Goal: Task Accomplishment & Management: Complete application form

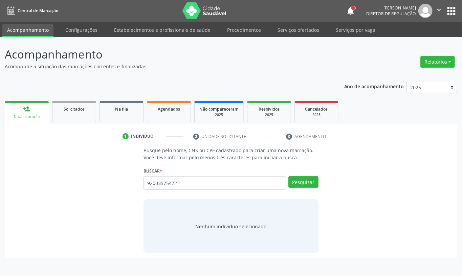
type input "92003575472"
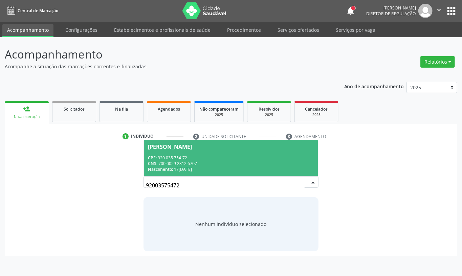
click at [218, 154] on span "Valeria Alves Ferreira CPF: 920.035.754-72 CNS: 700 0059 2312 6707 Nascimento: …" at bounding box center [231, 158] width 174 height 36
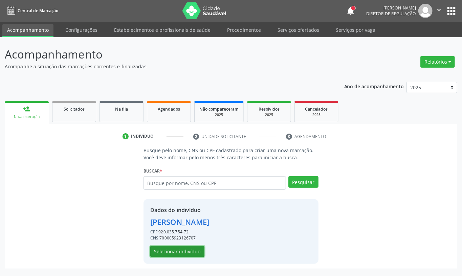
click at [195, 250] on button "Selecionar indivíduo" at bounding box center [177, 251] width 54 height 11
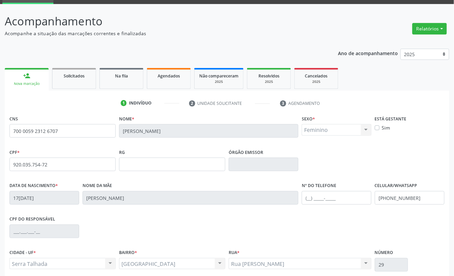
scroll to position [90, 0]
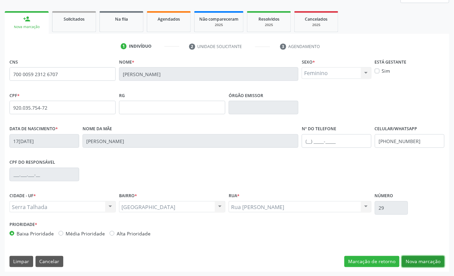
click at [410, 259] on button "Nova marcação" at bounding box center [423, 261] width 43 height 11
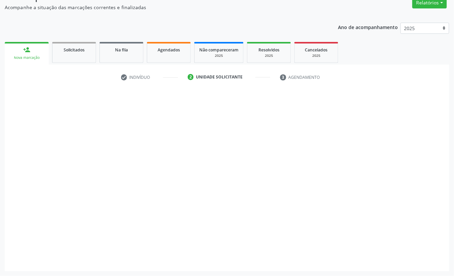
scroll to position [60, 0]
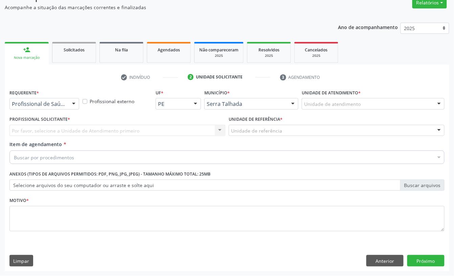
click at [41, 97] on div "Requerente * Profissional de Saúde Profissional de Saúde Paciente Nenhum result…" at bounding box center [44, 99] width 70 height 22
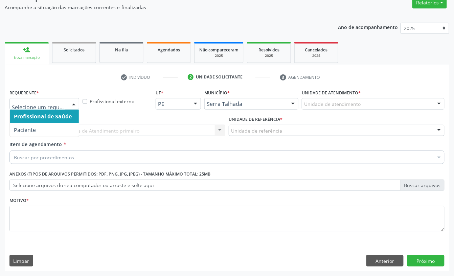
click at [46, 122] on span "Profissional de Saúde" at bounding box center [44, 117] width 69 height 14
click at [45, 119] on span "Profissional de Saúde" at bounding box center [44, 117] width 69 height 14
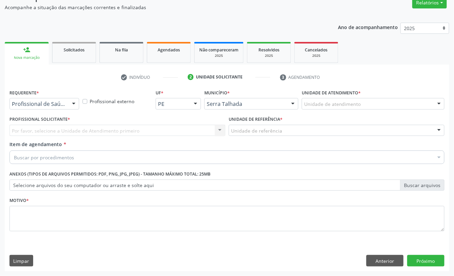
click at [44, 107] on div "Profissional de Saúde" at bounding box center [44, 103] width 70 height 11
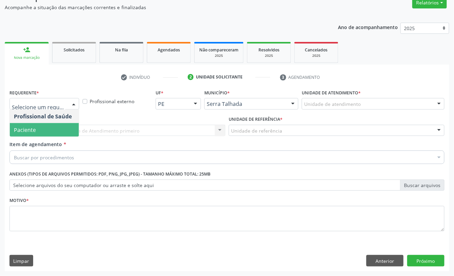
click at [42, 125] on span "Paciente" at bounding box center [44, 130] width 69 height 14
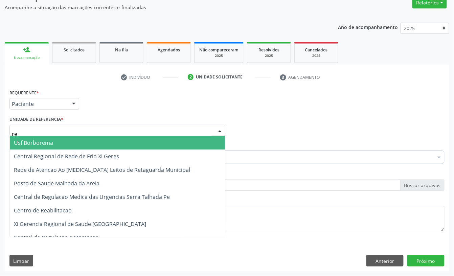
type input "rea"
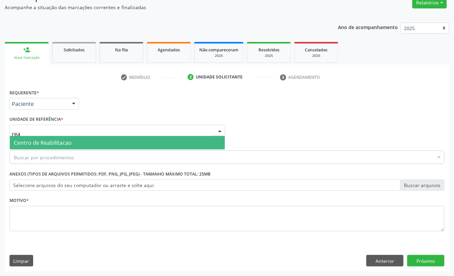
click at [44, 139] on span "Centro de Reabilitacao" at bounding box center [43, 142] width 58 height 7
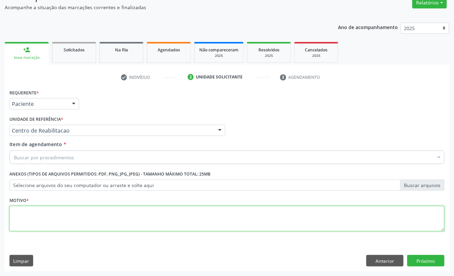
click at [48, 211] on textarea at bounding box center [226, 219] width 435 height 26
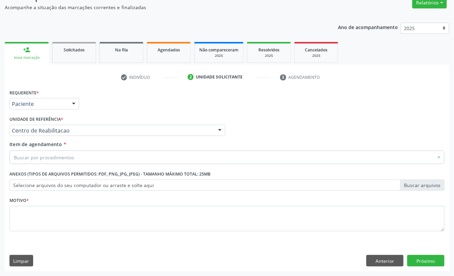
click at [14, 157] on input "Item de agendamento *" at bounding box center [14, 157] width 0 height 14
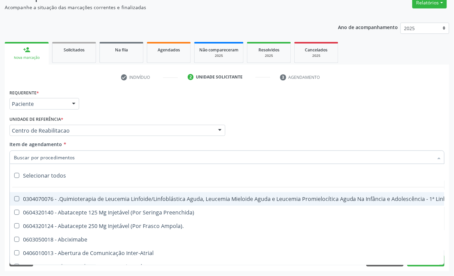
click at [82, 151] on input "Item de agendamento *" at bounding box center [223, 157] width 419 height 14
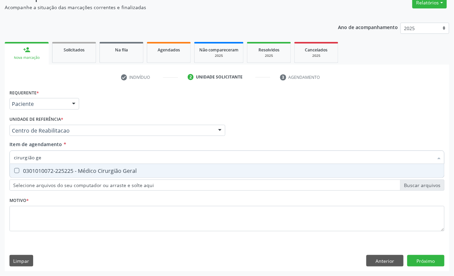
type input "cirurgião ger"
click at [84, 168] on div "0301010072-225225 - Médico Cirurgião Geral" at bounding box center [227, 170] width 426 height 5
checkbox Geral "true"
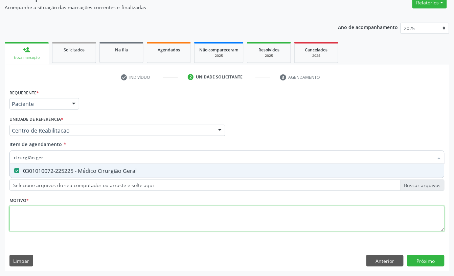
click at [56, 214] on div "Requerente * Paciente Profissional de Saúde Paciente Nenhum resultado encontrad…" at bounding box center [226, 164] width 435 height 153
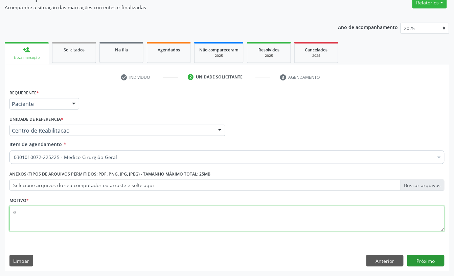
type textarea "a"
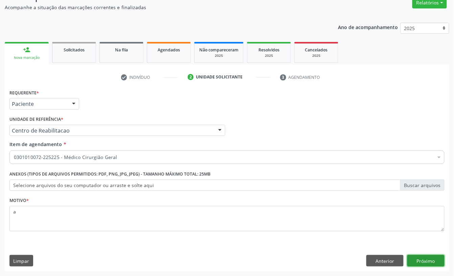
click at [420, 262] on button "Próximo" at bounding box center [425, 260] width 37 height 11
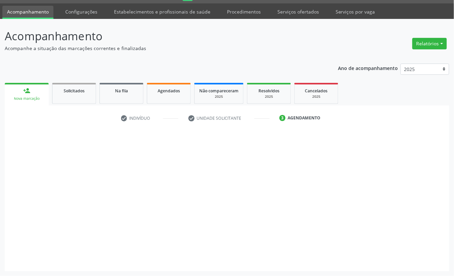
scroll to position [19, 0]
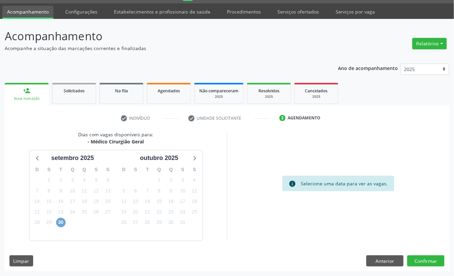
click at [61, 223] on span "30" at bounding box center [60, 222] width 9 height 9
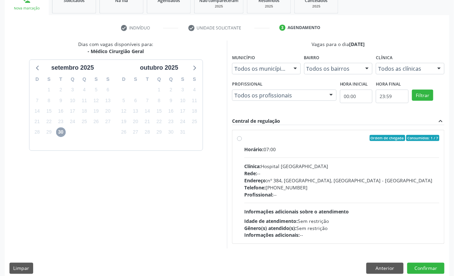
scroll to position [109, 0]
click at [302, 165] on div "Clínica: Hospital Sao Francisco" at bounding box center [341, 165] width 195 height 7
click at [242, 141] on input "Ordem de chegada Consumidos: 1 / 7 Horário: 07:00 Clínica: Hospital Sao Francis…" at bounding box center [239, 138] width 5 height 6
radio input "true"
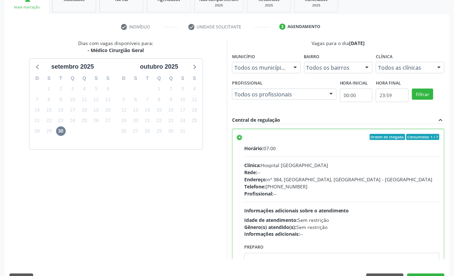
scroll to position [128, 0]
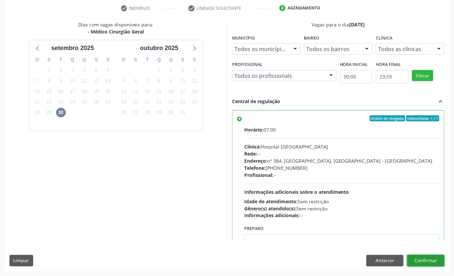
click at [429, 264] on button "Confirmar" at bounding box center [425, 260] width 37 height 11
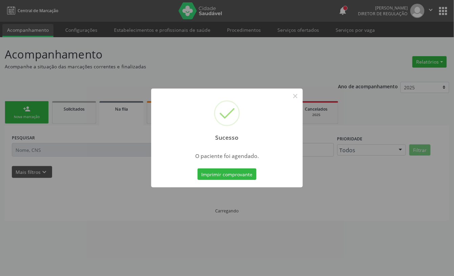
scroll to position [0, 0]
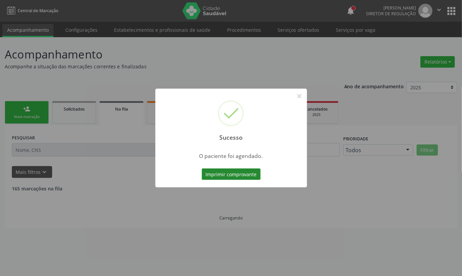
click at [226, 174] on button "Imprimir comprovante" at bounding box center [231, 173] width 59 height 11
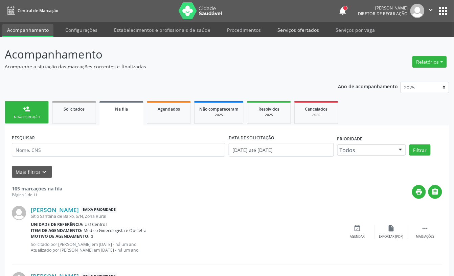
click at [286, 30] on link "Serviços ofertados" at bounding box center [298, 30] width 51 height 12
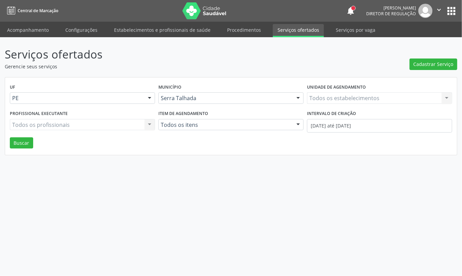
click at [320, 96] on div "Todos os estabelecimentos Todos os estabelecimentos Nenhum resultado encontrado…" at bounding box center [379, 97] width 145 height 11
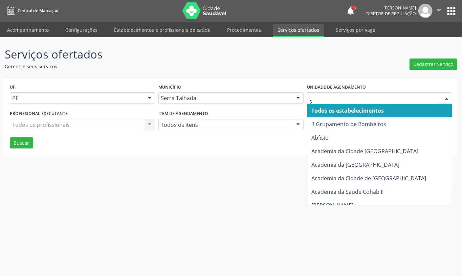
type input "s b"
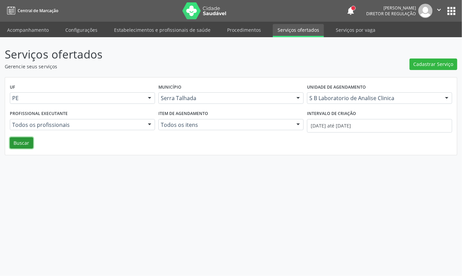
click at [28, 145] on button "Buscar" at bounding box center [21, 142] width 23 height 11
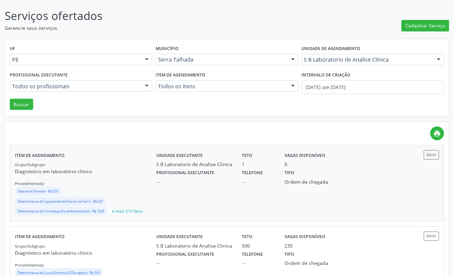
scroll to position [90, 0]
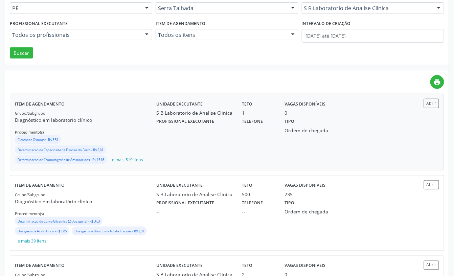
click at [271, 137] on div "Unidade executante S B Laboratorio de Analise Clinica Teto 1 Vagas disponíveis …" at bounding box center [280, 132] width 248 height 66
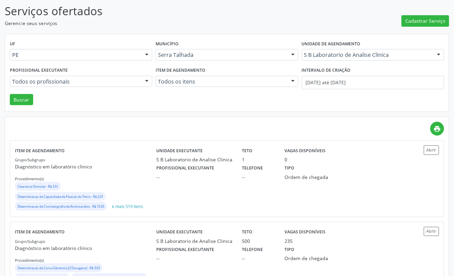
scroll to position [0, 0]
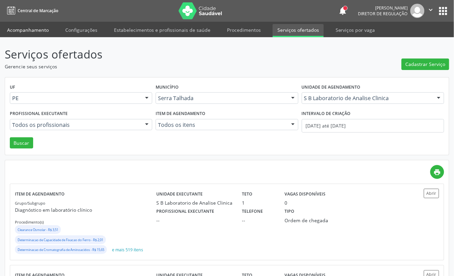
click at [34, 28] on link "Acompanhamento" at bounding box center [27, 30] width 51 height 12
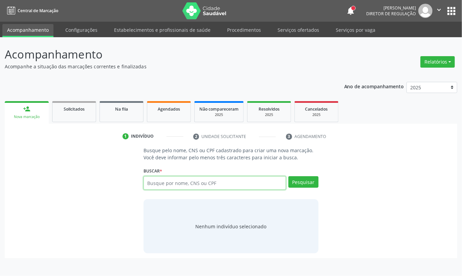
click at [164, 188] on input "text" at bounding box center [214, 183] width 142 height 14
type input "898004126880102"
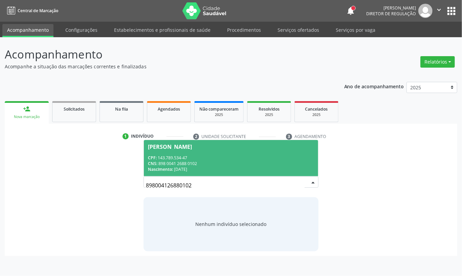
click at [225, 156] on div "CPF: 143.789.534-47" at bounding box center [231, 158] width 166 height 6
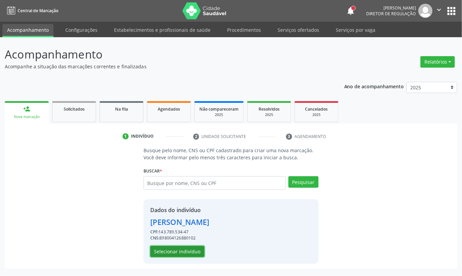
click at [186, 252] on button "Selecionar indivíduo" at bounding box center [177, 251] width 54 height 11
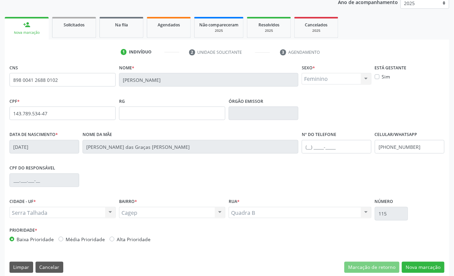
scroll to position [91, 0]
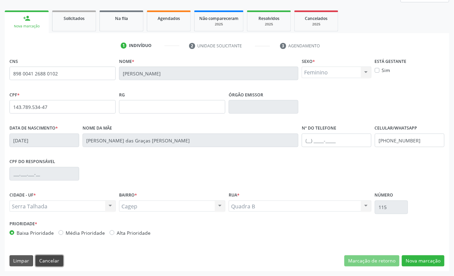
click at [48, 260] on button "Cancelar" at bounding box center [50, 260] width 28 height 11
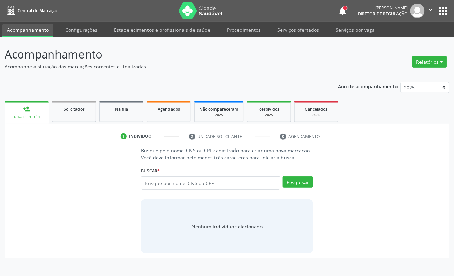
scroll to position [0, 0]
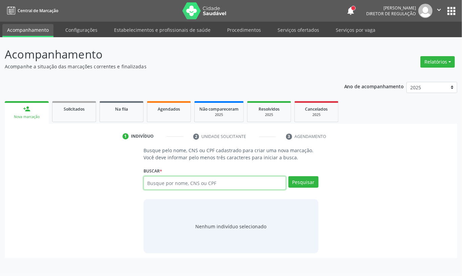
click at [146, 187] on input "text" at bounding box center [214, 183] width 142 height 14
type input "izabel da hungria"
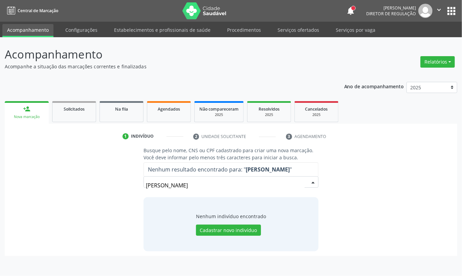
click at [188, 185] on input "izabel da hungria" at bounding box center [225, 186] width 159 height 14
click at [149, 185] on input "izabel da hungria" at bounding box center [225, 186] width 159 height 14
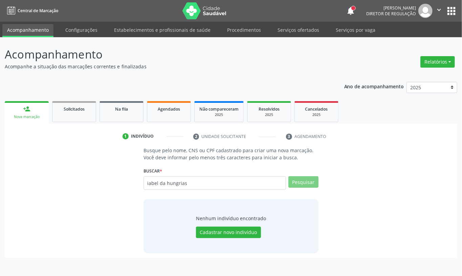
click at [222, 186] on input "iabel da hungrias" at bounding box center [214, 183] width 142 height 14
type input "16253"
drag, startPoint x: 219, startPoint y: 186, endPoint x: 98, endPoint y: 165, distance: 123.4
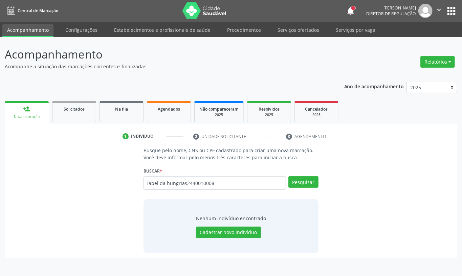
click at [98, 165] on div "Busque pelo nome, CNS ou CPF cadastrado para criar uma nova marcação. Você deve…" at bounding box center [230, 200] width 443 height 107
type input "162532440010008"
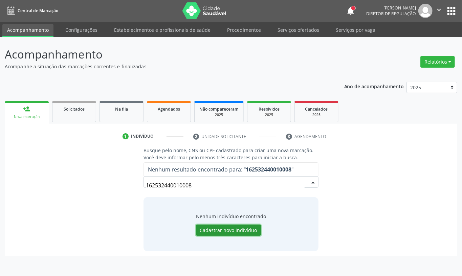
click at [217, 225] on div "Nenhum indivíduo encontrado Cadastrar novo indivíduo" at bounding box center [231, 224] width 70 height 23
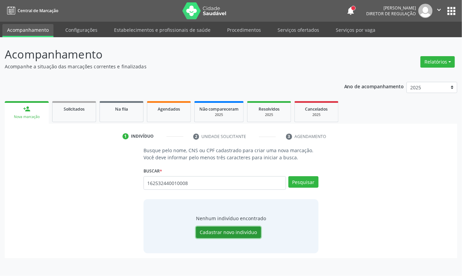
click at [245, 232] on button "Cadastrar novo indivíduo" at bounding box center [228, 232] width 65 height 11
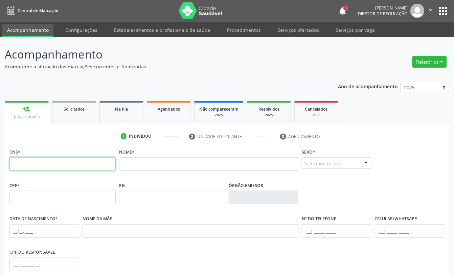
click at [66, 164] on input "text" at bounding box center [62, 164] width 106 height 14
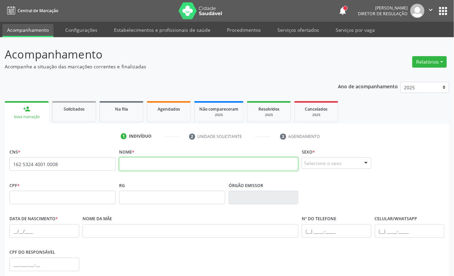
click at [139, 163] on input "text" at bounding box center [208, 164] width 179 height 14
type input "162 5324 4001 0008"
type input "i"
type input "IZABEL DA HUNGRIA PEREIRA BARROS"
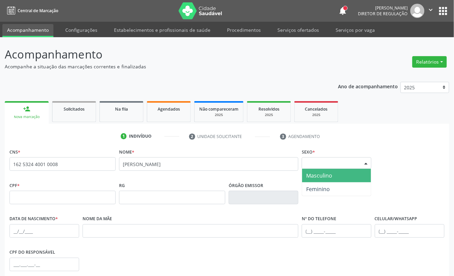
click at [310, 164] on div "Selecione o sexo" at bounding box center [337, 162] width 70 height 11
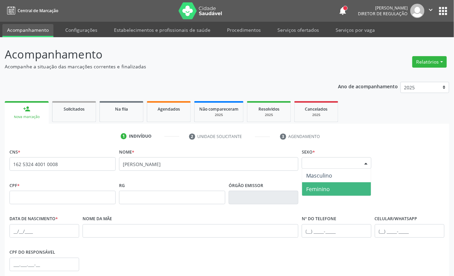
click at [319, 184] on span "Feminino" at bounding box center [336, 189] width 69 height 14
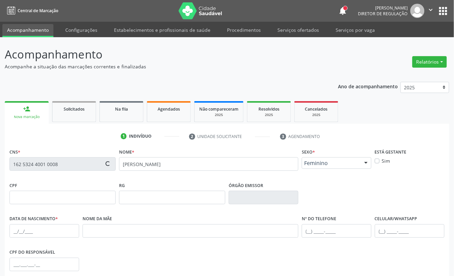
scroll to position [45, 0]
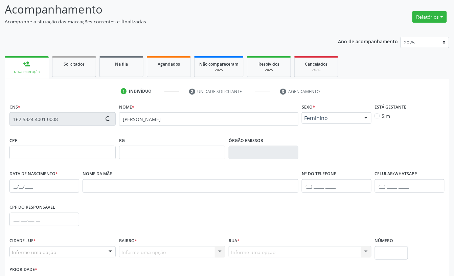
click at [9, 187] on div "Data de nascimento *" at bounding box center [44, 185] width 73 height 33
click at [11, 186] on input "text" at bounding box center [44, 186] width 70 height 14
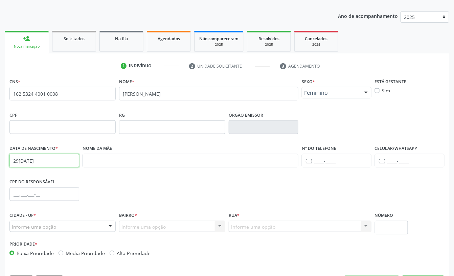
scroll to position [91, 0]
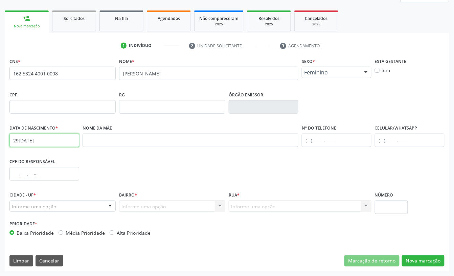
type input "29/09/1955"
click at [60, 202] on div "Informe uma opção" at bounding box center [62, 206] width 106 height 11
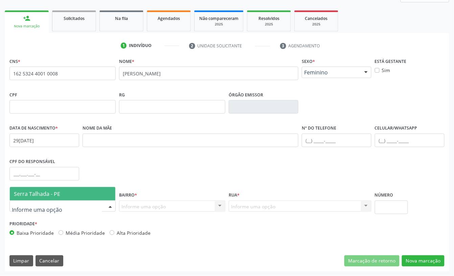
click at [58, 194] on span "Serra Talhada - PE" at bounding box center [37, 193] width 46 height 7
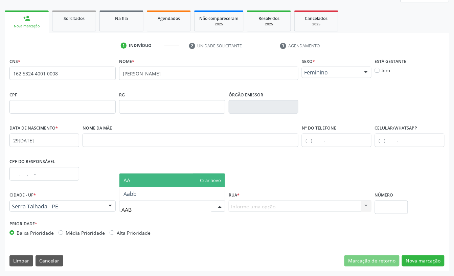
type input "AABB"
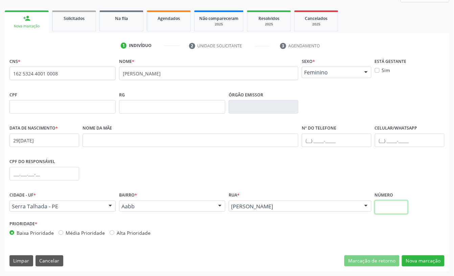
click at [381, 206] on input "text" at bounding box center [391, 208] width 33 height 14
click at [417, 261] on button "Nova marcação" at bounding box center [423, 260] width 43 height 11
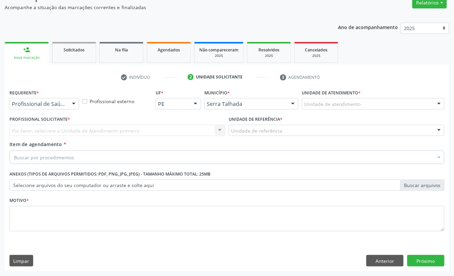
scroll to position [60, 0]
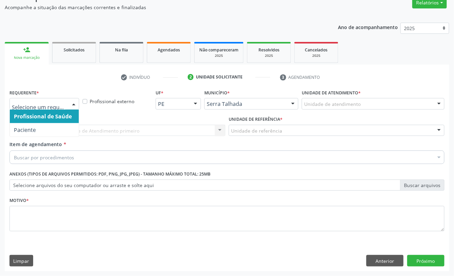
click at [46, 98] on div at bounding box center [44, 103] width 70 height 11
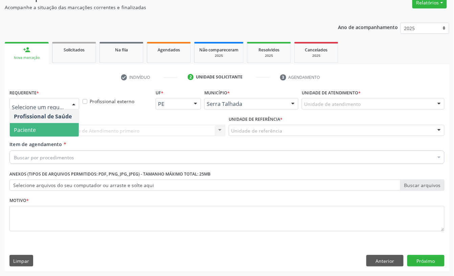
click at [42, 124] on span "Paciente" at bounding box center [44, 130] width 69 height 14
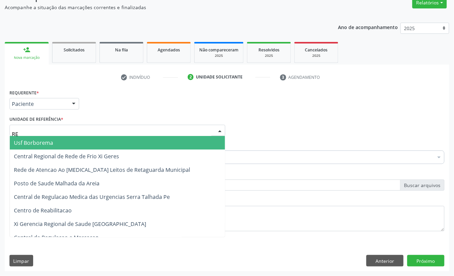
type input "REA"
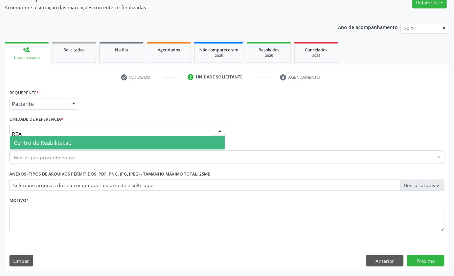
click at [42, 142] on span "Centro de Reabilitacao" at bounding box center [43, 142] width 58 height 7
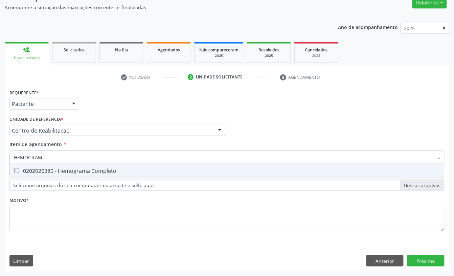
type input "HEMOGRAMA"
click at [53, 171] on div "0202020380 - Hemograma Completo" at bounding box center [227, 170] width 426 height 5
checkbox Completo "true"
click at [57, 159] on input "HEMOGRAMA" at bounding box center [223, 157] width 419 height 14
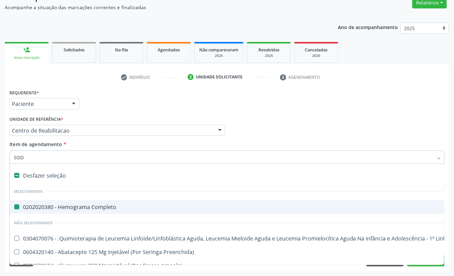
type input "SODI"
checkbox Completo "false"
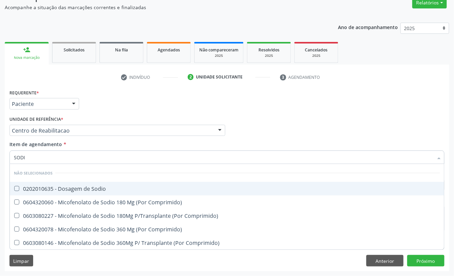
type input "SODIO"
drag, startPoint x: 104, startPoint y: 187, endPoint x: 96, endPoint y: 161, distance: 27.6
click at [104, 187] on div "0202010635 - Dosagem de Sodio" at bounding box center [227, 188] width 426 height 5
checkbox Sodio "true"
click at [96, 160] on input "SODIO" at bounding box center [223, 157] width 419 height 14
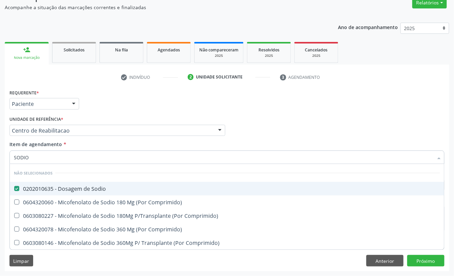
click at [96, 160] on input "SODIO" at bounding box center [223, 157] width 419 height 14
type input "PO"
checkbox Sodio "false"
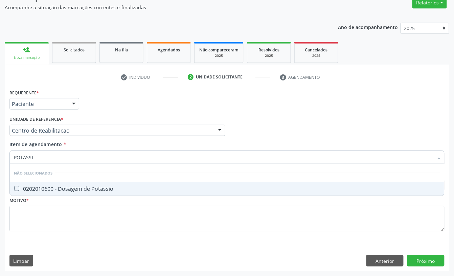
type input "POTASSIO"
click at [90, 182] on span "0202010600 - Dosagem de Potassio" at bounding box center [227, 189] width 434 height 14
checkbox Potassio "true"
click at [64, 155] on input "POTASSIO" at bounding box center [223, 157] width 419 height 14
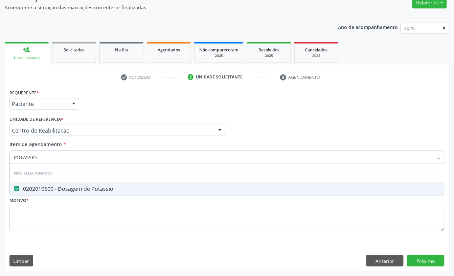
click at [64, 155] on input "POTASSIO" at bounding box center [223, 157] width 419 height 14
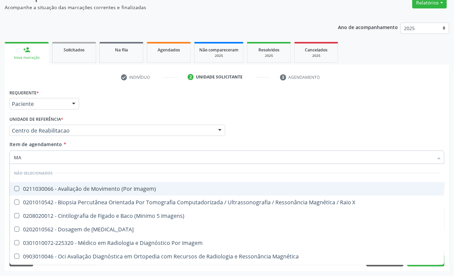
type input "MAG"
checkbox Imagem\) "false"
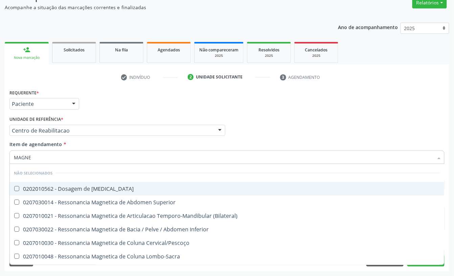
type input "MAGNES"
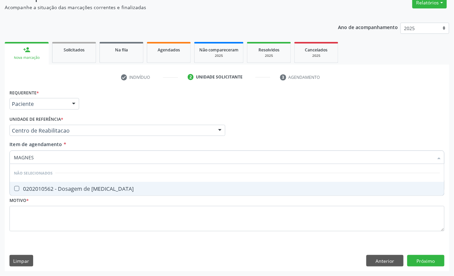
click at [57, 189] on div "0202010562 - Dosagem de [MEDICAL_DATA]" at bounding box center [227, 188] width 426 height 5
checkbox Magnesio "true"
click at [49, 157] on input "MAGNES" at bounding box center [223, 157] width 419 height 14
type input "CAL"
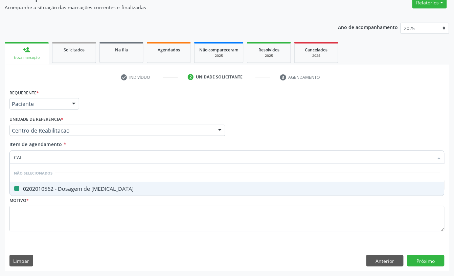
checkbox Magnesio "false"
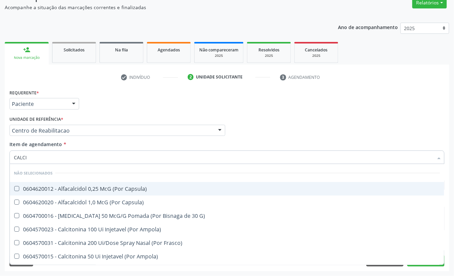
type input "CALCIO"
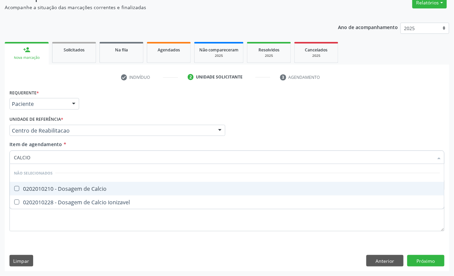
click at [59, 187] on div "0202010210 - Dosagem de Calcio" at bounding box center [227, 188] width 426 height 5
checkbox Calcio "true"
click at [58, 160] on input "CALCIO" at bounding box center [223, 157] width 419 height 14
type input "GL"
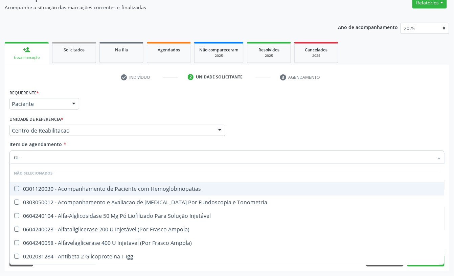
checkbox Hemoglobinopatias "false"
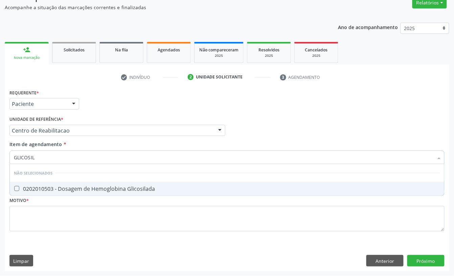
type input "GLICOSILA"
click at [66, 188] on div "0202010503 - Dosagem de Hemoglobina Glicosilada" at bounding box center [227, 188] width 426 height 5
checkbox Glicosilada "true"
click at [57, 157] on input "GLICOSILA" at bounding box center [223, 157] width 419 height 14
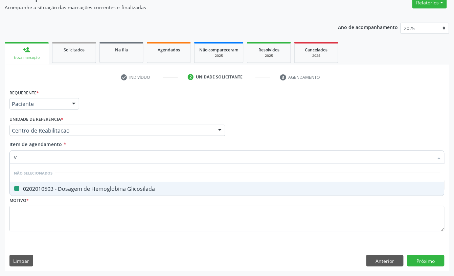
type input "VI"
checkbox Glicosilada "false"
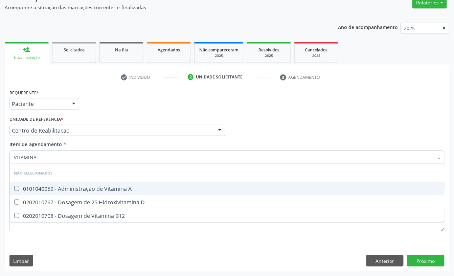
type input "VITAMINA D"
click at [61, 183] on span "0202010767 - Dosagem de 25 Hidroxivitamina D" at bounding box center [227, 189] width 434 height 14
checkbox D "true"
type input "VITAMINA D"
click at [83, 141] on div "Item de agendamento * VITAMINA D Desfazer seleção Não selecionados 0202010767 -…" at bounding box center [226, 151] width 435 height 21
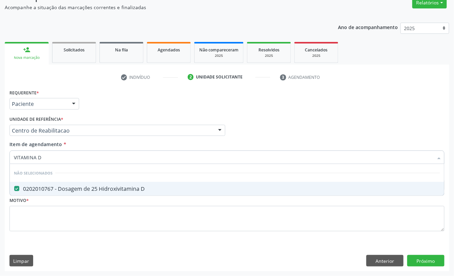
click at [116, 95] on div "Requerente * Paciente Profissional de Saúde Paciente Nenhum resultado encontrad…" at bounding box center [227, 101] width 438 height 26
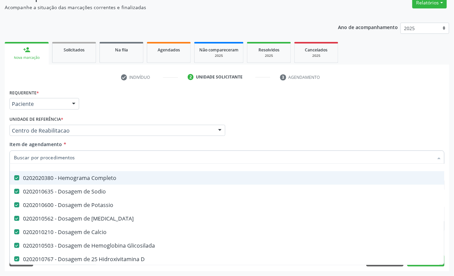
scroll to position [45, 0]
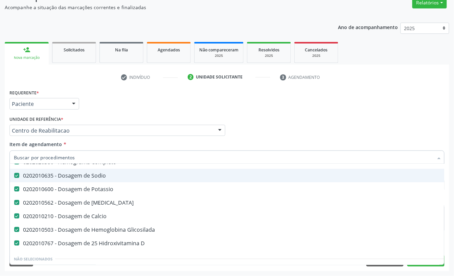
click at [157, 111] on div "Requerente * Paciente Profissional de Saúde Paciente Nenhum resultado encontrad…" at bounding box center [227, 101] width 438 height 26
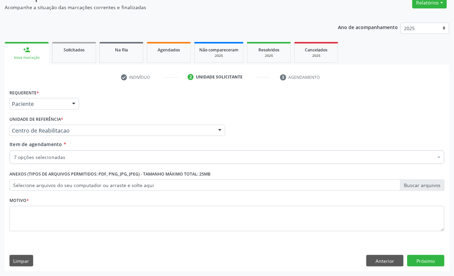
scroll to position [0, 0]
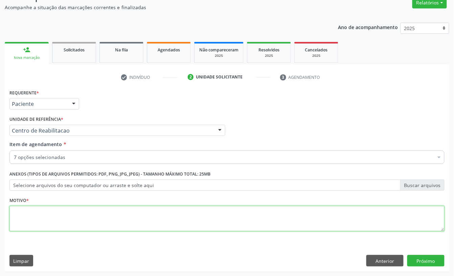
click at [72, 217] on textarea at bounding box center [226, 219] width 435 height 26
type textarea "A"
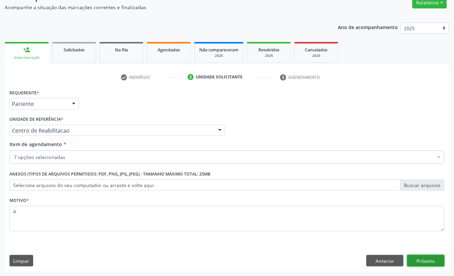
click at [420, 262] on button "Próximo" at bounding box center [425, 260] width 37 height 11
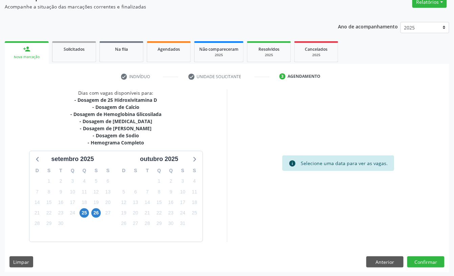
scroll to position [61, 0]
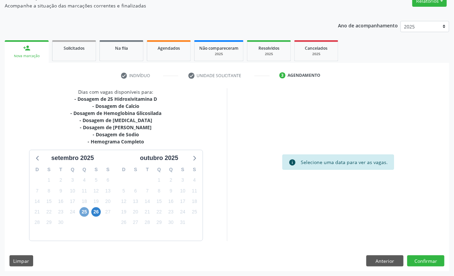
click at [85, 211] on span "25" at bounding box center [83, 211] width 9 height 9
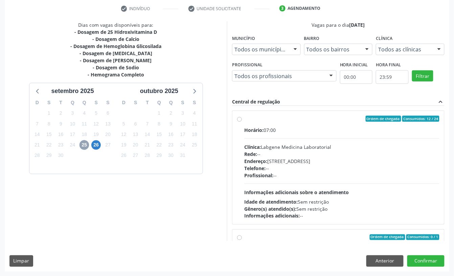
scroll to position [128, 0]
click at [97, 146] on span "26" at bounding box center [95, 144] width 9 height 9
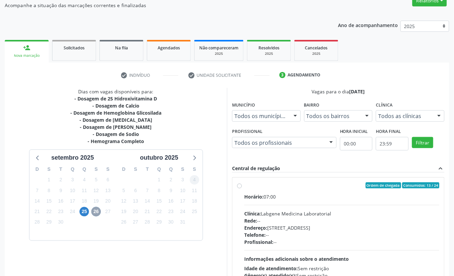
scroll to position [117, 0]
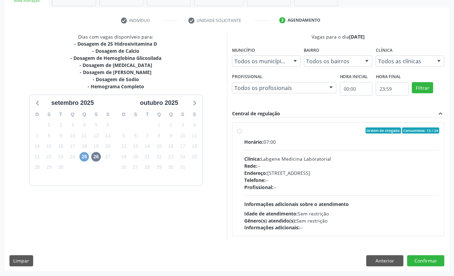
click at [80, 157] on span "25" at bounding box center [83, 156] width 9 height 9
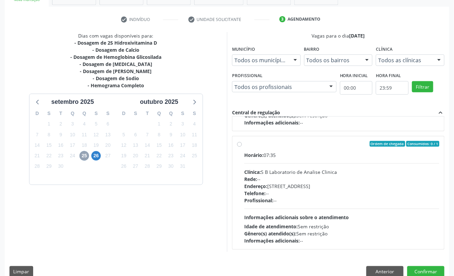
scroll to position [107, 0]
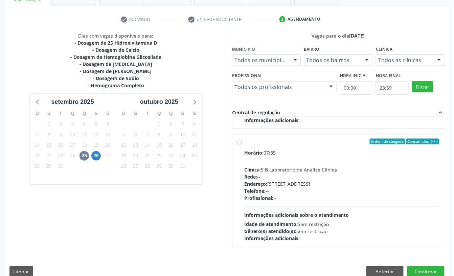
click at [321, 174] on div "Rede: --" at bounding box center [341, 176] width 195 height 7
click at [242, 145] on input "Ordem de chegada Consumidos: 0 / 1 Horário: 07:35 Clínica: S B Laboratorio de A…" at bounding box center [239, 142] width 5 height 6
radio input "true"
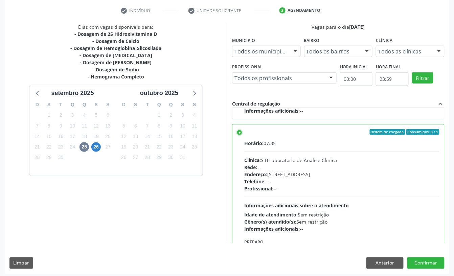
scroll to position [128, 0]
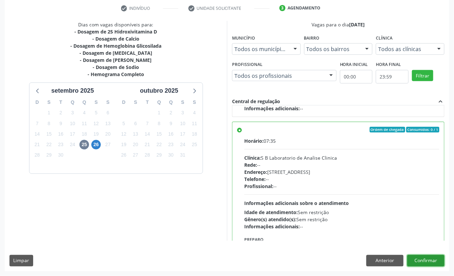
click at [419, 261] on button "Confirmar" at bounding box center [425, 260] width 37 height 11
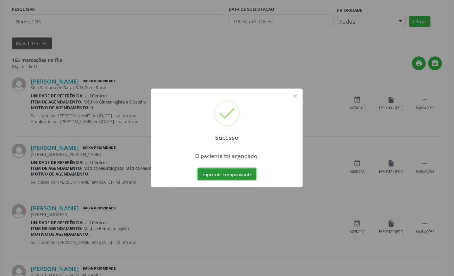
scroll to position [0, 0]
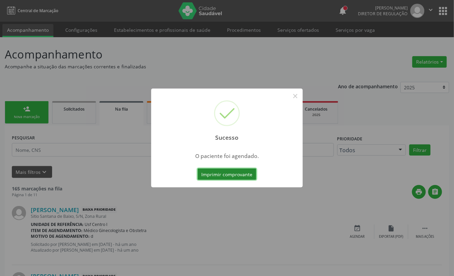
click at [218, 176] on button "Imprimir comprovante" at bounding box center [226, 173] width 59 height 11
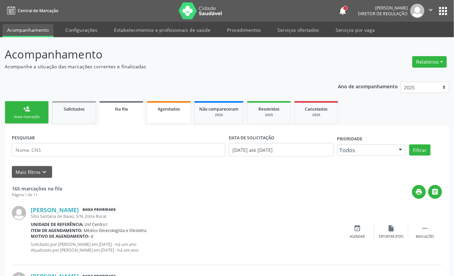
click at [156, 118] on link "Agendados" at bounding box center [169, 112] width 44 height 23
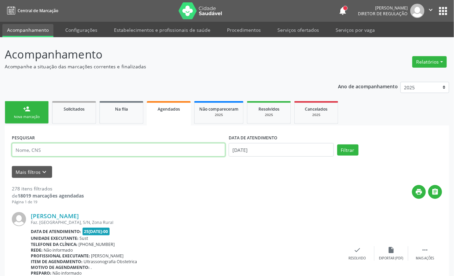
click at [97, 147] on input "text" at bounding box center [118, 150] width 213 height 14
paste input "162 5324 4001 0008"
type input "162 5324 4001 0008"
click at [350, 155] on button "Filtrar" at bounding box center [347, 149] width 21 height 11
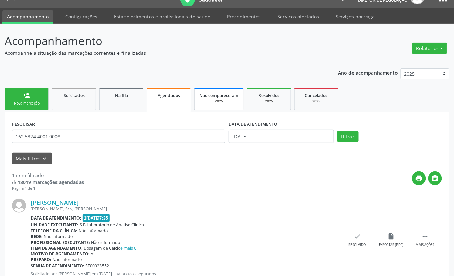
scroll to position [38, 0]
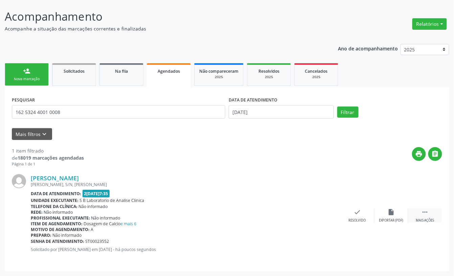
click at [427, 217] on div " Mais ações" at bounding box center [425, 215] width 34 height 15
click at [388, 213] on icon "edit" at bounding box center [390, 211] width 7 height 7
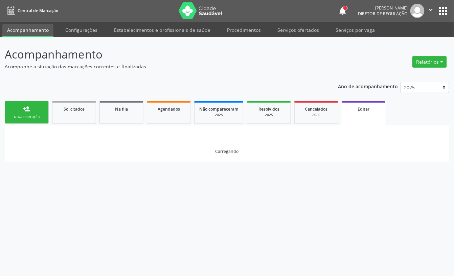
scroll to position [0, 0]
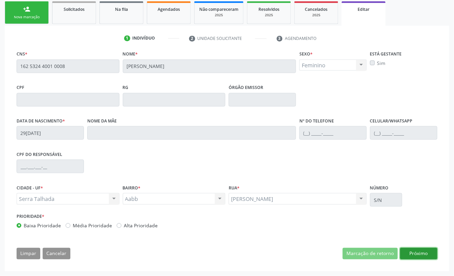
click at [409, 254] on button "Próximo" at bounding box center [418, 253] width 37 height 11
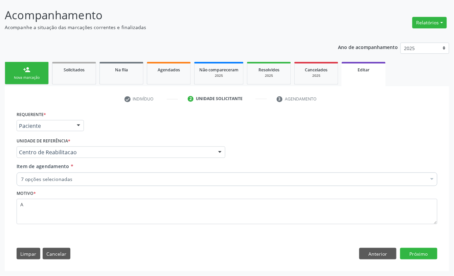
scroll to position [40, 0]
click at [48, 175] on div "7 opções selecionadas" at bounding box center [227, 179] width 421 height 14
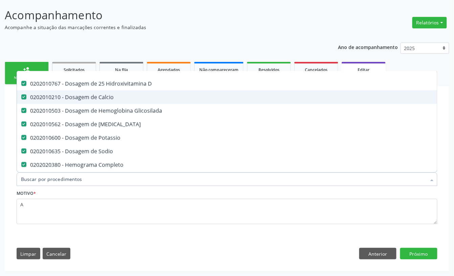
scroll to position [45, 0]
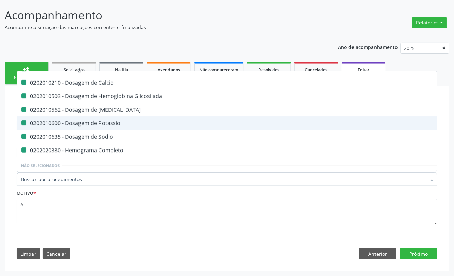
type input "U"
checkbox D "false"
checkbox Calcio "false"
checkbox Glicosilada "false"
checkbox Magnesio "false"
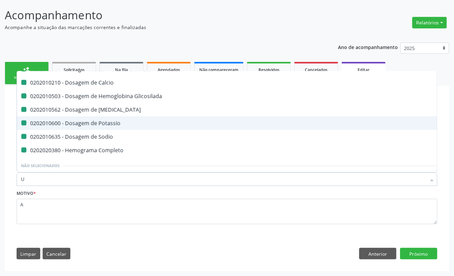
checkbox Potassio "false"
checkbox Sodio "false"
checkbox Completo "false"
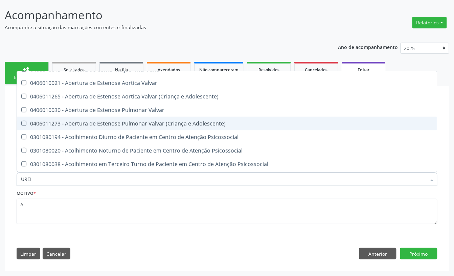
scroll to position [0, 0]
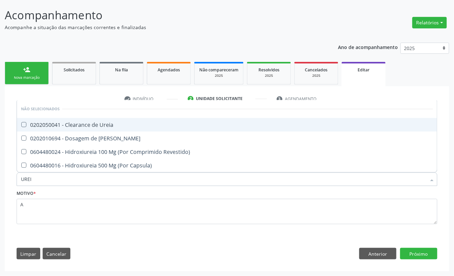
type input "UREIA"
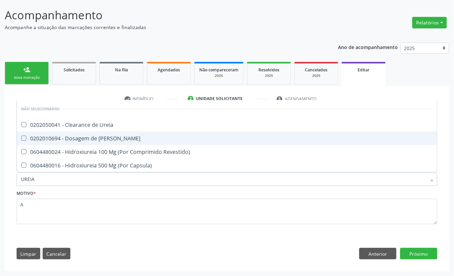
click at [103, 139] on div "0202010694 - Dosagem de [PERSON_NAME]" at bounding box center [227, 138] width 412 height 5
checkbox Ureia "true"
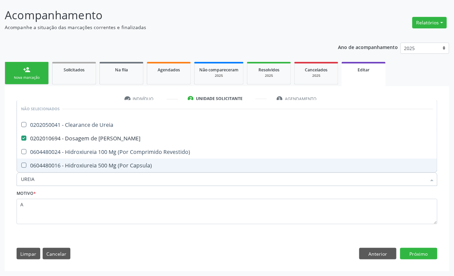
click at [91, 195] on div "Motivo * A" at bounding box center [227, 206] width 421 height 36
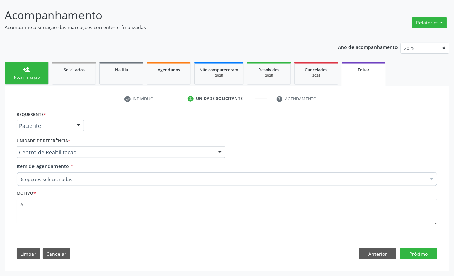
click at [73, 183] on div "8 opções selecionadas" at bounding box center [227, 179] width 421 height 14
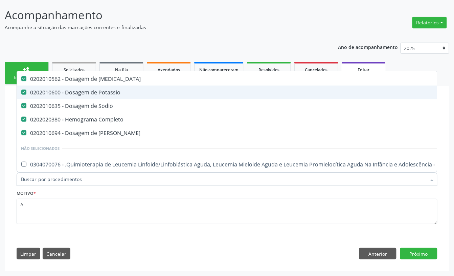
scroll to position [90, 0]
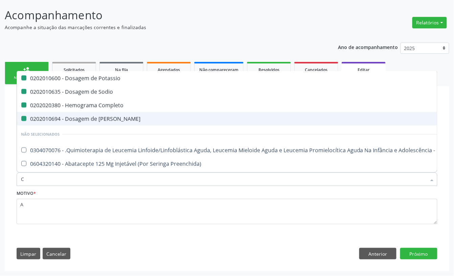
type input "CR"
checkbox D "false"
checkbox Calcio "false"
checkbox Glicosilada "false"
checkbox Potassio "false"
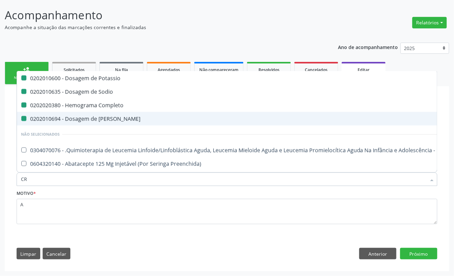
checkbox Sodio "false"
checkbox Completo "false"
checkbox Ureia "false"
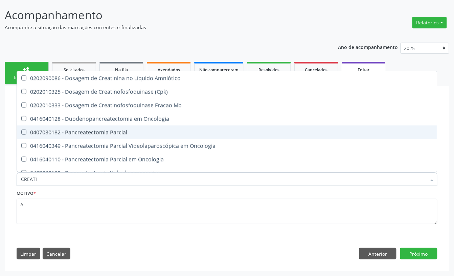
scroll to position [11, 0]
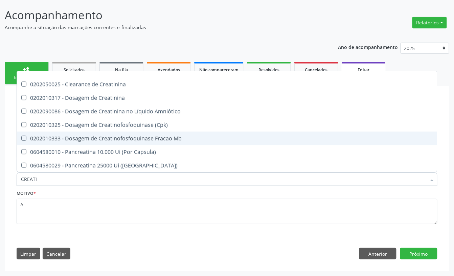
type input "CREATIN"
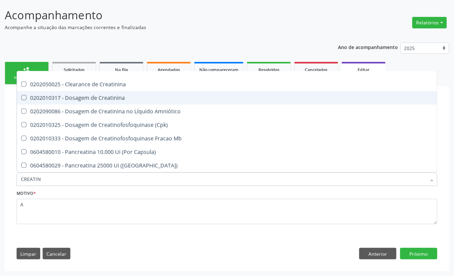
click at [110, 98] on div "0202010317 - Dosagem de Creatinina" at bounding box center [227, 97] width 412 height 5
checkbox Creatinina "true"
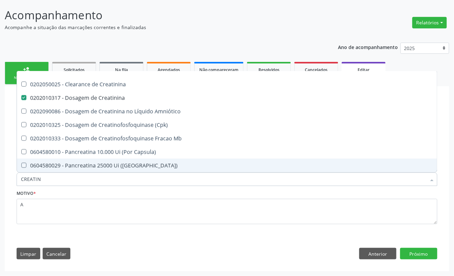
click at [58, 196] on div "Motivo * A" at bounding box center [227, 206] width 421 height 36
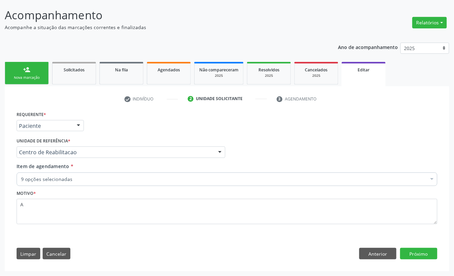
scroll to position [0, 0]
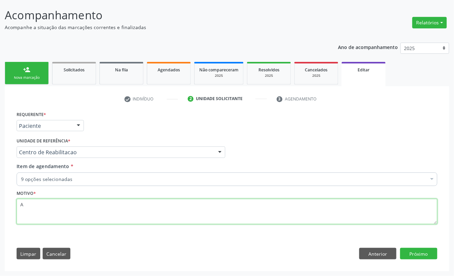
click at [79, 211] on textarea "A" at bounding box center [227, 212] width 421 height 26
type textarea "."
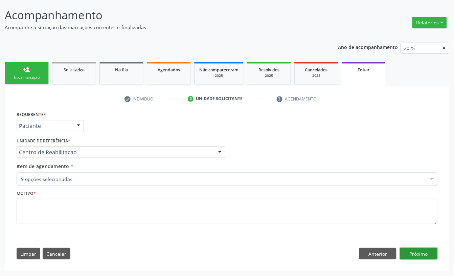
click at [423, 255] on button "Próximo" at bounding box center [418, 253] width 37 height 11
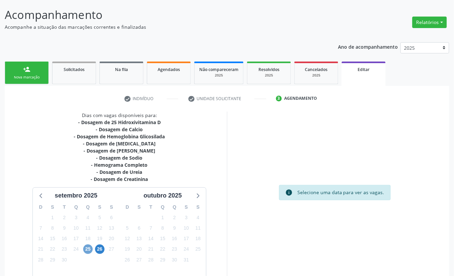
click at [88, 247] on span "25" at bounding box center [87, 248] width 9 height 9
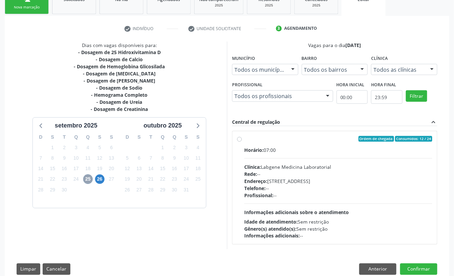
scroll to position [126, 0]
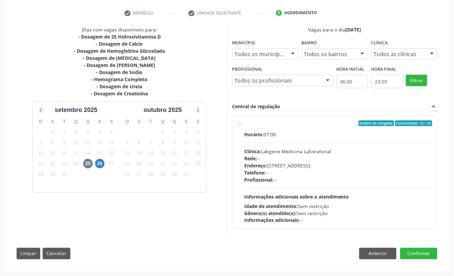
click at [320, 148] on div "Clínica: Labgene Medicina Laboratorial" at bounding box center [338, 151] width 188 height 7
click at [242, 126] on input "Ordem de chegada Consumidos: 12 / 24 Horário: 07:00 Clínica: Labgene Medicina L…" at bounding box center [239, 123] width 5 height 6
radio input "true"
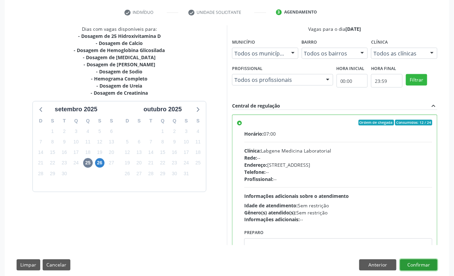
click at [421, 260] on button "Confirmar" at bounding box center [418, 264] width 37 height 11
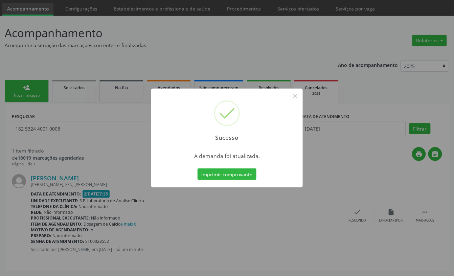
scroll to position [0, 0]
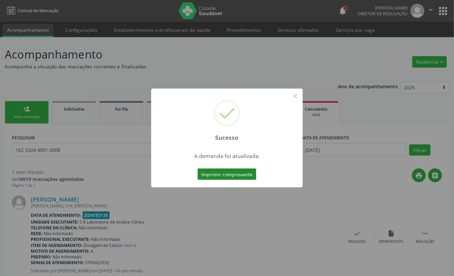
click at [234, 174] on button "Imprimir comprovante" at bounding box center [226, 173] width 59 height 11
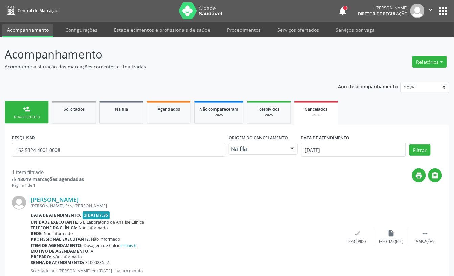
click at [34, 112] on link "person_add Nova marcação" at bounding box center [27, 112] width 44 height 23
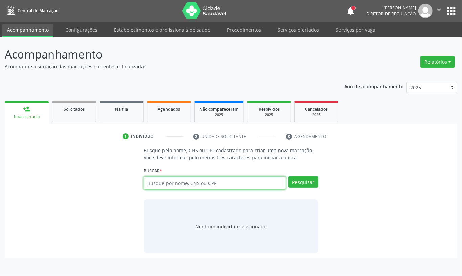
click at [153, 187] on input "text" at bounding box center [214, 183] width 142 height 14
type input "702100758149293"
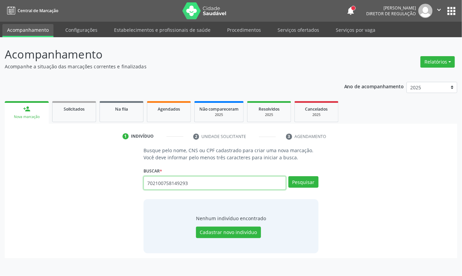
click at [216, 181] on input "702100758149293" at bounding box center [214, 183] width 142 height 14
type input "52357964404"
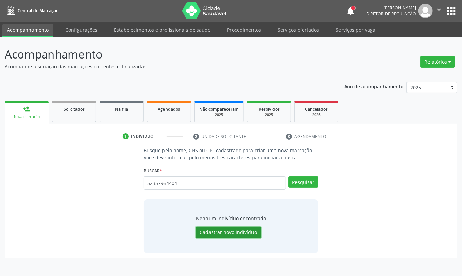
click at [210, 235] on button "Cadastrar novo indivíduo" at bounding box center [228, 232] width 65 height 11
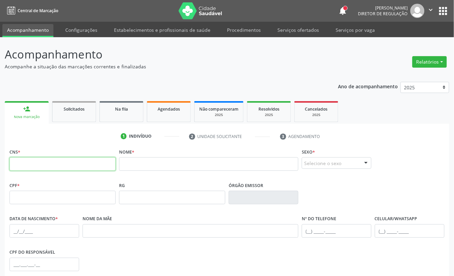
click at [84, 164] on input "text" at bounding box center [62, 164] width 106 height 14
type input "702 1007 5814 9293"
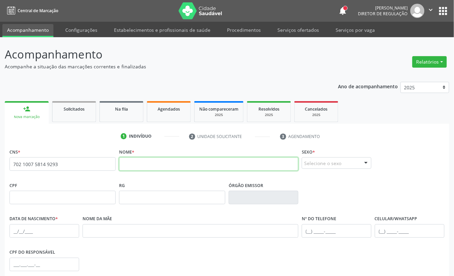
click at [140, 162] on input "text" at bounding box center [208, 164] width 179 height 14
type input "c"
type input "CICERO SERGIO DE SOUZA"
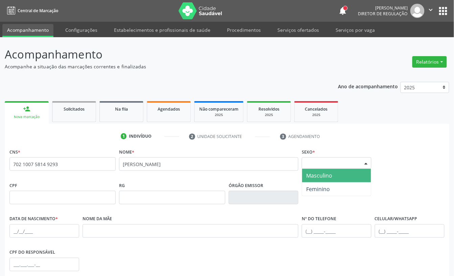
click at [327, 177] on span "Masculino" at bounding box center [319, 175] width 26 height 7
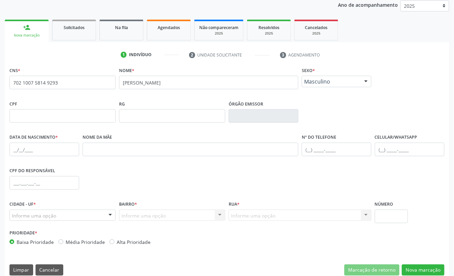
scroll to position [90, 0]
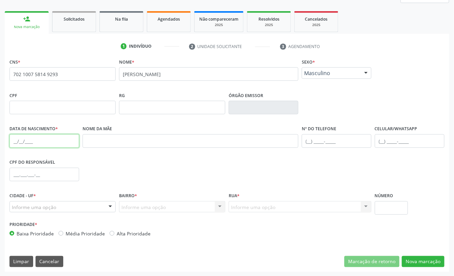
click at [11, 139] on input "text" at bounding box center [44, 141] width 70 height 14
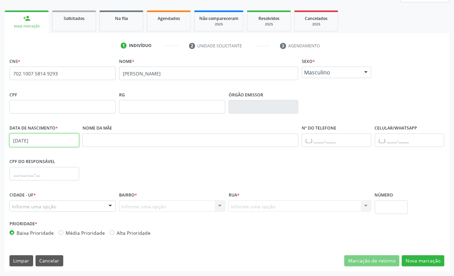
type input "10/02/1953"
click at [26, 201] on div "Informe uma opção" at bounding box center [62, 206] width 106 height 11
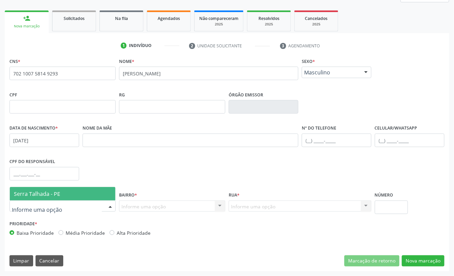
click at [34, 191] on span "Serra Talhada - PE" at bounding box center [37, 193] width 46 height 7
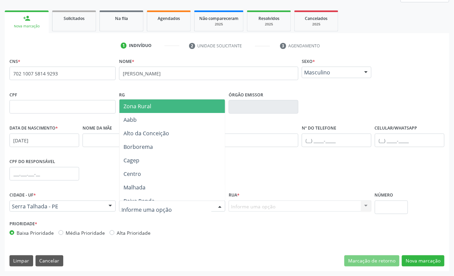
click at [145, 104] on span "Zona Rural" at bounding box center [137, 105] width 28 height 7
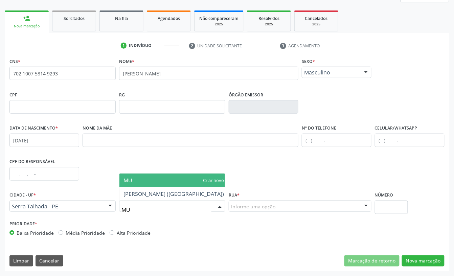
type input "MUT"
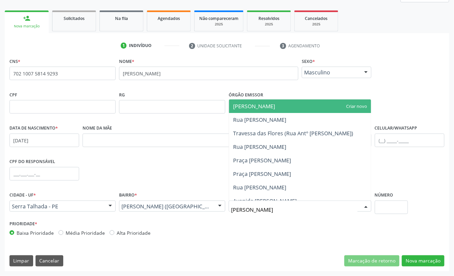
type input "SOUZA G"
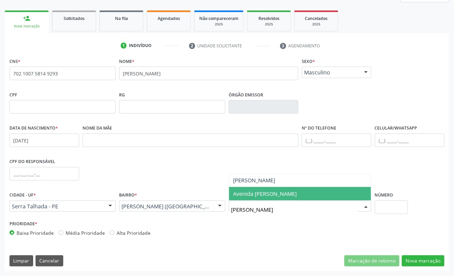
click at [269, 192] on span "Avenida [PERSON_NAME]" at bounding box center [265, 193] width 64 height 7
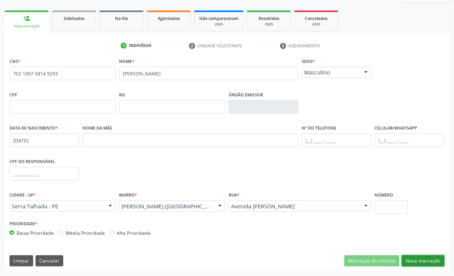
click at [415, 260] on button "Nova marcação" at bounding box center [423, 260] width 43 height 11
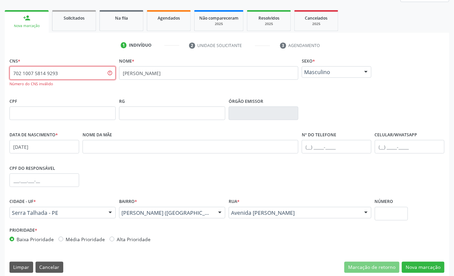
click at [26, 72] on input "702 1007 5814 9293" at bounding box center [62, 73] width 106 height 14
click at [27, 72] on input "702 0075 8149 293" at bounding box center [62, 73] width 106 height 14
click at [413, 265] on button "Nova marcação" at bounding box center [423, 267] width 43 height 11
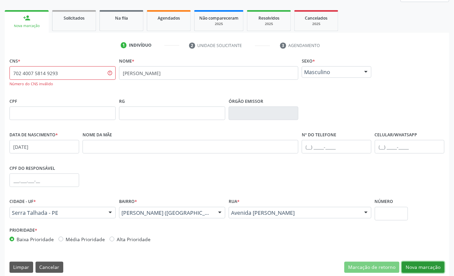
click at [421, 266] on button "Nova marcação" at bounding box center [423, 267] width 43 height 11
click at [74, 72] on input "702 4007 5814 9293" at bounding box center [62, 73] width 106 height 14
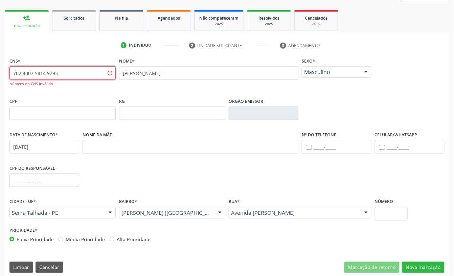
click at [74, 72] on input "702 4007 5814 9293" at bounding box center [62, 73] width 106 height 14
click at [421, 266] on button "Nova marcação" at bounding box center [423, 267] width 43 height 11
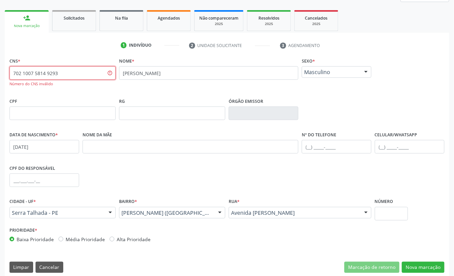
click at [87, 77] on input "702 1007 5814 9293" at bounding box center [62, 73] width 106 height 14
type input "7"
click at [424, 262] on button "Nova marcação" at bounding box center [423, 267] width 43 height 11
click at [424, 263] on button "Nova marcação" at bounding box center [423, 267] width 43 height 11
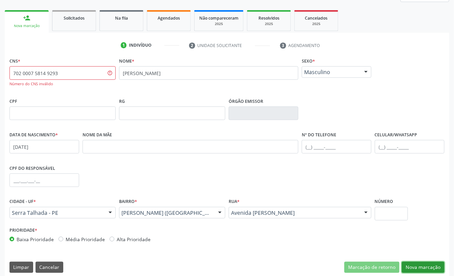
click at [424, 263] on button "Nova marcação" at bounding box center [423, 267] width 43 height 11
click at [63, 68] on input "702 0007 5814 9293" at bounding box center [62, 73] width 106 height 14
click at [54, 74] on input "702 0007 5814 9293" at bounding box center [62, 73] width 106 height 14
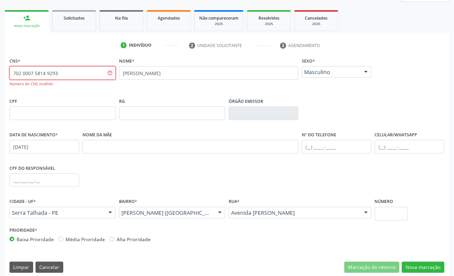
click at [54, 74] on input "702 0007 5814 9293" at bounding box center [62, 73] width 106 height 14
paste input "1007 5815"
type input "702 1007 5815 9293"
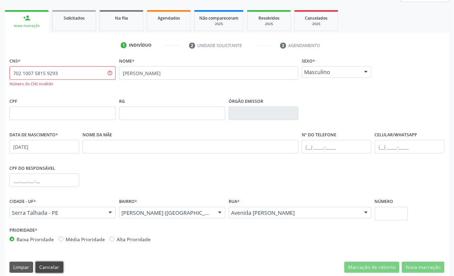
click at [49, 268] on button "Cancelar" at bounding box center [50, 267] width 28 height 11
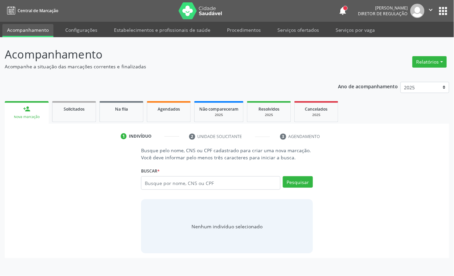
scroll to position [0, 0]
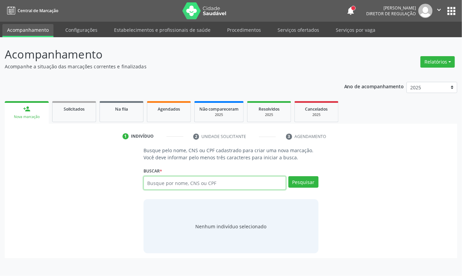
click at [169, 184] on input "text" at bounding box center [214, 183] width 142 height 14
paste input "702100758159293"
type input "702100758159293"
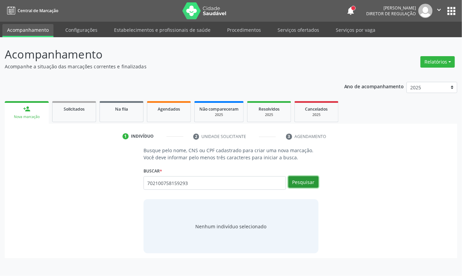
click at [292, 183] on button "Pesquisar" at bounding box center [303, 181] width 30 height 11
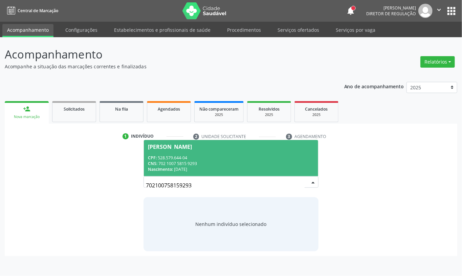
click at [197, 172] on span "Cicero Cergio de Souza CPF: 528.579.644-04 CNS: 702 1007 5815 9293 Nascimento: …" at bounding box center [231, 158] width 174 height 36
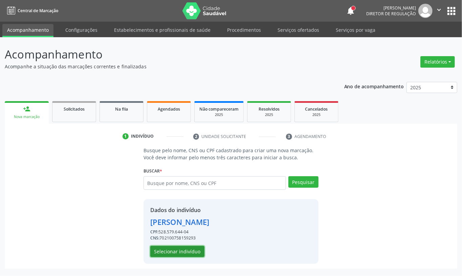
click at [179, 249] on button "Selecionar indivíduo" at bounding box center [177, 251] width 54 height 11
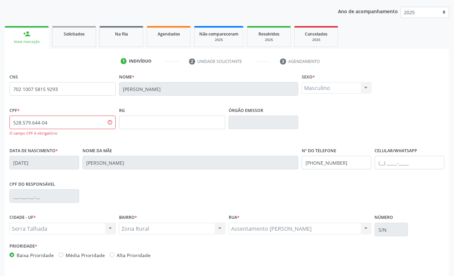
scroll to position [98, 0]
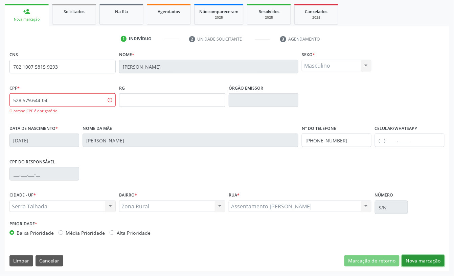
click at [408, 261] on button "Nova marcação" at bounding box center [423, 260] width 43 height 11
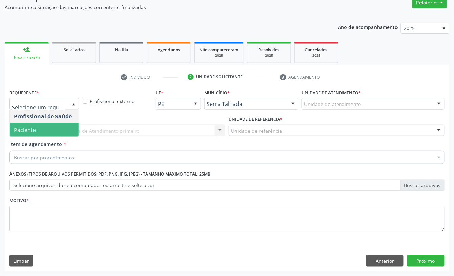
click at [47, 133] on span "Paciente" at bounding box center [44, 130] width 69 height 14
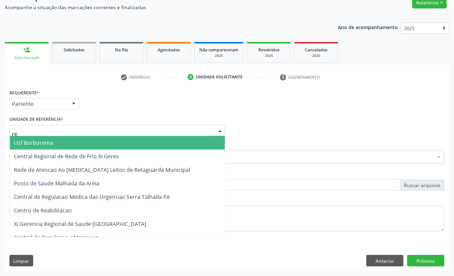
type input "rea"
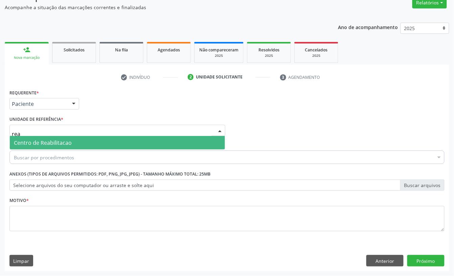
click at [48, 141] on span "Centro de Reabilitacao" at bounding box center [43, 142] width 58 height 7
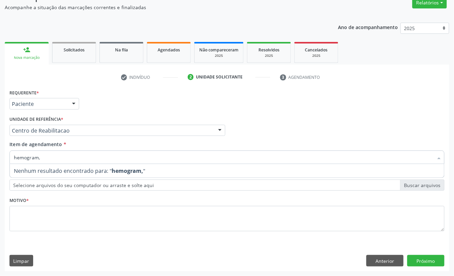
type input "hemogram"
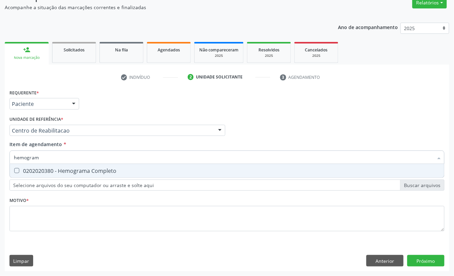
click at [25, 170] on div "0202020380 - Hemograma Completo" at bounding box center [227, 170] width 426 height 5
checkbox Completo "true"
click at [45, 157] on input "hemogram" at bounding box center [223, 157] width 419 height 14
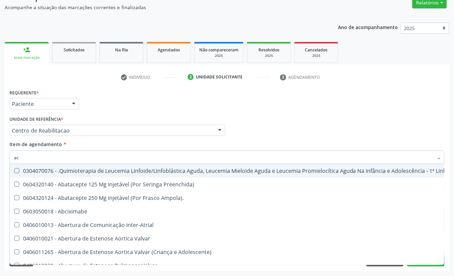
type input "aci"
checkbox Manutenção "false"
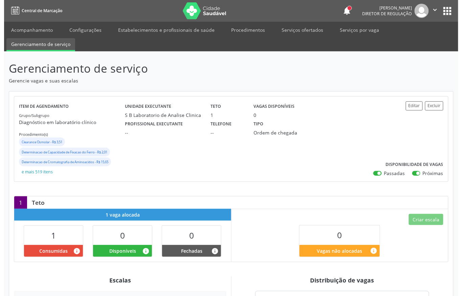
scroll to position [45, 0]
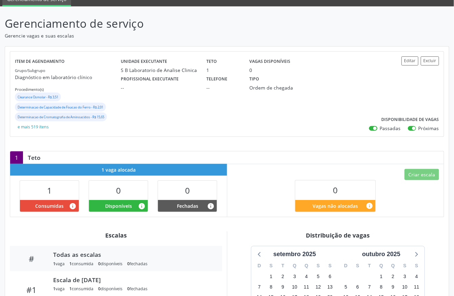
click at [380, 127] on label "Passadas" at bounding box center [390, 128] width 21 height 7
click at [374, 127] on input "Passadas" at bounding box center [371, 128] width 5 height 6
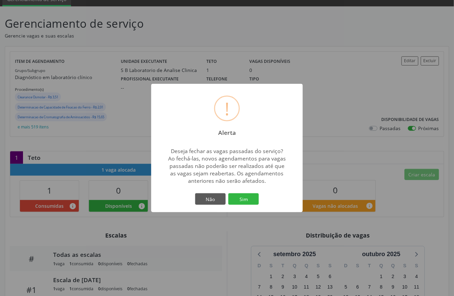
click at [344, 112] on div "! Alerta × Deseja fechar as vagas passadas do serviço? Ao fechá-las, novos agen…" at bounding box center [227, 148] width 454 height 296
checkbox input "true"
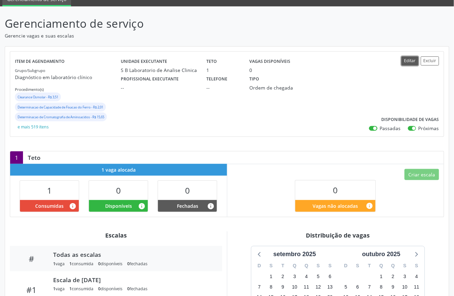
click at [412, 65] on button "Editar" at bounding box center [409, 60] width 17 height 9
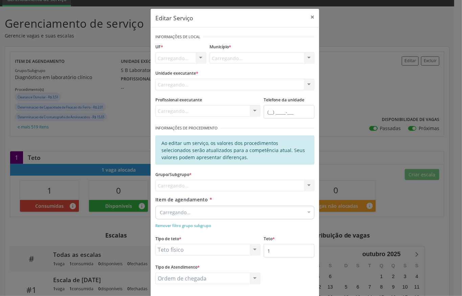
scroll to position [0, 0]
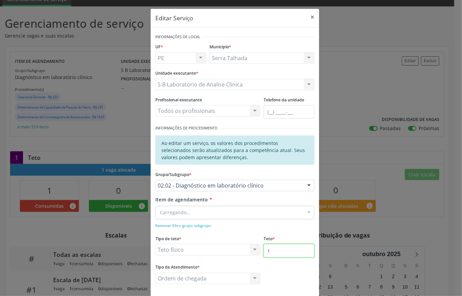
click at [277, 250] on input "1" at bounding box center [288, 251] width 51 height 14
type input "2"
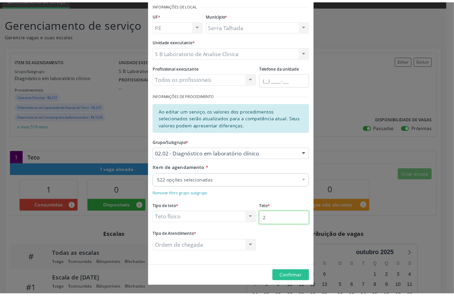
scroll to position [33, 0]
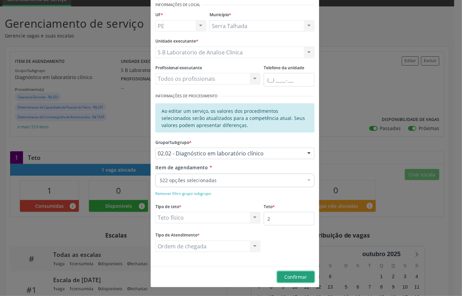
click at [291, 275] on span "Confirmar" at bounding box center [295, 277] width 23 height 6
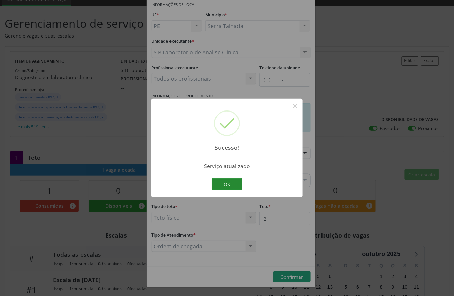
click at [230, 184] on button "OK" at bounding box center [227, 184] width 30 height 11
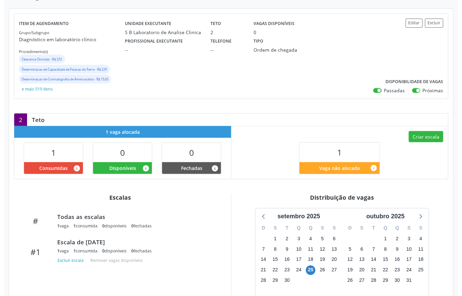
scroll to position [90, 0]
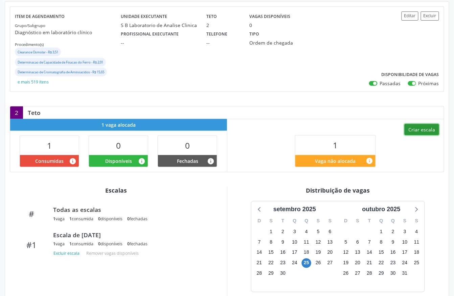
click at [424, 133] on button "Criar escala" at bounding box center [421, 129] width 34 height 11
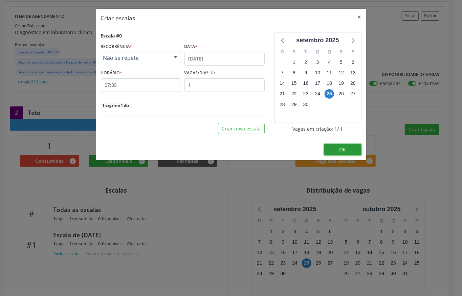
click at [330, 150] on button "OK" at bounding box center [342, 149] width 37 height 11
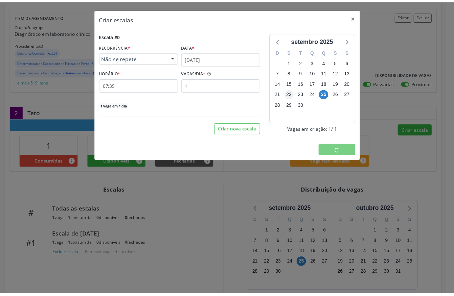
scroll to position [0, 0]
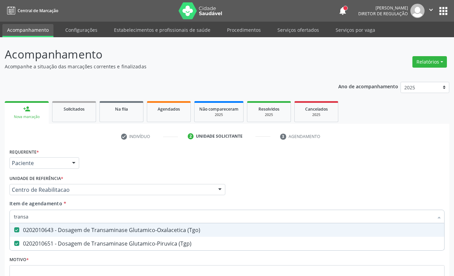
scroll to position [60, 0]
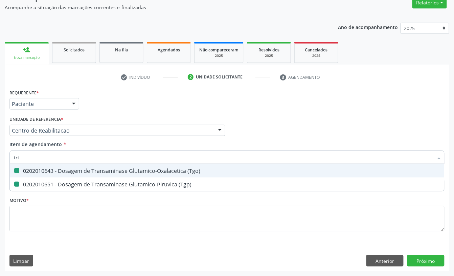
type input "trig"
checkbox \(Tgo\) "false"
checkbox \(Tgp\) "false"
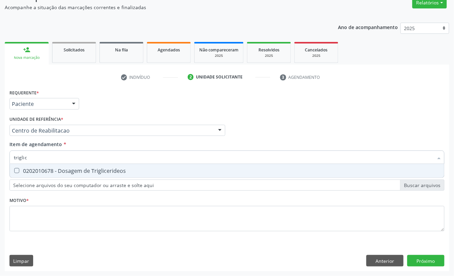
type input "triglice"
click at [110, 173] on div "0202010678 - Dosagem de Triglicerideos" at bounding box center [227, 170] width 426 height 5
checkbox Triglicerideos "true"
click at [50, 154] on input "triglice" at bounding box center [223, 157] width 419 height 14
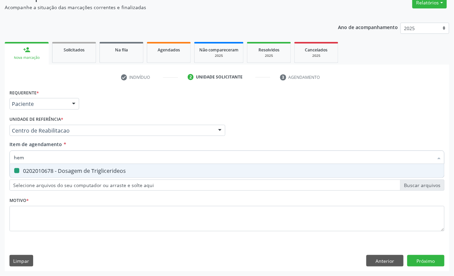
type input "hemo"
checkbox Triglicerideos "false"
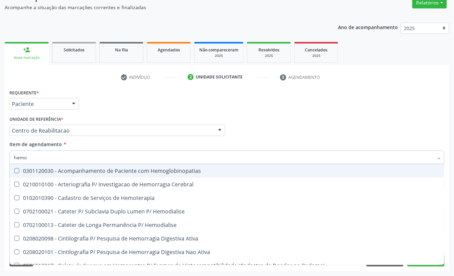
type input "hemog"
checkbox Carboxi-Hemoglobina "true"
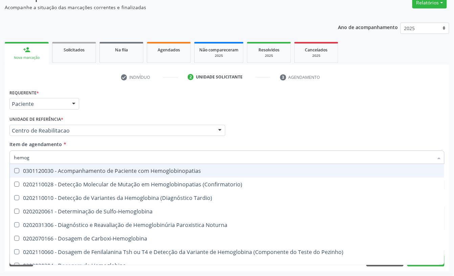
type input "hemogr"
checkbox Hemoglobinopatias "true"
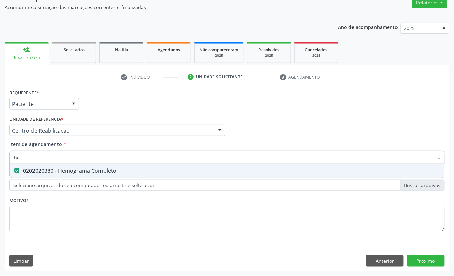
type input "h"
checkbox Completo "false"
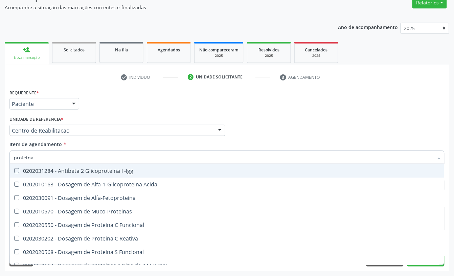
type input "proteina c"
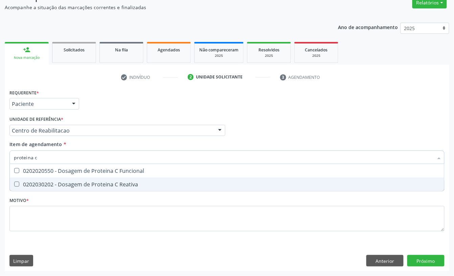
click at [89, 184] on div "0202030202 - Dosagem de Proteina C Reativa" at bounding box center [227, 184] width 426 height 5
checkbox Reativa "true"
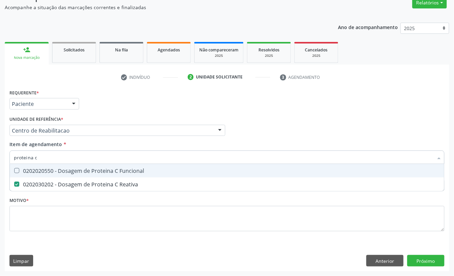
click at [68, 160] on input "proteina c" at bounding box center [223, 157] width 419 height 14
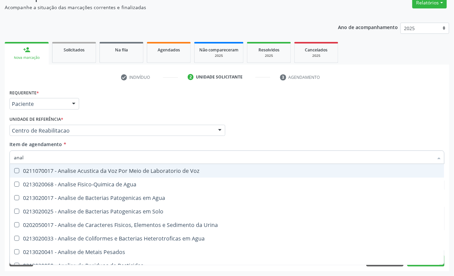
type input "anali"
checkbox Agua "false"
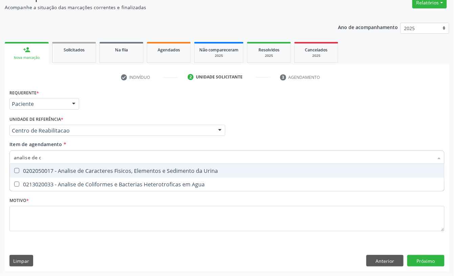
type input "analise de ca"
click at [46, 170] on div "0202050017 - Analise de Caracteres Fisicos, Elementos e Sedimento da Urina" at bounding box center [227, 170] width 426 height 5
checkbox Urina "true"
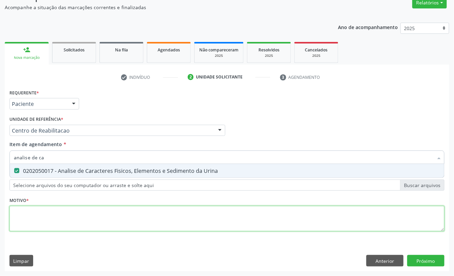
click at [30, 214] on div "Requerente * Paciente Profissional de Saúde Paciente Nenhum resultado encontrad…" at bounding box center [226, 164] width 435 height 153
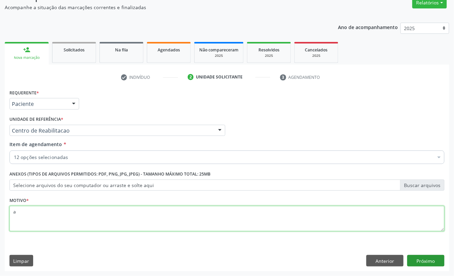
type textarea "a"
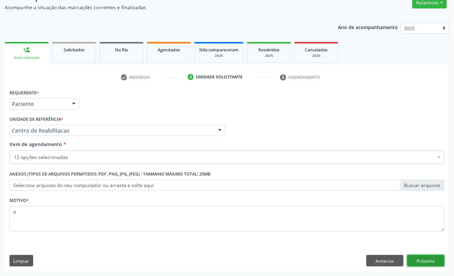
click at [417, 261] on button "Próximo" at bounding box center [425, 260] width 37 height 11
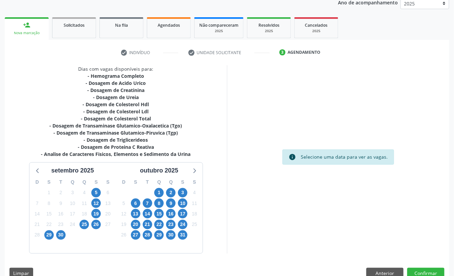
scroll to position [97, 0]
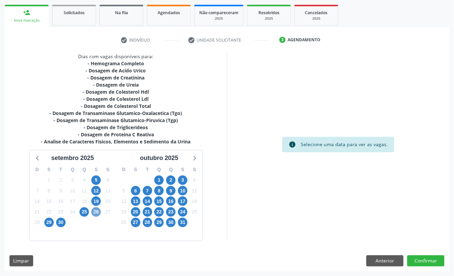
click at [95, 212] on span "26" at bounding box center [95, 211] width 9 height 9
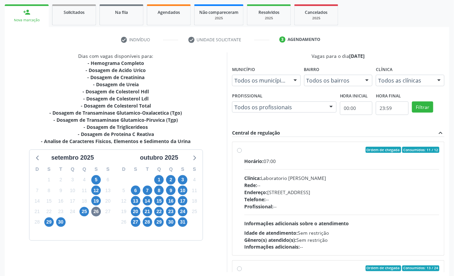
click at [321, 176] on div "Clínica: Laboratorio [PERSON_NAME]" at bounding box center [341, 177] width 195 height 7
click at [242, 153] on input "Ordem de chegada Consumidos: 11 / 12 Horário: 07:00 Clínica: Laboratorio [PERSO…" at bounding box center [239, 150] width 5 height 6
radio input "true"
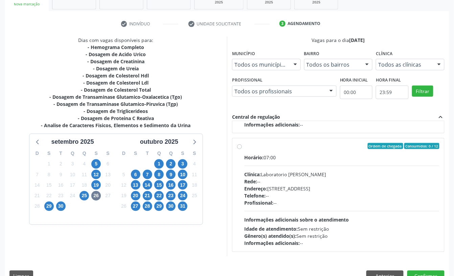
scroll to position [128, 0]
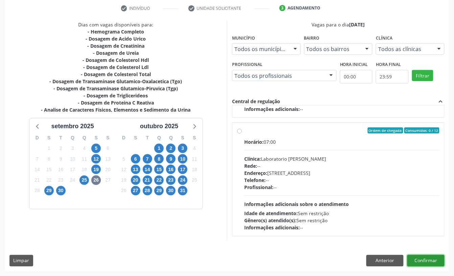
click at [433, 258] on button "Confirmar" at bounding box center [425, 260] width 37 height 11
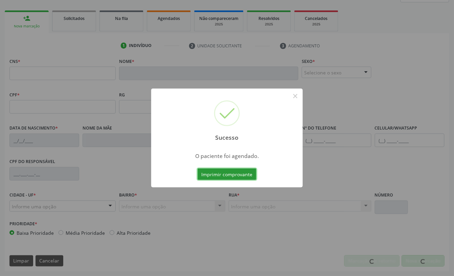
scroll to position [91, 0]
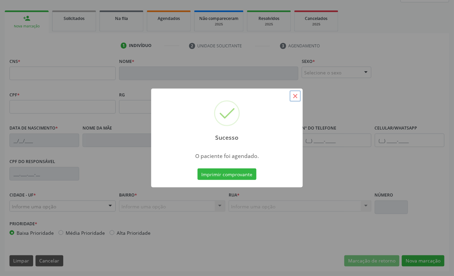
click at [297, 96] on button "×" at bounding box center [294, 95] width 11 height 11
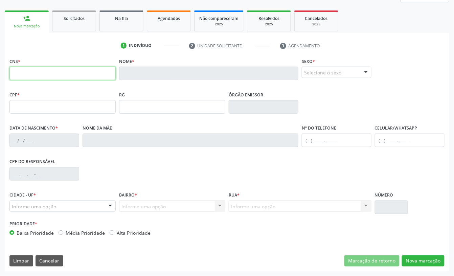
click at [97, 72] on input "text" at bounding box center [62, 74] width 106 height 14
click at [55, 260] on button "Cancelar" at bounding box center [50, 260] width 28 height 11
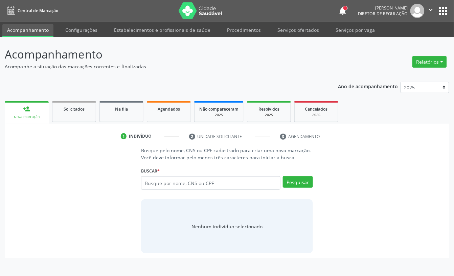
scroll to position [0, 0]
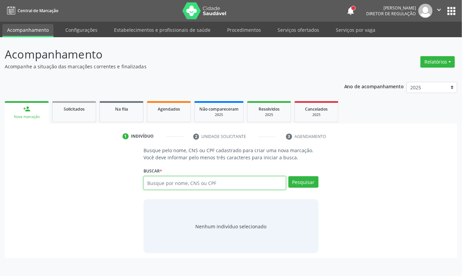
click at [187, 186] on input "text" at bounding box center [214, 183] width 142 height 14
paste input "702100758159293"
type input "702100758159293"
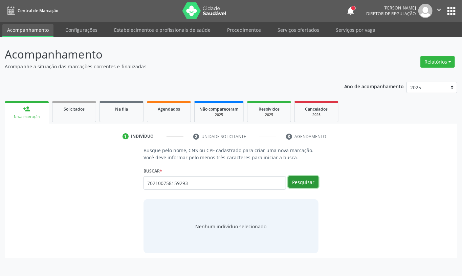
click at [312, 187] on button "Pesquisar" at bounding box center [303, 181] width 30 height 11
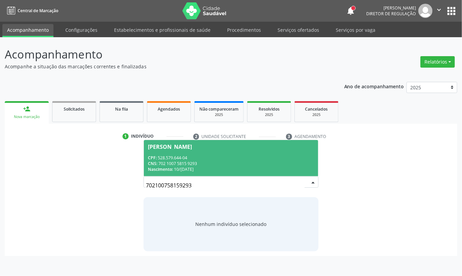
click at [228, 156] on div "CPF: 528.579.644-04" at bounding box center [231, 158] width 166 height 6
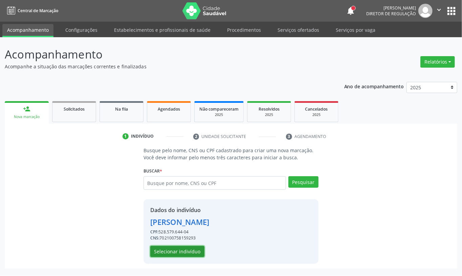
click at [185, 253] on button "Selecionar indivíduo" at bounding box center [177, 251] width 54 height 11
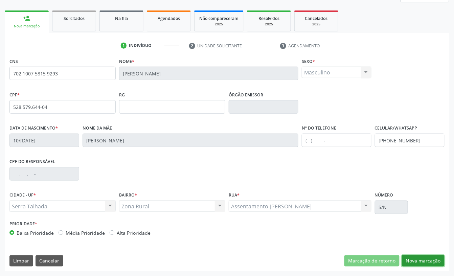
click at [415, 264] on button "Nova marcação" at bounding box center [423, 260] width 43 height 11
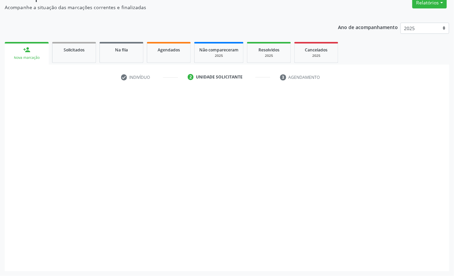
scroll to position [60, 0]
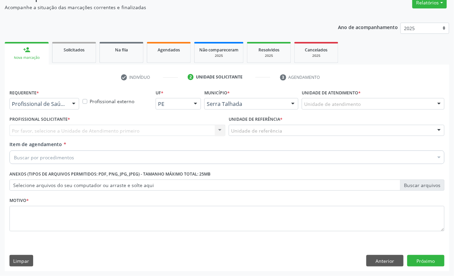
click at [54, 108] on div "Profissional de Saúde" at bounding box center [44, 103] width 70 height 11
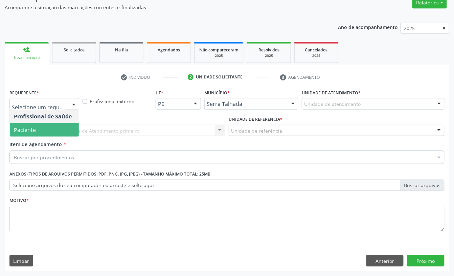
click at [49, 127] on span "Paciente" at bounding box center [44, 130] width 69 height 14
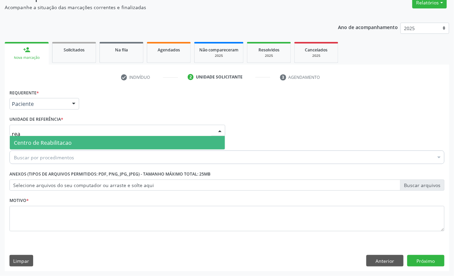
click at [49, 127] on input "rea" at bounding box center [111, 134] width 199 height 14
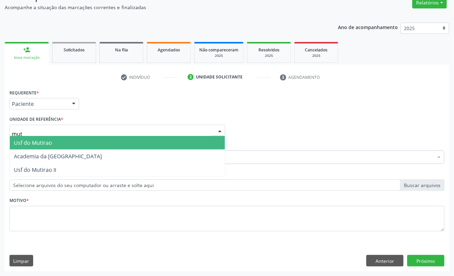
type input "muti"
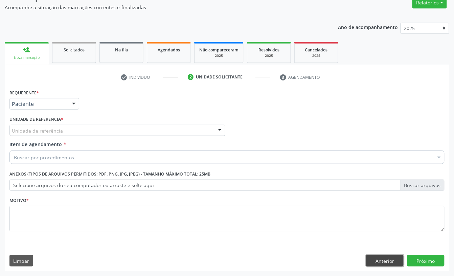
click at [377, 264] on button "Anterior" at bounding box center [384, 260] width 37 height 11
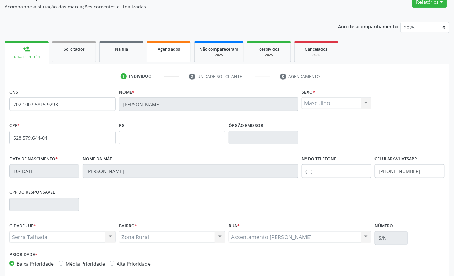
click at [160, 57] on link "Agendados" at bounding box center [169, 51] width 44 height 21
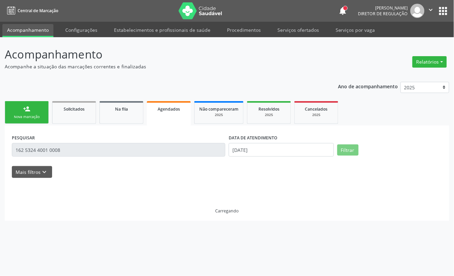
scroll to position [0, 0]
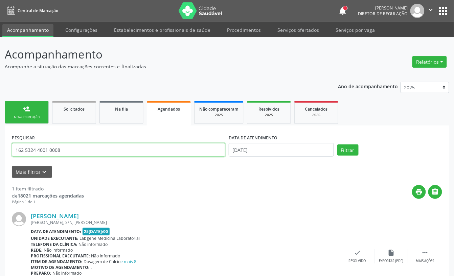
click at [74, 146] on input "162 5324 4001 0008" at bounding box center [118, 150] width 213 height 14
paste input "702100758159293"
type input "702100758159293"
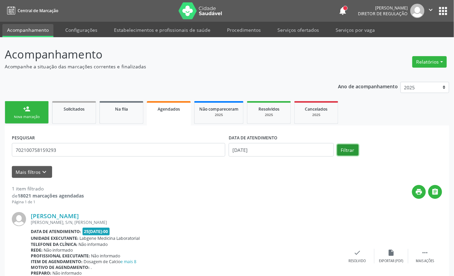
click at [355, 151] on button "Filtrar" at bounding box center [347, 149] width 21 height 11
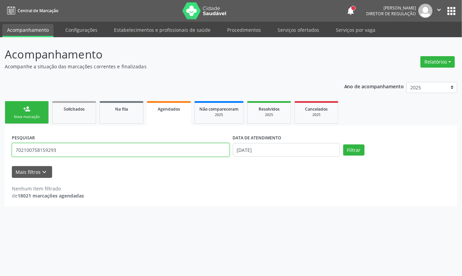
click at [105, 148] on input "702100758159293" at bounding box center [120, 150] width 217 height 14
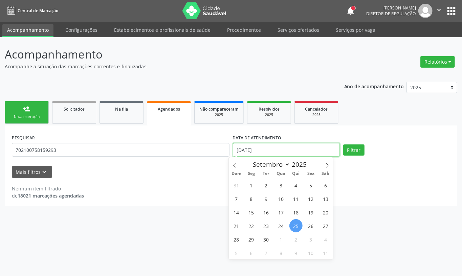
click at [264, 153] on input "[DATE]" at bounding box center [286, 150] width 107 height 14
click at [307, 223] on span "26" at bounding box center [310, 225] width 13 height 13
type input "2[DATE]"
click at [309, 226] on span "26" at bounding box center [310, 225] width 13 height 13
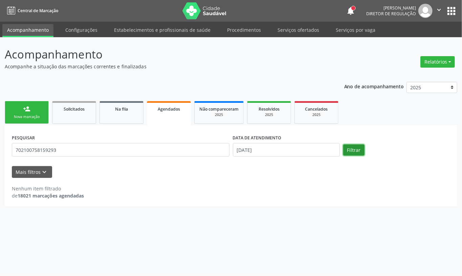
click at [348, 151] on button "Filtrar" at bounding box center [353, 149] width 21 height 11
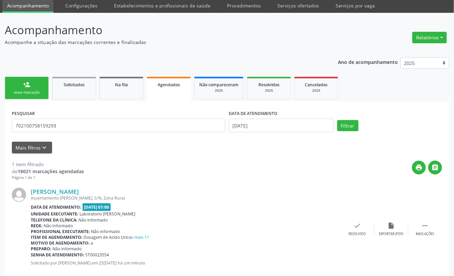
scroll to position [38, 0]
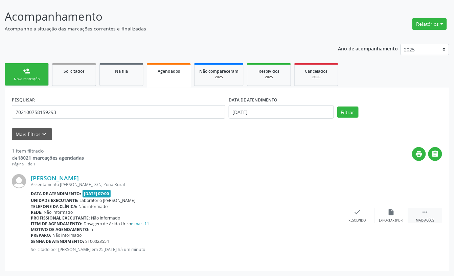
click at [422, 213] on icon "" at bounding box center [424, 211] width 7 height 7
click at [391, 217] on div "edit Editar" at bounding box center [391, 215] width 34 height 15
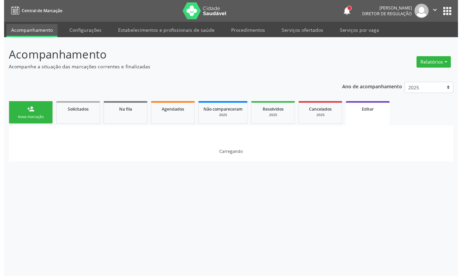
scroll to position [0, 0]
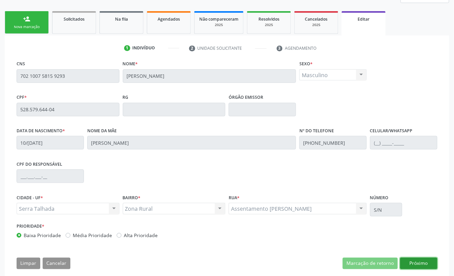
click at [425, 266] on button "Próximo" at bounding box center [418, 263] width 37 height 11
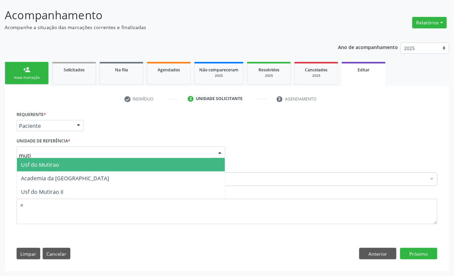
type input "mutir"
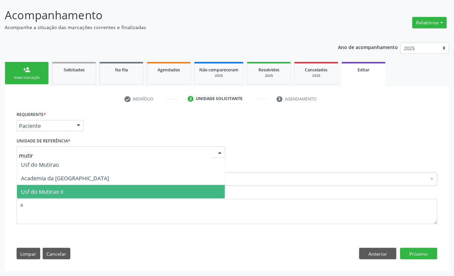
click at [44, 187] on span "Usf do Mutirao II" at bounding box center [121, 192] width 208 height 14
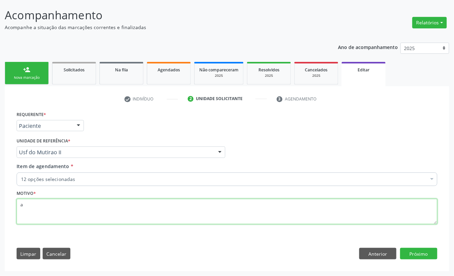
click at [40, 202] on textarea "a" at bounding box center [227, 212] width 421 height 26
type textarea "usf do mutirão II"
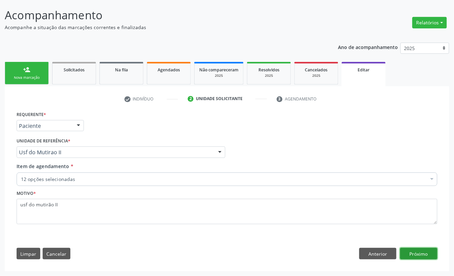
click at [422, 256] on button "Próximo" at bounding box center [418, 253] width 37 height 11
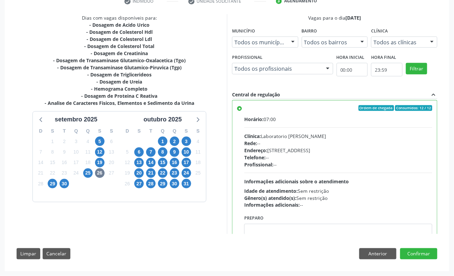
scroll to position [0, 0]
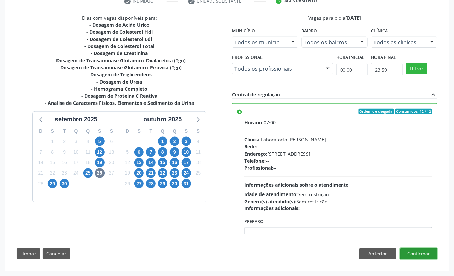
click at [410, 252] on button "Confirmar" at bounding box center [418, 253] width 37 height 11
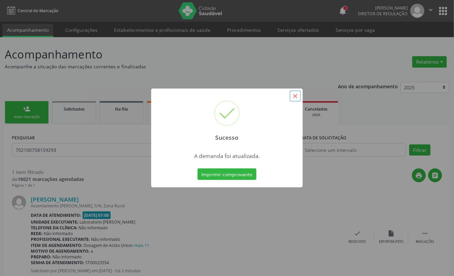
click at [294, 99] on button "×" at bounding box center [294, 95] width 11 height 11
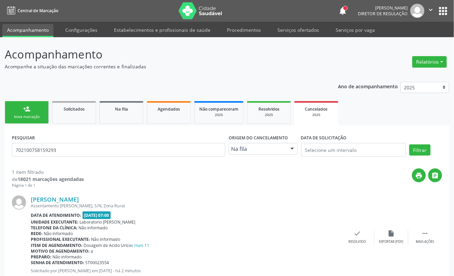
click at [21, 116] on div "Nova marcação" at bounding box center [27, 116] width 34 height 5
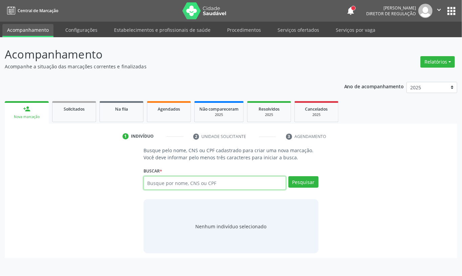
click at [200, 185] on input "text" at bounding box center [214, 183] width 142 height 14
paste input "usf do mutirão II"
click at [122, 176] on div "Busque pelo nome, CNS ou CPF cadastrado para criar uma nova marcação. Você deve…" at bounding box center [230, 200] width 443 height 107
type input "702100758159293"
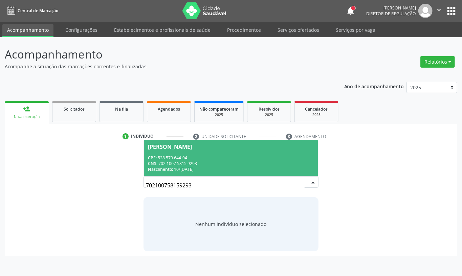
click at [263, 156] on div "CPF: 528.579.644-04" at bounding box center [231, 158] width 166 height 6
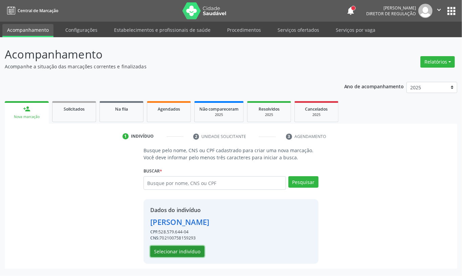
click at [195, 254] on button "Selecionar indivíduo" at bounding box center [177, 251] width 54 height 11
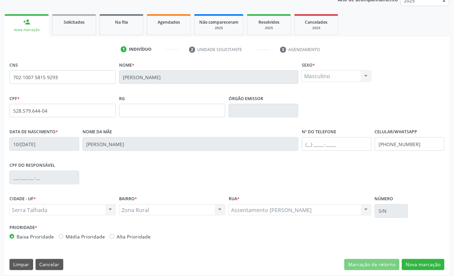
scroll to position [91, 0]
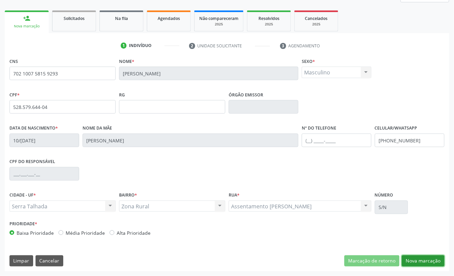
click at [417, 263] on button "Nova marcação" at bounding box center [423, 260] width 43 height 11
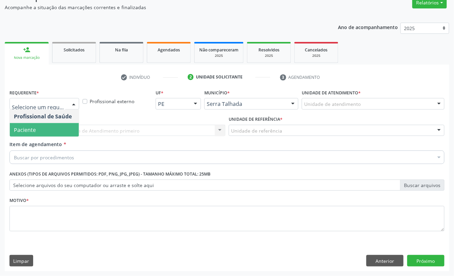
click at [36, 126] on span "Paciente" at bounding box center [44, 130] width 69 height 14
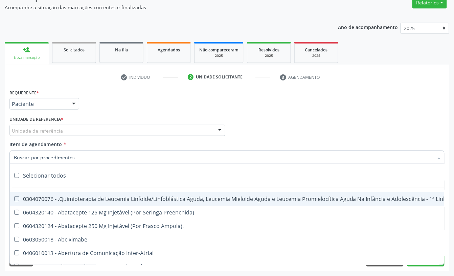
paste input "usf do mutirão II"
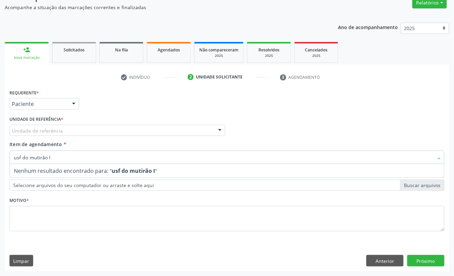
type input "usf do mutirão Ii"
click at [63, 133] on div "Unidade de referência" at bounding box center [117, 130] width 216 height 11
click at [12, 131] on input "text" at bounding box center [12, 134] width 0 height 14
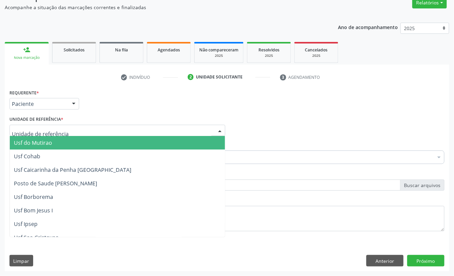
paste input "usf do mutirão II"
type input "u"
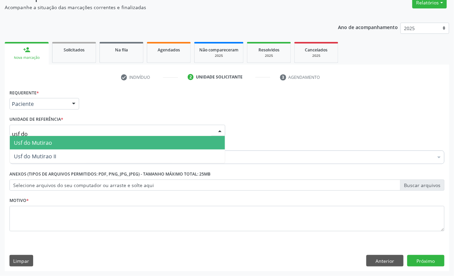
type input "usf do m"
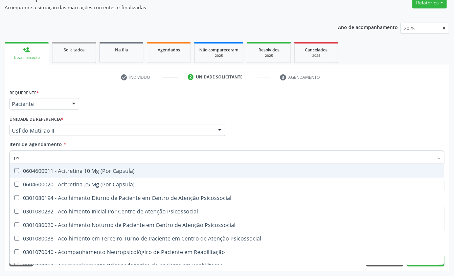
type input "psa"
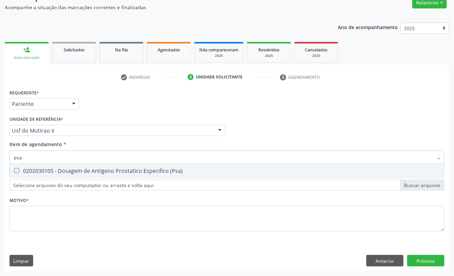
click at [68, 172] on div "0202030105 - Dosagem de Antigeno Prostatico Especifico (Psa)" at bounding box center [227, 170] width 426 height 5
checkbox \(Psa\) "true"
click at [59, 157] on input "psa" at bounding box center [223, 157] width 419 height 14
checkbox \(Psa\) "false"
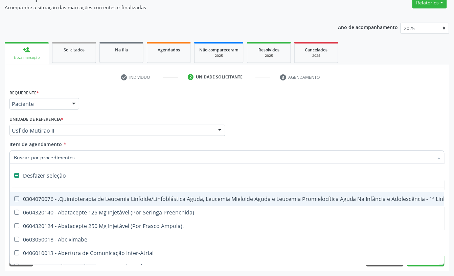
click at [138, 112] on div "Requerente * Paciente Profissional de Saúde Paciente Nenhum resultado encontrad…" at bounding box center [227, 101] width 438 height 26
checkbox Preenchida\) "true"
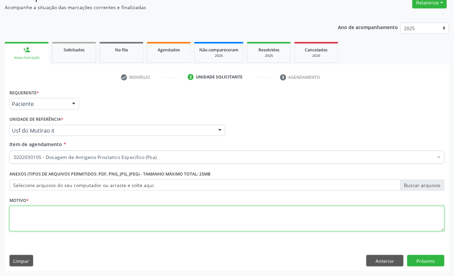
click at [45, 214] on textarea at bounding box center [226, 219] width 435 height 26
click at [23, 210] on textarea "a" at bounding box center [226, 219] width 435 height 26
paste textarea "usf do mutirão II"
type textarea "usf do mutirão II"
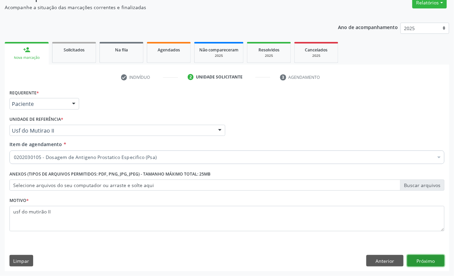
click at [417, 260] on button "Próximo" at bounding box center [425, 260] width 37 height 11
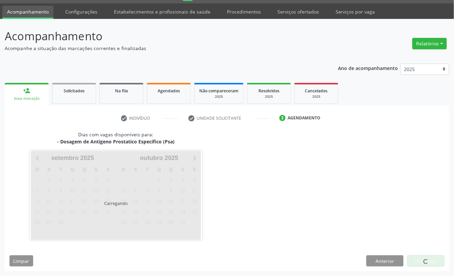
scroll to position [19, 0]
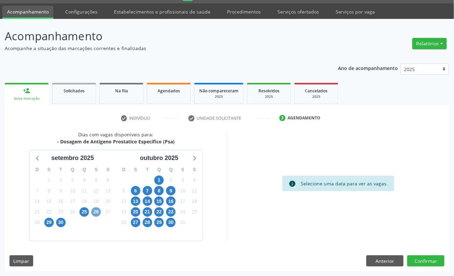
click at [97, 213] on span "26" at bounding box center [95, 211] width 9 height 9
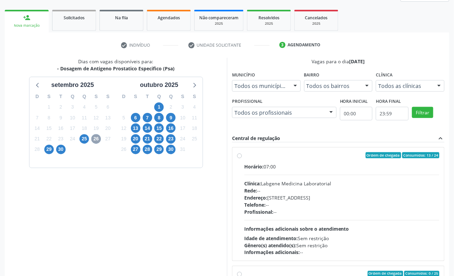
scroll to position [109, 0]
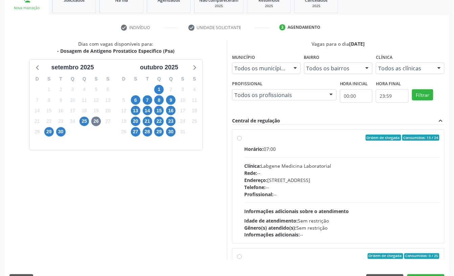
click at [289, 151] on div "Horário: 07:00" at bounding box center [341, 148] width 195 height 7
click at [242, 141] on input "Ordem de chegada Consumidos: 13 / 24 Horário: 07:00 Clínica: Labgene Medicina L…" at bounding box center [239, 138] width 5 height 6
radio input "true"
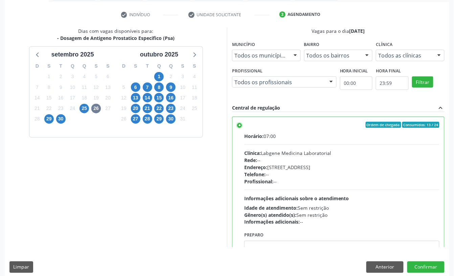
scroll to position [128, 0]
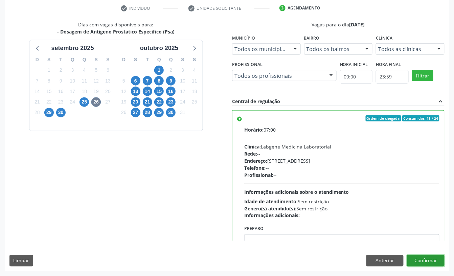
click at [429, 260] on button "Confirmar" at bounding box center [425, 260] width 37 height 11
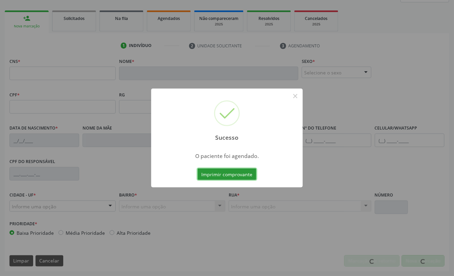
scroll to position [91, 0]
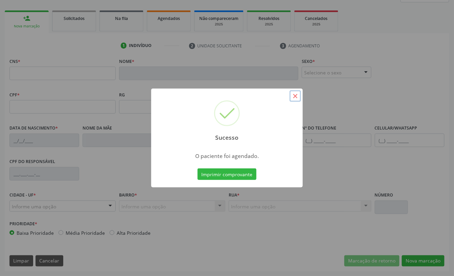
click at [291, 98] on button "×" at bounding box center [294, 95] width 11 height 11
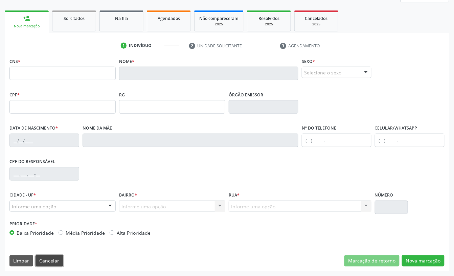
click at [49, 262] on button "Cancelar" at bounding box center [50, 260] width 28 height 11
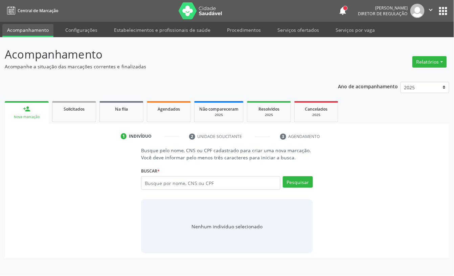
scroll to position [0, 0]
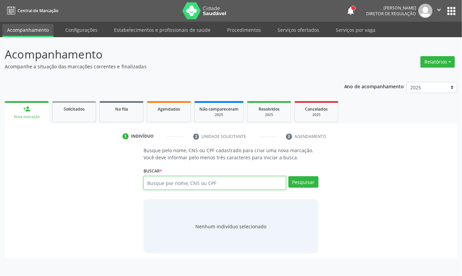
click at [165, 181] on input "text" at bounding box center [214, 183] width 142 height 14
type input "700803969158181"
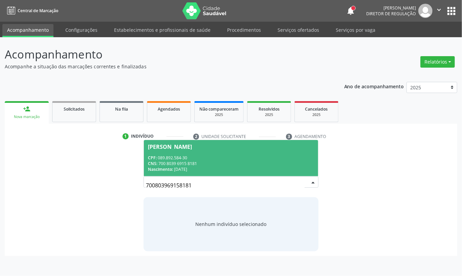
click at [187, 162] on div "CNS: 700 8039 6915 8181" at bounding box center [231, 164] width 166 height 6
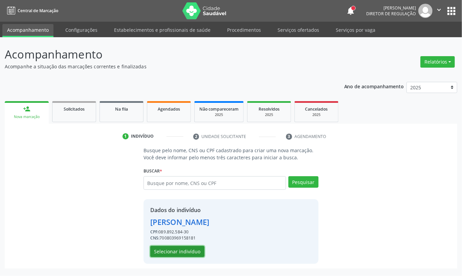
click at [185, 254] on button "Selecionar indivíduo" at bounding box center [177, 251] width 54 height 11
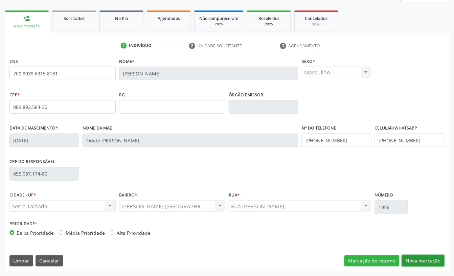
click at [426, 261] on button "Nova marcação" at bounding box center [423, 260] width 43 height 11
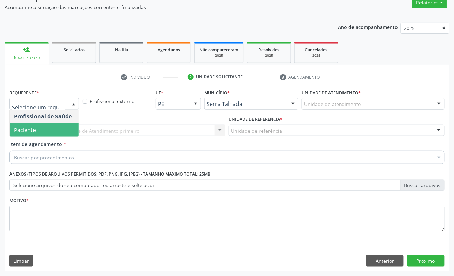
click at [43, 132] on span "Paciente" at bounding box center [44, 130] width 69 height 14
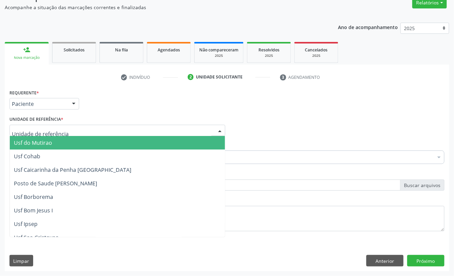
click at [63, 128] on div at bounding box center [117, 130] width 216 height 11
paste input "usf do mutirão II"
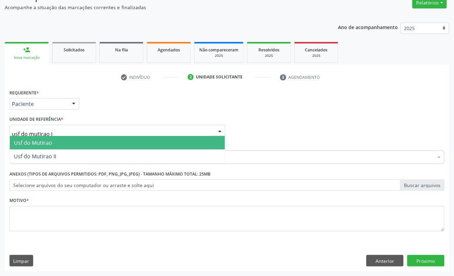
type input "usf do mutirao II"
click at [65, 141] on span "Usf do Mutirao II" at bounding box center [117, 143] width 215 height 14
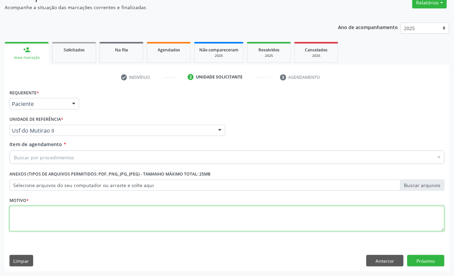
click at [29, 211] on textarea at bounding box center [226, 219] width 435 height 26
paste textarea "usf do mutirão II"
click at [44, 212] on textarea "usf do mutirão II" at bounding box center [226, 219] width 435 height 26
type textarea "usf do mutirao II"
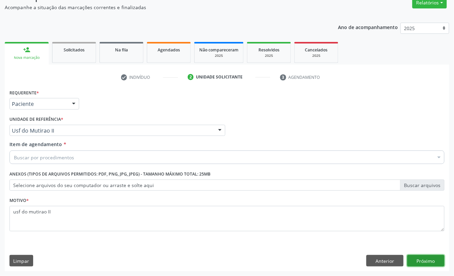
click at [419, 264] on button "Próximo" at bounding box center [425, 260] width 37 height 11
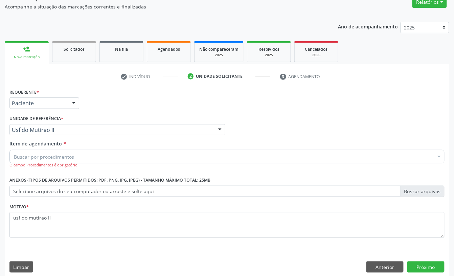
click at [75, 156] on div "Buscar por procedimentos" at bounding box center [226, 157] width 435 height 14
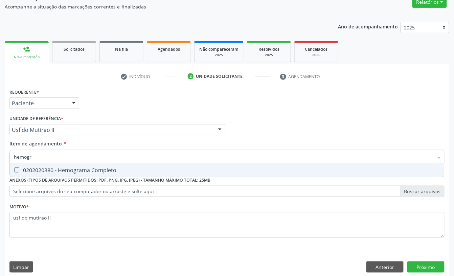
type input "hemogra"
click at [57, 171] on div "0202020380 - Hemograma Completo" at bounding box center [227, 169] width 426 height 5
checkbox Completo "true"
click at [56, 160] on input "hemogra" at bounding box center [223, 157] width 419 height 14
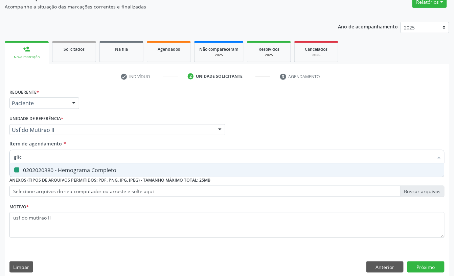
type input "glico"
checkbox Completo "false"
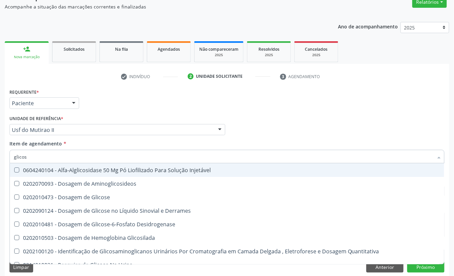
type input "glicose"
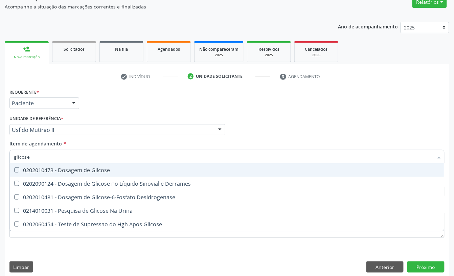
click at [89, 172] on div "0202010473 - Dosagem de Glicose" at bounding box center [227, 169] width 426 height 5
checkbox Glicose "true"
click at [79, 156] on input "glicose" at bounding box center [223, 157] width 419 height 14
type input "coles"
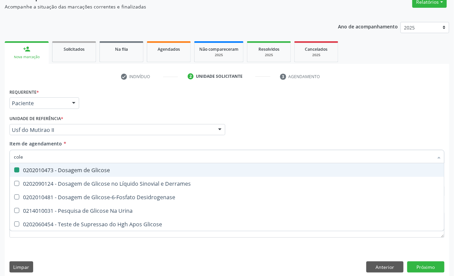
checkbox Glicose "false"
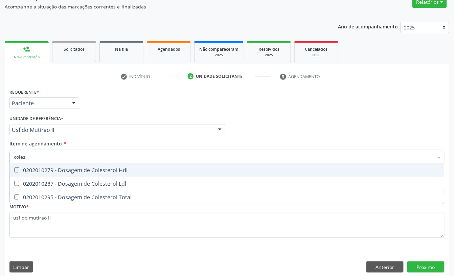
type input "colest"
click at [84, 169] on div "0202010279 - Dosagem de Colesterol Hdl" at bounding box center [227, 169] width 426 height 5
checkbox Hdl "true"
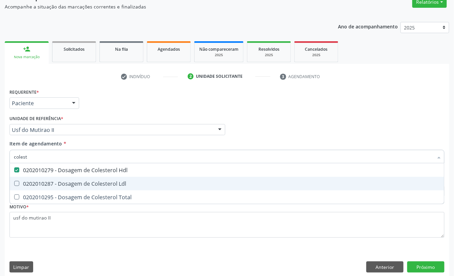
click at [79, 181] on div "0202010287 - Dosagem de Colesterol Ldl" at bounding box center [227, 183] width 426 height 5
checkbox Ldl "true"
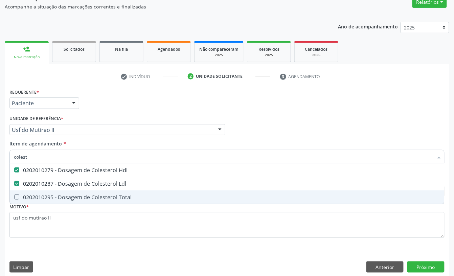
click at [74, 197] on div "0202010295 - Dosagem de Colesterol Total" at bounding box center [227, 196] width 426 height 5
checkbox Total "true"
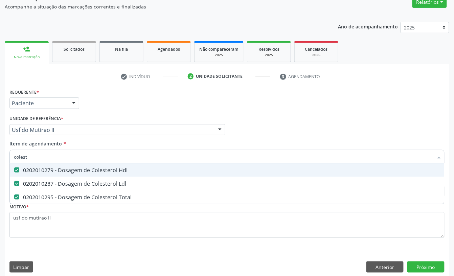
click at [54, 153] on input "colest" at bounding box center [223, 157] width 419 height 14
type input "tri"
checkbox Hdl "false"
checkbox Ldl "false"
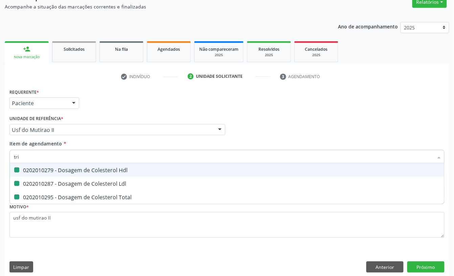
checkbox Total "false"
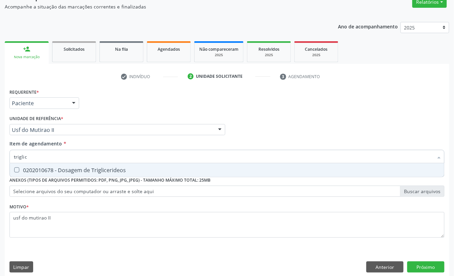
type input "triglice"
click at [44, 168] on div "0202010678 - Dosagem de Triglicerideos" at bounding box center [227, 169] width 426 height 5
checkbox Triglicerideos "true"
click at [49, 157] on input "triglice" at bounding box center [223, 157] width 419 height 14
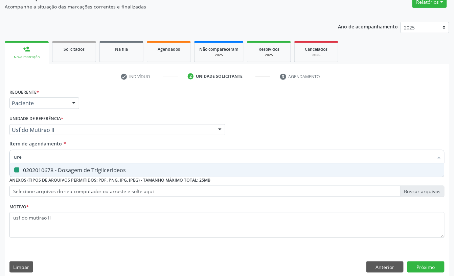
type input "urei"
checkbox Triglicerideos "false"
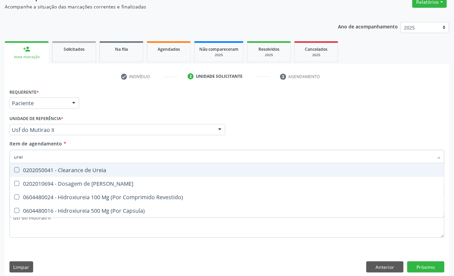
type input "ureia"
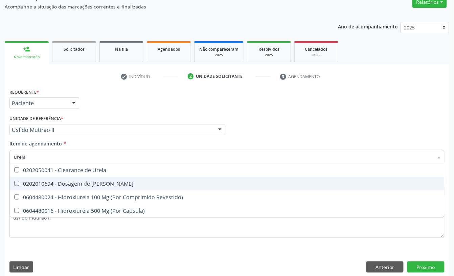
click at [63, 186] on div "0202010694 - Dosagem de [PERSON_NAME]" at bounding box center [227, 183] width 426 height 5
checkbox Ureia "true"
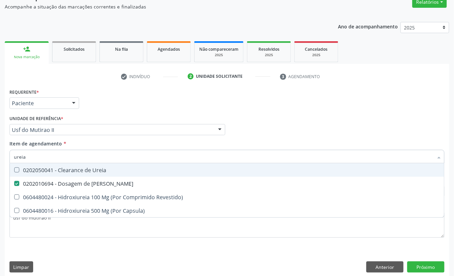
click at [91, 157] on input "ureia" at bounding box center [223, 157] width 419 height 14
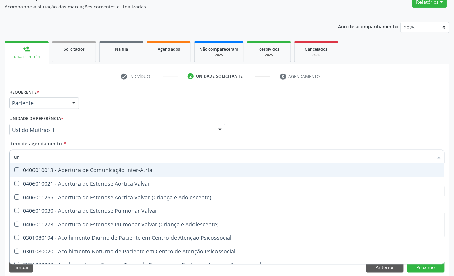
type input "ure"
checkbox Miotendinoso "true"
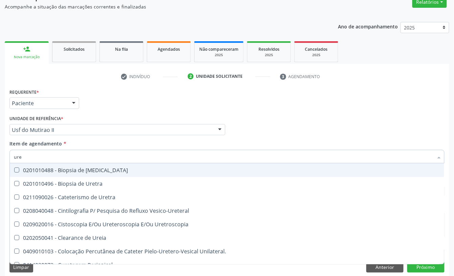
type input "urei"
checkbox Uretra "true"
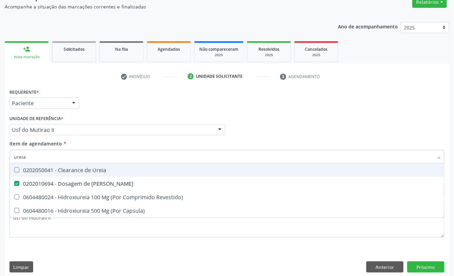
click at [97, 110] on div "Requerente * Paciente Profissional de Saúde Paciente Nenhum resultado encontrad…" at bounding box center [227, 100] width 438 height 26
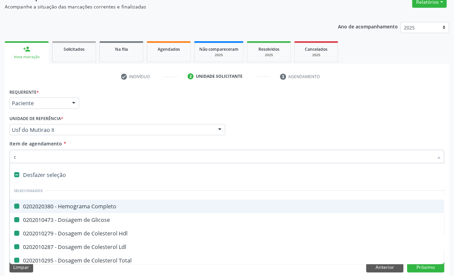
type input "cr"
checkbox Completo "false"
checkbox Glicose "false"
checkbox Hdl "false"
checkbox Ldl "false"
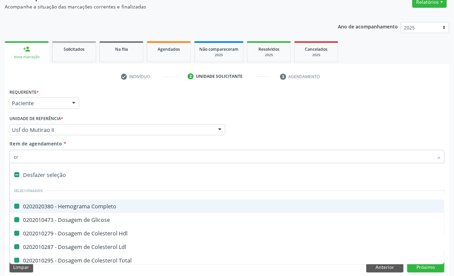
checkbox Total "false"
checkbox Triglicerideos "false"
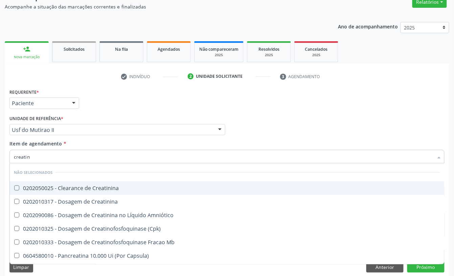
type input "creatini"
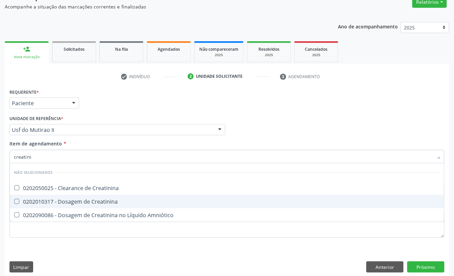
click at [70, 200] on div "0202010317 - Dosagem de Creatinina" at bounding box center [227, 201] width 426 height 5
checkbox Creatinina "true"
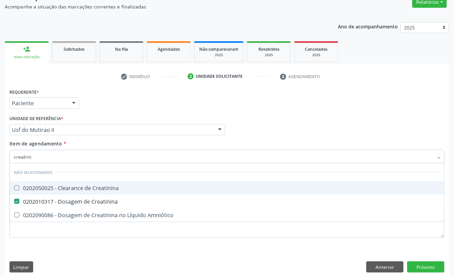
click at [55, 162] on input "creatini" at bounding box center [223, 157] width 419 height 14
checkbox Creatinina "true"
checkbox Amniótico "true"
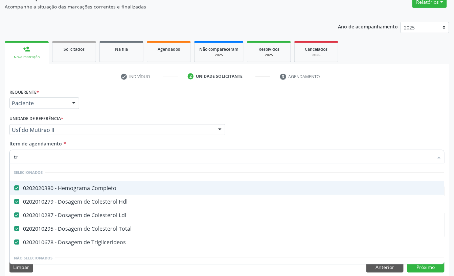
type input "tra"
checkbox Completo "false"
checkbox Ldl "false"
checkbox Total "false"
checkbox Triglicerideos "false"
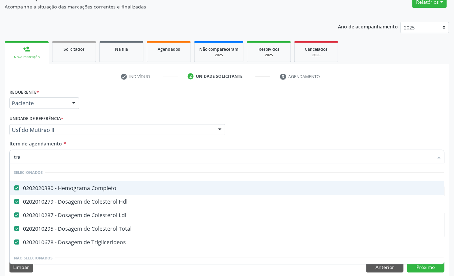
checkbox Manutenção "false"
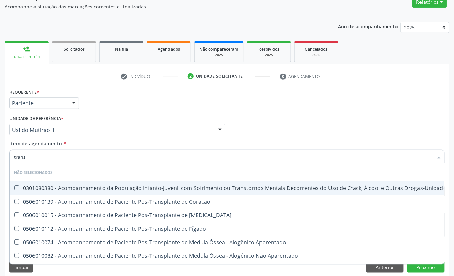
type input "transa"
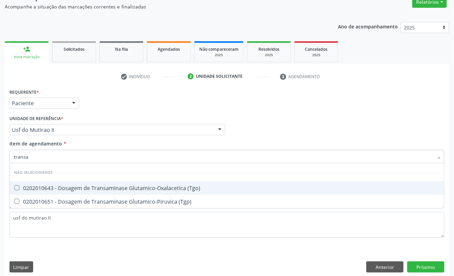
click at [67, 187] on div "0202010643 - Dosagem de Transaminase Glutamico-Oxalacetica (Tgo)" at bounding box center [227, 187] width 426 height 5
checkbox \(Tgo\) "true"
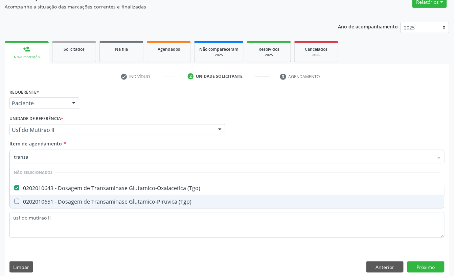
click at [62, 202] on div "0202010651 - Dosagem de Transaminase Glutamico-Piruvica (Tgp)" at bounding box center [227, 201] width 426 height 5
checkbox \(Tgp\) "true"
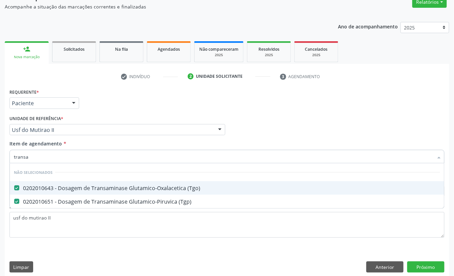
click at [104, 111] on div "Requerente * Paciente Profissional de Saúde Paciente Nenhum resultado encontrad…" at bounding box center [227, 100] width 438 height 26
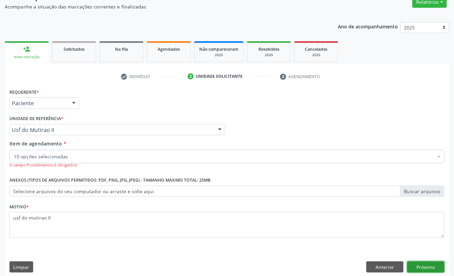
click at [425, 265] on button "Próximo" at bounding box center [425, 266] width 37 height 11
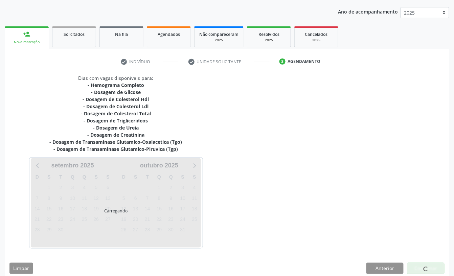
scroll to position [83, 0]
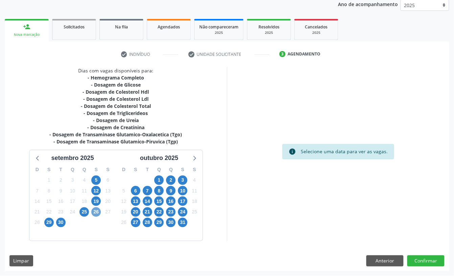
click at [97, 210] on span "26" at bounding box center [95, 211] width 9 height 9
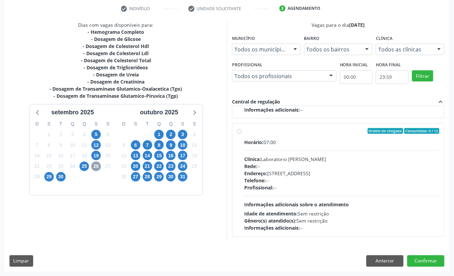
scroll to position [107, 0]
click at [293, 175] on div "Endereço: Casa, nº 409, N Senhora da Penha, Serra Talhada - PE" at bounding box center [341, 172] width 195 height 7
click at [242, 134] on input "Ordem de chegada Consumidos: 0 / 12 Horário: 07:00 Clínica: Laboratorio Jose Pa…" at bounding box center [239, 131] width 5 height 6
radio input "true"
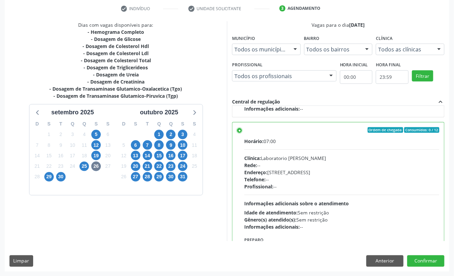
scroll to position [128, 0]
click at [432, 261] on button "Confirmar" at bounding box center [425, 260] width 37 height 11
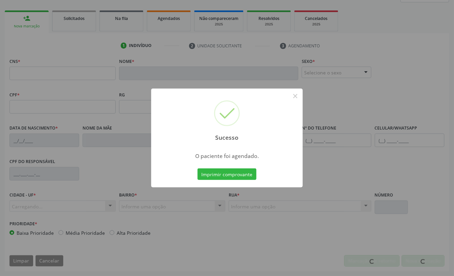
scroll to position [91, 0]
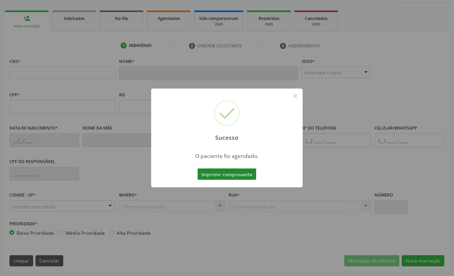
click at [230, 173] on button "Imprimir comprovante" at bounding box center [226, 173] width 59 height 11
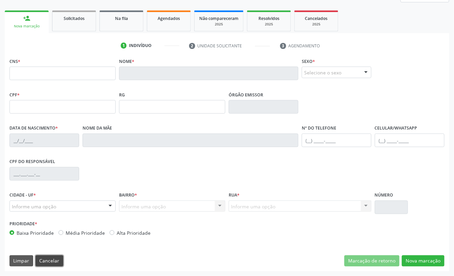
click at [54, 256] on button "Cancelar" at bounding box center [50, 260] width 28 height 11
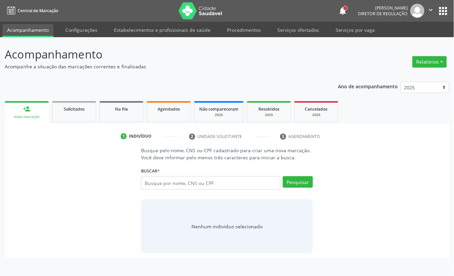
scroll to position [0, 0]
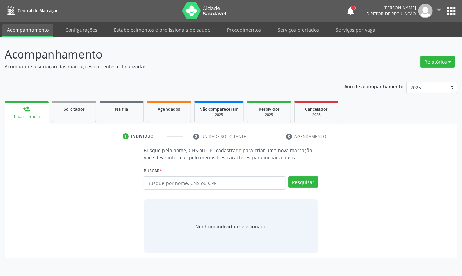
click at [180, 191] on div "Busque por nome, CNS ou CPF Nenhum resultado encontrado para: " " Digite nome, …" at bounding box center [230, 185] width 175 height 18
click at [179, 184] on input "text" at bounding box center [214, 183] width 142 height 14
paste input "700 8039 6915 8181"
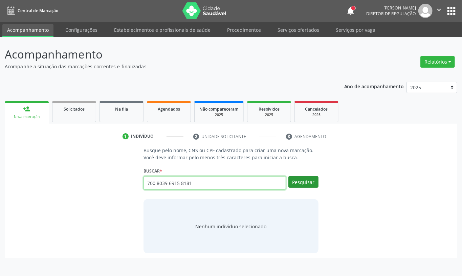
type input "700 8039 6915 8181"
click at [312, 185] on button "Pesquisar" at bounding box center [303, 181] width 30 height 11
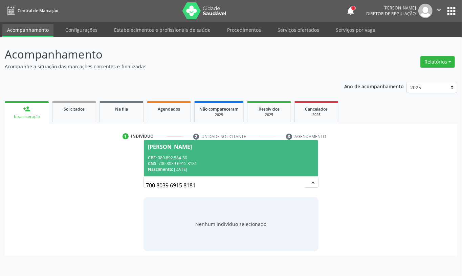
click at [212, 158] on div "CPF: 089.892.584-30" at bounding box center [231, 158] width 166 height 6
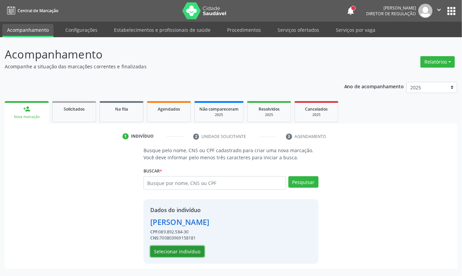
click at [182, 252] on button "Selecionar indivíduo" at bounding box center [177, 251] width 54 height 11
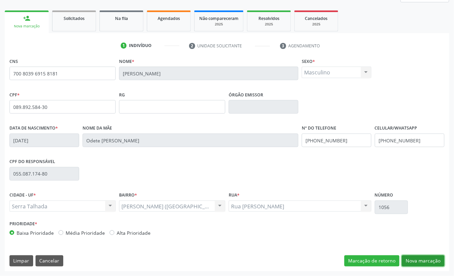
click at [425, 258] on button "Nova marcação" at bounding box center [423, 260] width 43 height 11
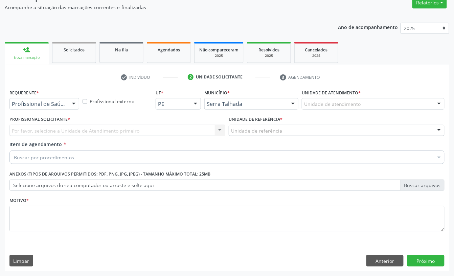
scroll to position [60, 0]
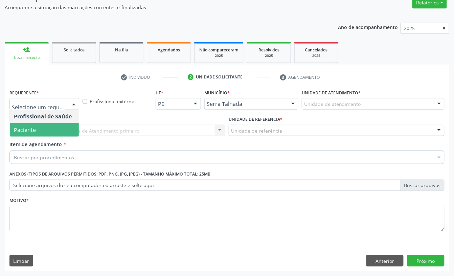
click at [48, 126] on span "Paciente" at bounding box center [44, 130] width 69 height 14
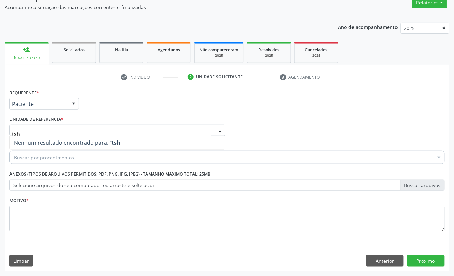
click at [46, 132] on input "tsh" at bounding box center [111, 134] width 199 height 14
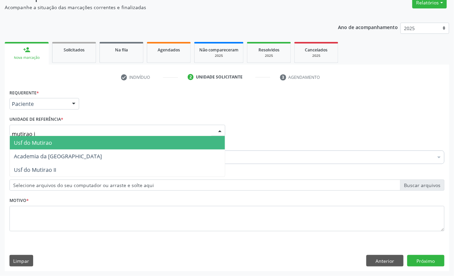
type input "mutirao ii"
click at [54, 145] on span "Usf do Mutirao II" at bounding box center [35, 142] width 42 height 7
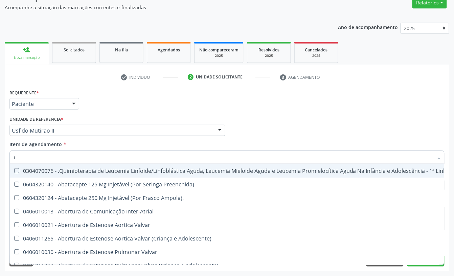
type input "t4"
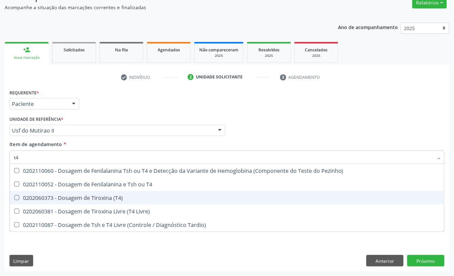
click at [103, 196] on div "0202060373 - Dosagem de Tiroxina (T4)" at bounding box center [227, 197] width 426 height 5
checkbox \(T4\) "true"
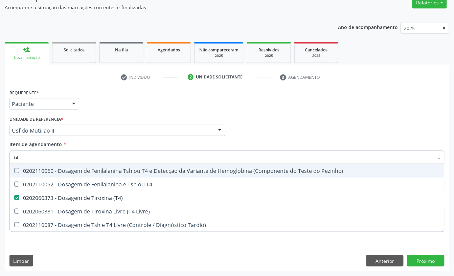
click at [59, 158] on input "t4" at bounding box center [223, 157] width 419 height 14
type input "t"
checkbox \(T4\) "false"
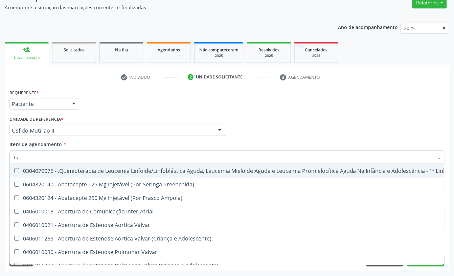
type input "tsh"
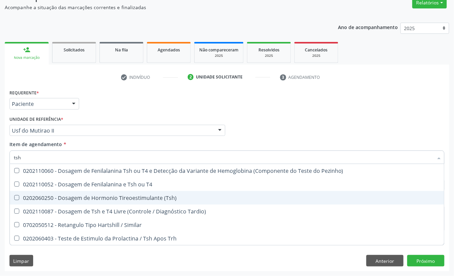
click at [76, 200] on div "0202060250 - Dosagem de Hormonio Tireoestimulante (Tsh)" at bounding box center [227, 197] width 426 height 5
checkbox \(Tsh\) "true"
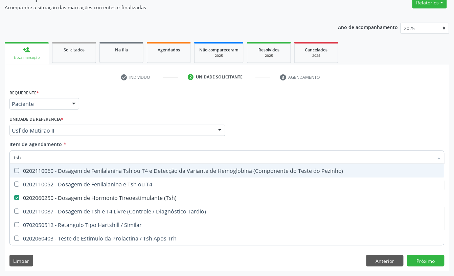
click at [116, 117] on div "Unidade de referência * Usf do Mutirao II Usf do Mutirao Usf Cohab Usf Caicarin…" at bounding box center [117, 125] width 216 height 22
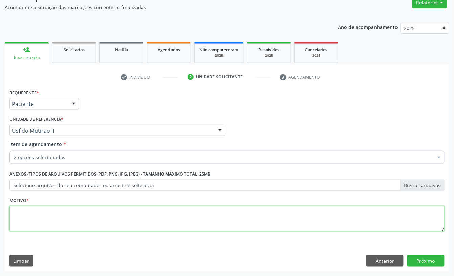
click at [64, 213] on textarea at bounding box center [226, 219] width 435 height 26
type textarea "s"
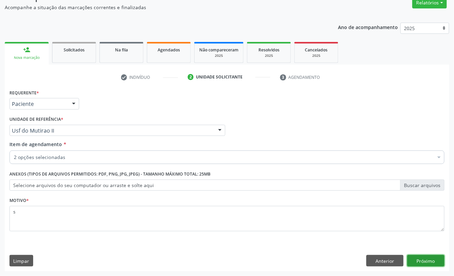
click at [422, 262] on button "Próximo" at bounding box center [425, 260] width 37 height 11
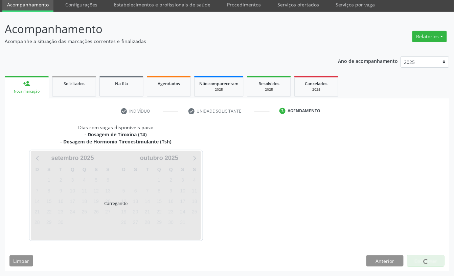
scroll to position [26, 0]
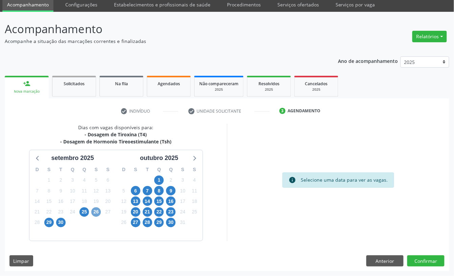
click at [94, 213] on span "26" at bounding box center [95, 211] width 9 height 9
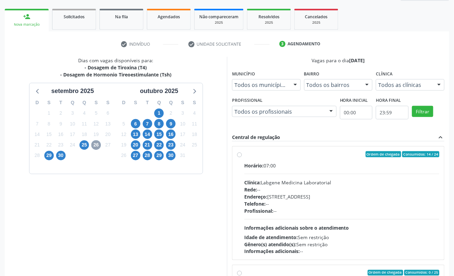
scroll to position [116, 0]
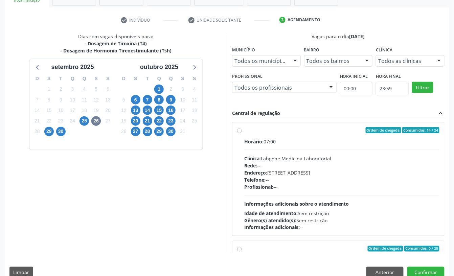
click at [301, 168] on div "Rede: --" at bounding box center [341, 165] width 195 height 7
click at [242, 133] on input "Ordem de chegada Consumidos: 14 / 24 Horário: 07:00 Clínica: Labgene Medicina L…" at bounding box center [239, 130] width 5 height 6
radio input "true"
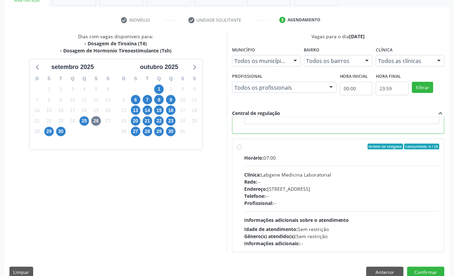
scroll to position [153, 0]
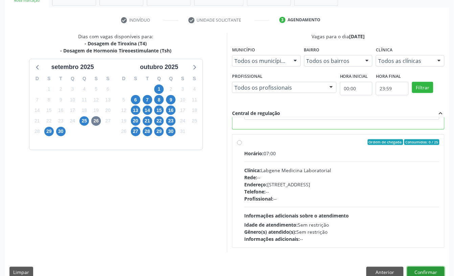
click at [430, 271] on button "Confirmar" at bounding box center [425, 272] width 37 height 11
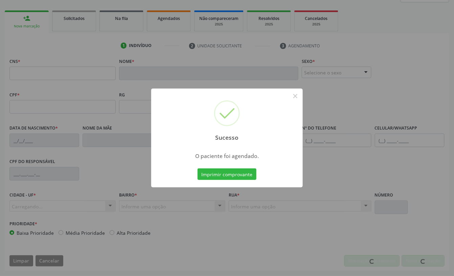
scroll to position [91, 0]
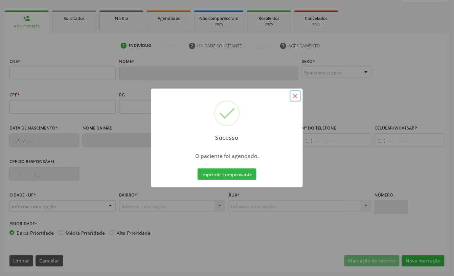
click at [294, 94] on button "×" at bounding box center [294, 95] width 11 height 11
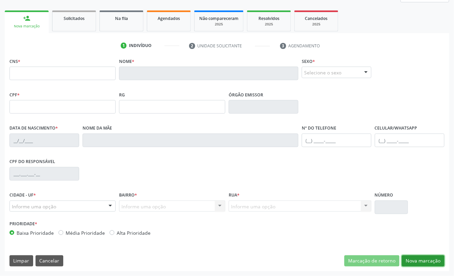
click at [423, 261] on button "Nova marcação" at bounding box center [423, 260] width 43 height 11
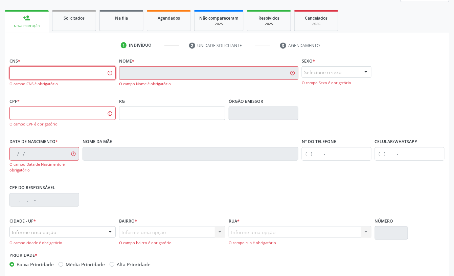
click at [77, 70] on input "text" at bounding box center [62, 73] width 106 height 14
click at [60, 72] on input "text" at bounding box center [62, 73] width 106 height 14
click at [72, 68] on input "text" at bounding box center [62, 73] width 106 height 14
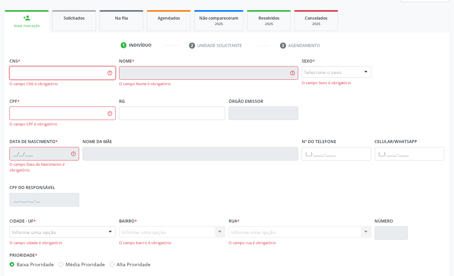
click at [80, 70] on input "text" at bounding box center [62, 73] width 106 height 14
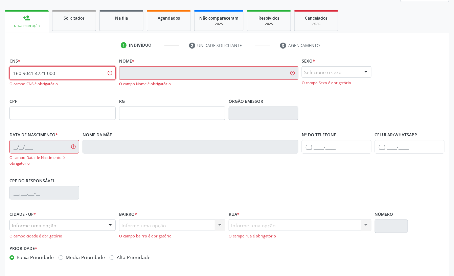
type input "160 9041 4221 0000"
click at [67, 76] on input "160 9041 4221 0000" at bounding box center [62, 73] width 106 height 14
type input "160 9041 4221 0000"
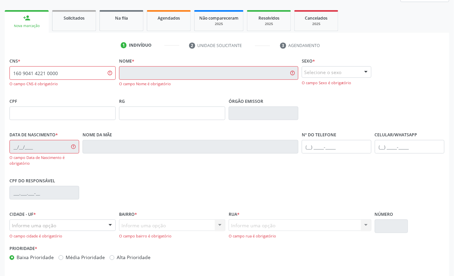
click at [189, 74] on input "text" at bounding box center [208, 73] width 179 height 14
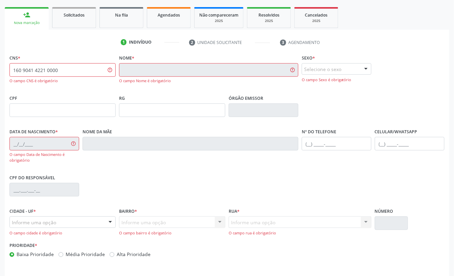
scroll to position [116, 0]
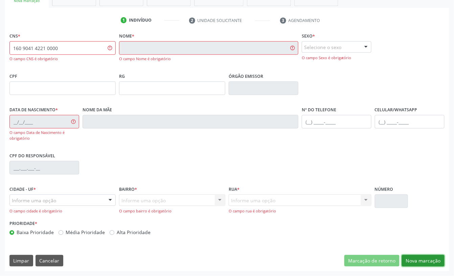
click at [418, 261] on button "Nova marcação" at bounding box center [423, 260] width 43 height 11
drag, startPoint x: 434, startPoint y: 258, endPoint x: 158, endPoint y: 130, distance: 305.0
click at [433, 259] on button "Nova marcação" at bounding box center [423, 260] width 43 height 11
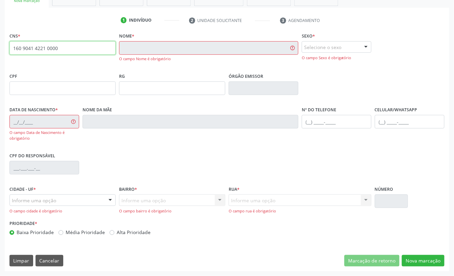
click at [52, 53] on input "160 9041 4221 0000" at bounding box center [62, 48] width 106 height 14
click at [48, 256] on button "Cancelar" at bounding box center [50, 260] width 28 height 11
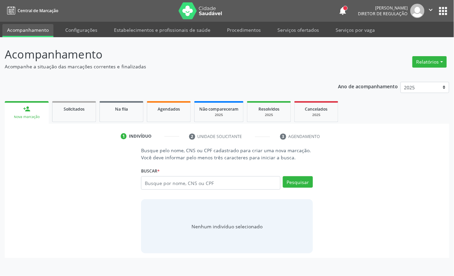
scroll to position [0, 0]
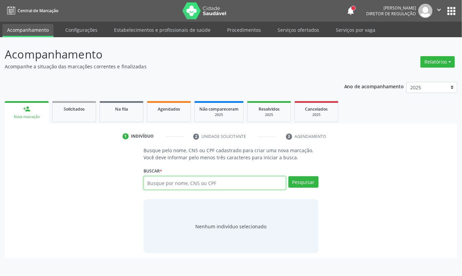
click at [194, 189] on input "text" at bounding box center [214, 183] width 142 height 14
click at [160, 187] on input "text" at bounding box center [214, 183] width 142 height 14
type input "5"
type input "898003420338807"
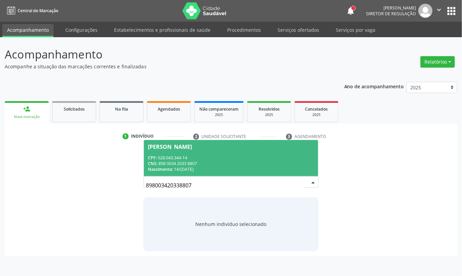
click at [225, 164] on div "CNS: 898 0034 2033 8807" at bounding box center [231, 164] width 166 height 6
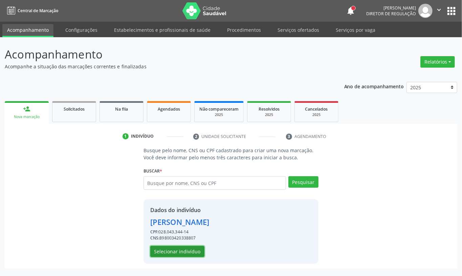
click at [175, 252] on button "Selecionar indivíduo" at bounding box center [177, 251] width 54 height 11
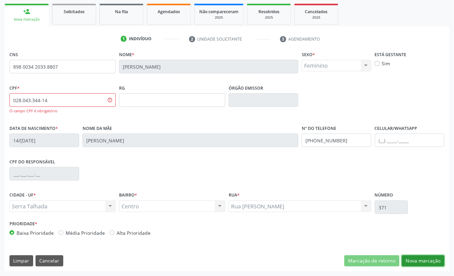
click at [413, 258] on button "Nova marcação" at bounding box center [423, 260] width 43 height 11
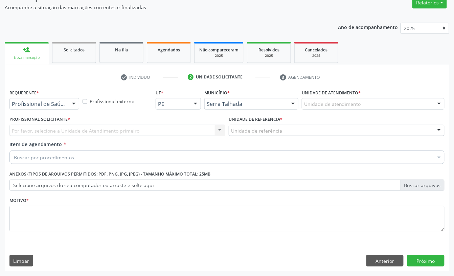
scroll to position [60, 0]
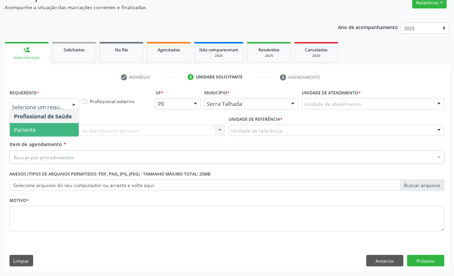
click at [60, 131] on span "Paciente" at bounding box center [44, 130] width 69 height 14
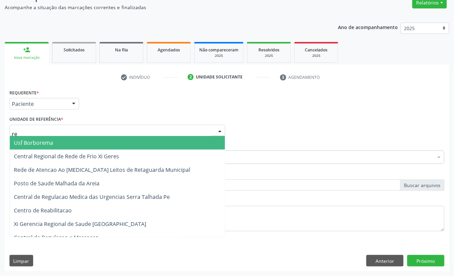
type input "rea"
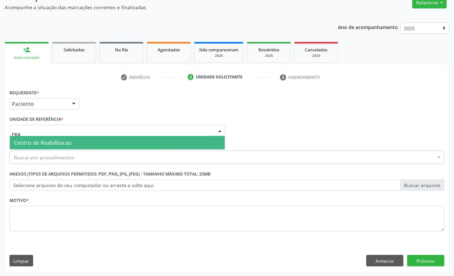
click at [64, 141] on span "Centro de Reabilitacao" at bounding box center [43, 142] width 58 height 7
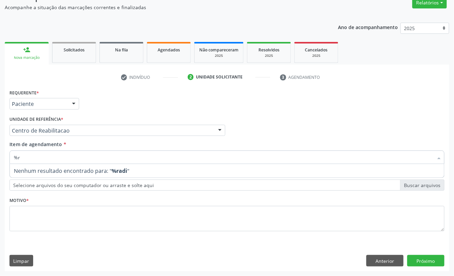
type input "%"
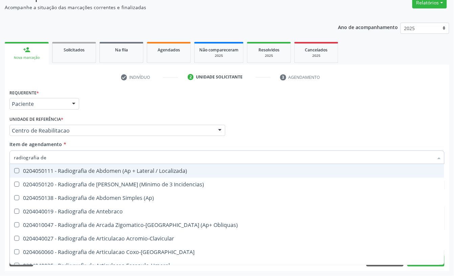
type input "radiografia de c"
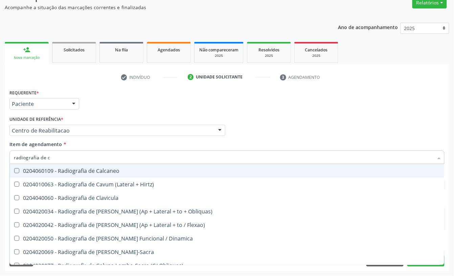
click at [51, 165] on span "0204060109 - Radiografia de Calcaneo" at bounding box center [227, 171] width 434 height 14
checkbox Calcaneo "true"
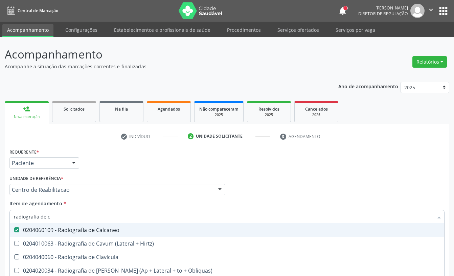
scroll to position [60, 0]
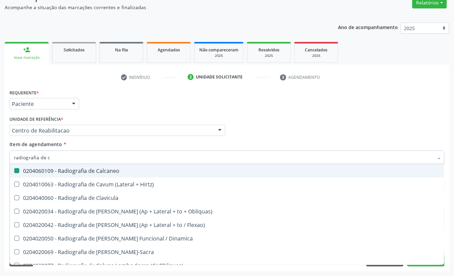
type input "radiografia de p"
checkbox Calcaneo "false"
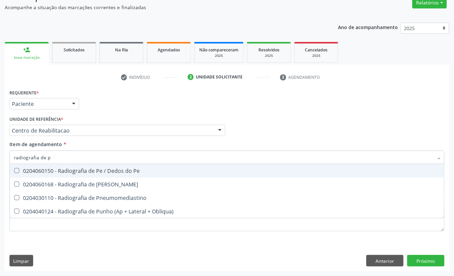
type input "radiografia de pe"
click at [55, 168] on div "0204060150 - Radiografia de Pe / Dedos do Pe" at bounding box center [227, 170] width 426 height 5
checkbox Pe "true"
type input "radiografia de"
checkbox Pe "false"
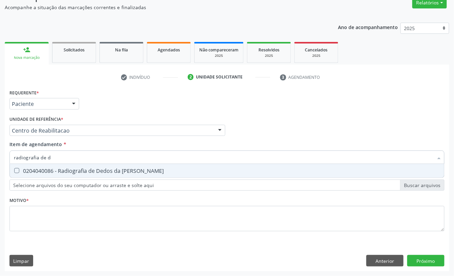
type input "radiografia de de"
click at [73, 199] on div "Requerente * Paciente Profissional de Saúde Paciente Nenhum resultado encontrad…" at bounding box center [226, 164] width 435 height 153
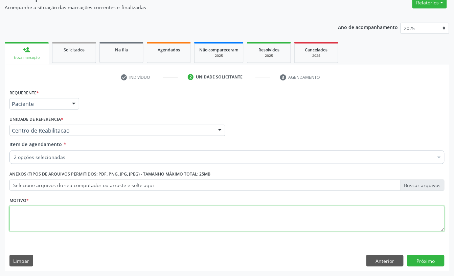
click at [28, 222] on textarea at bounding box center [226, 219] width 435 height 26
type textarea "."
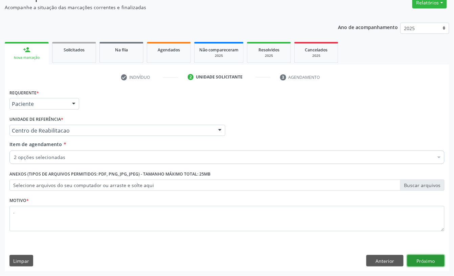
click at [417, 264] on button "Próximo" at bounding box center [425, 260] width 37 height 11
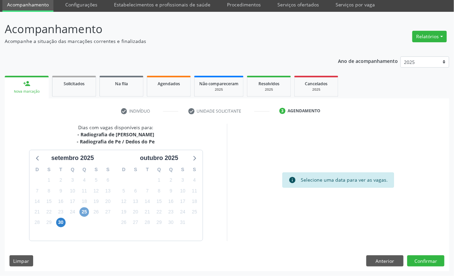
click at [84, 212] on span "25" at bounding box center [83, 211] width 9 height 9
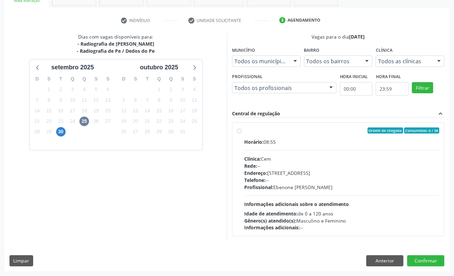
click at [290, 170] on div "Endereço: Casa, nº 393, Nossa Senhora da Pen, Serra Talhada - PE" at bounding box center [341, 172] width 195 height 7
click at [242, 134] on input "Ordem de chegada Consumidos: 6 / 38 Horário: 08:55 Clínica: Cem Rede: -- Endere…" at bounding box center [239, 130] width 5 height 6
radio input "true"
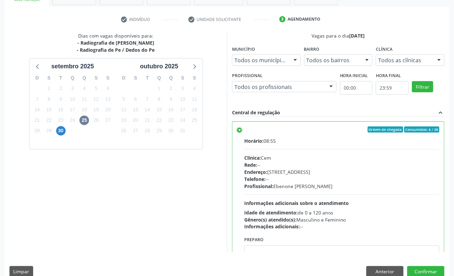
scroll to position [128, 0]
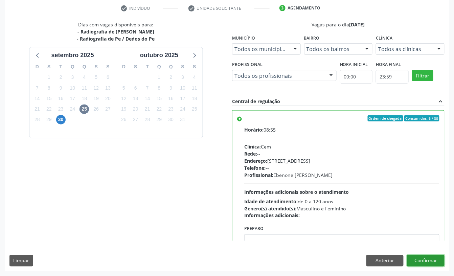
click at [433, 260] on button "Confirmar" at bounding box center [425, 260] width 37 height 11
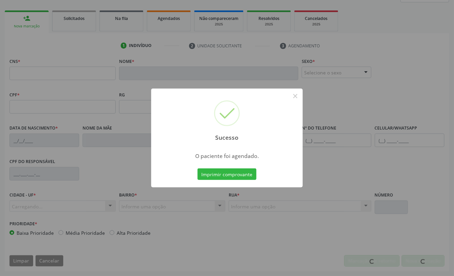
scroll to position [91, 0]
click at [234, 176] on button "Imprimir comprovante" at bounding box center [226, 173] width 59 height 11
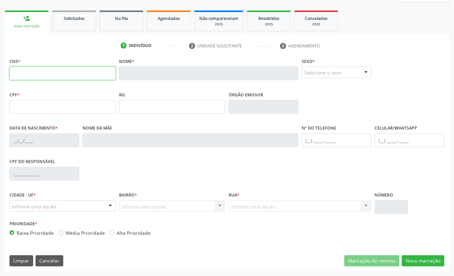
click at [68, 78] on input "text" at bounding box center [62, 74] width 106 height 14
type input "160 9041 4221 0000"
click at [53, 259] on button "Cancelar" at bounding box center [50, 260] width 28 height 11
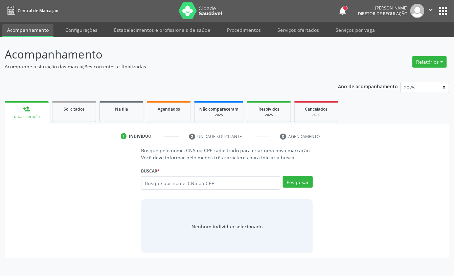
scroll to position [0, 0]
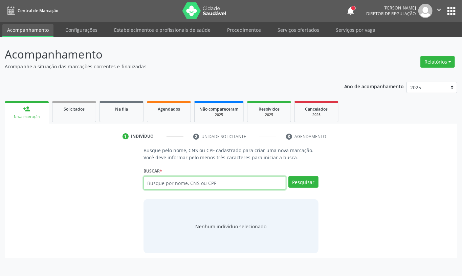
click at [173, 185] on input "text" at bounding box center [214, 183] width 142 height 14
type input "160904142210000"
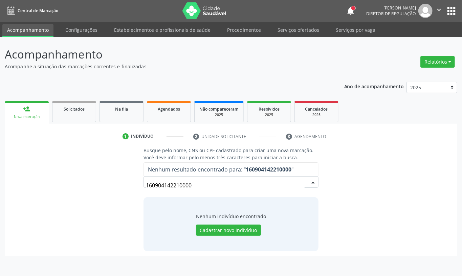
click at [174, 184] on input "160904142210000" at bounding box center [225, 186] width 159 height 14
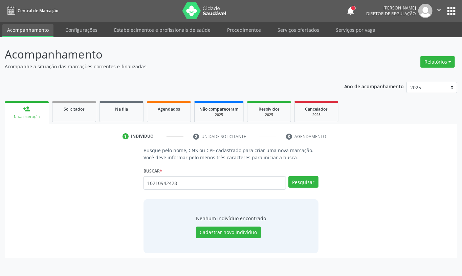
type input "10210942428"
click at [0, 0] on input "10210942428" at bounding box center [0, 0] width 0 height 0
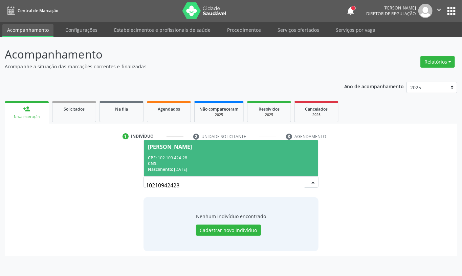
click at [258, 147] on div "Amanda da Silva Mendonça" at bounding box center [231, 146] width 166 height 5
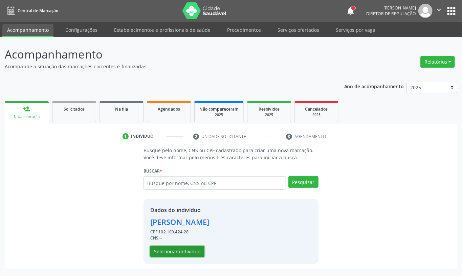
click at [186, 251] on button "Selecionar indivíduo" at bounding box center [177, 251] width 54 height 11
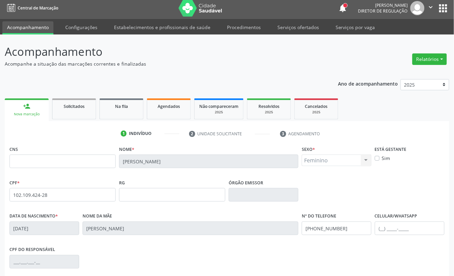
scroll to position [91, 0]
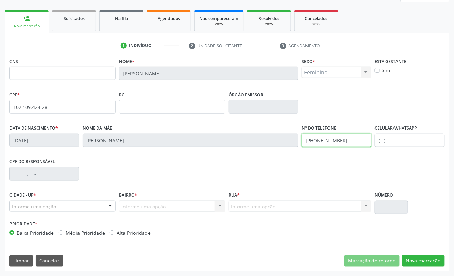
click at [331, 144] on input "(87) 98158-8720" at bounding box center [337, 141] width 70 height 14
type input "("
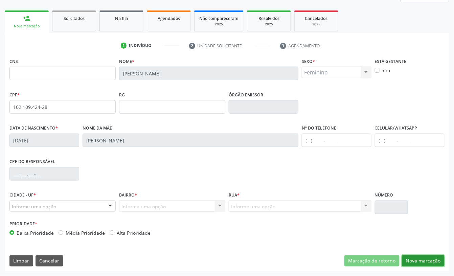
click at [432, 264] on button "Nova marcação" at bounding box center [423, 260] width 43 height 11
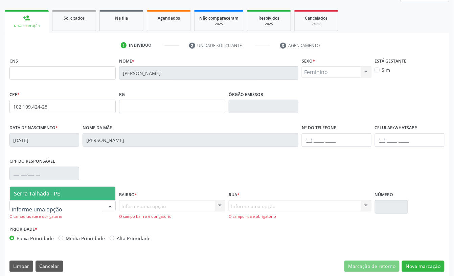
click at [67, 207] on div at bounding box center [62, 205] width 106 height 11
click at [70, 194] on span "Serra Talhada - PE" at bounding box center [62, 194] width 105 height 14
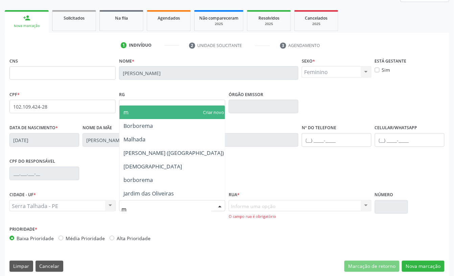
type input "mu"
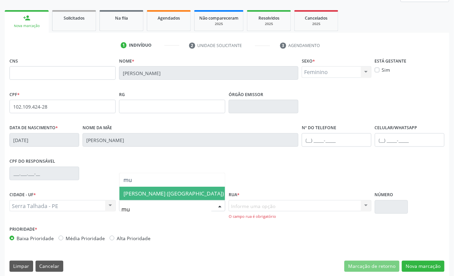
click at [158, 198] on span "[PERSON_NAME] ([GEOGRAPHIC_DATA])" at bounding box center [173, 194] width 109 height 14
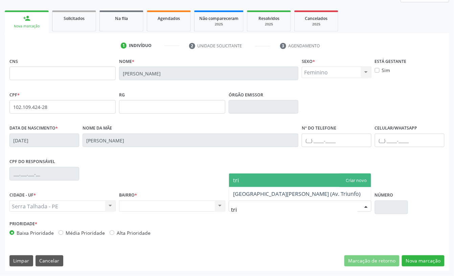
type input "triu"
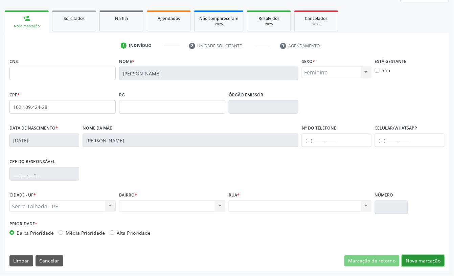
click at [432, 259] on button "Nova marcação" at bounding box center [423, 260] width 43 height 11
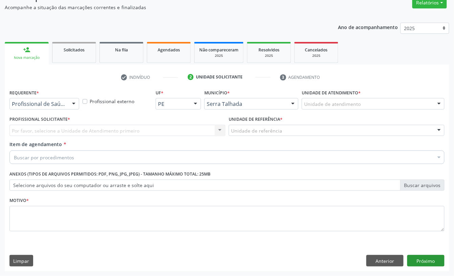
scroll to position [60, 0]
click at [49, 99] on div "Profissional de Saúde" at bounding box center [44, 103] width 70 height 11
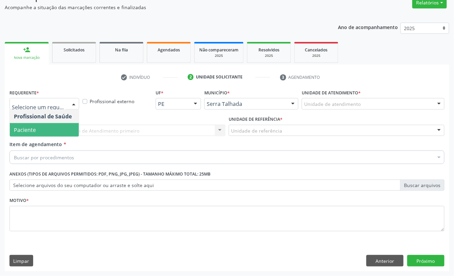
click at [48, 124] on span "Paciente" at bounding box center [44, 130] width 69 height 14
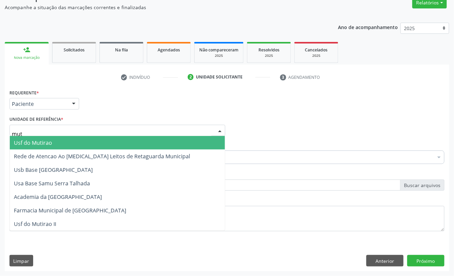
type input "muti"
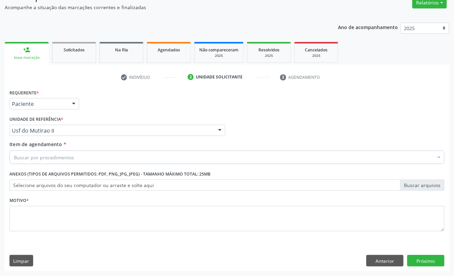
click at [76, 157] on div "Buscar por procedimentos" at bounding box center [226, 157] width 435 height 14
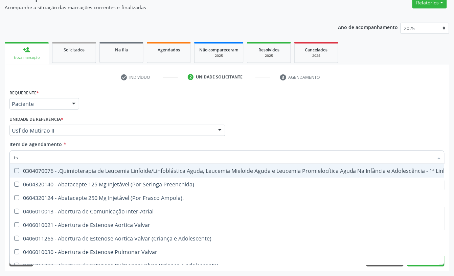
type input "tsh"
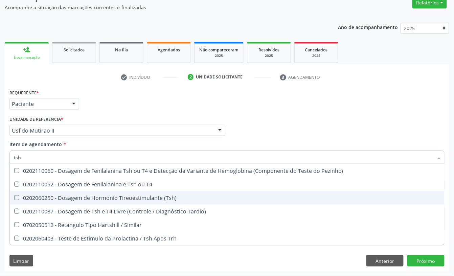
click at [80, 197] on div "0202060250 - Dosagem de Hormonio Tireoestimulante (Tsh)" at bounding box center [227, 197] width 426 height 5
checkbox \(Tsh\) "true"
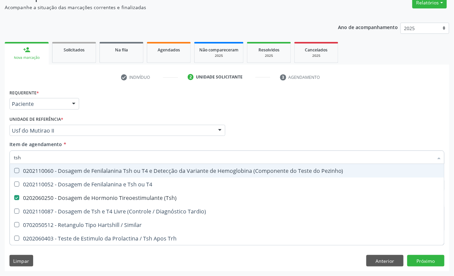
drag, startPoint x: 92, startPoint y: 117, endPoint x: 73, endPoint y: 151, distance: 39.2
click at [92, 117] on div "Unidade de referência * Usf do Mutirao II Usf do Mutirao Usf Cohab Usf Caicarin…" at bounding box center [117, 125] width 216 height 22
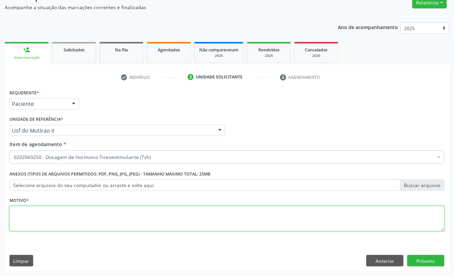
click at [44, 218] on textarea at bounding box center [226, 219] width 435 height 26
type textarea "s"
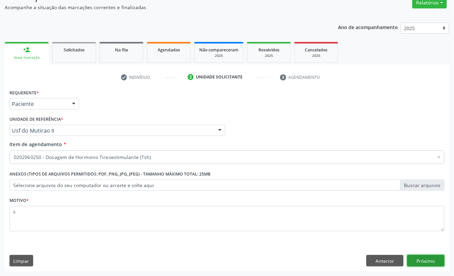
click at [417, 264] on button "Próximo" at bounding box center [425, 260] width 37 height 11
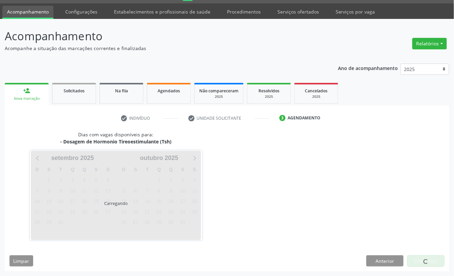
scroll to position [19, 0]
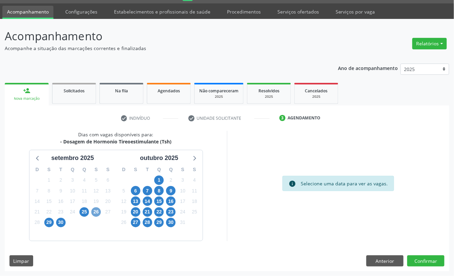
click at [98, 210] on span "26" at bounding box center [95, 211] width 9 height 9
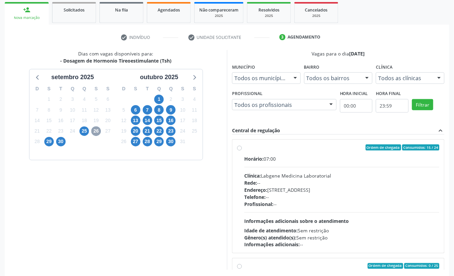
scroll to position [109, 0]
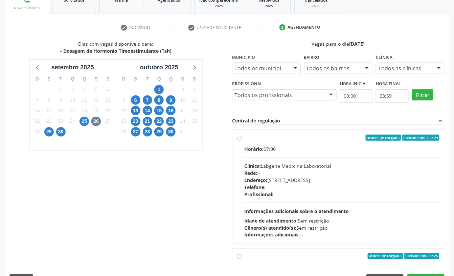
click at [300, 173] on div "Rede: --" at bounding box center [341, 172] width 195 height 7
click at [242, 141] on input "Ordem de chegada Consumidos: 15 / 24 Horário: 07:00 Clínica: Labgene Medicina L…" at bounding box center [239, 138] width 5 height 6
radio input "true"
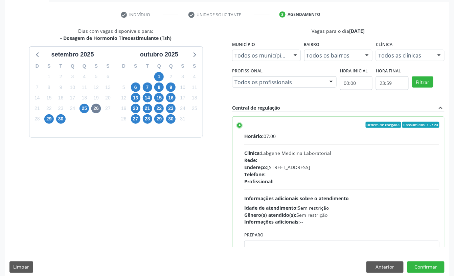
scroll to position [128, 0]
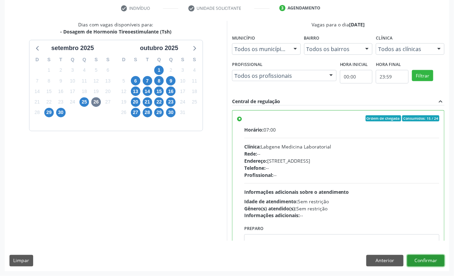
click at [425, 260] on button "Confirmar" at bounding box center [425, 260] width 37 height 11
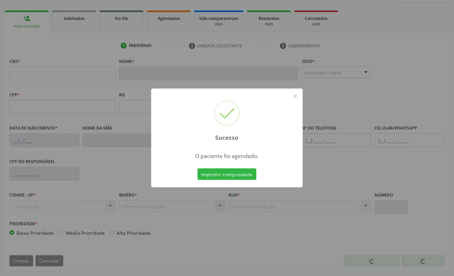
scroll to position [91, 0]
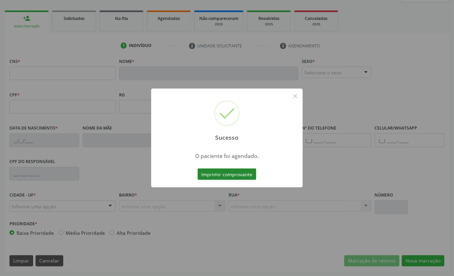
click at [250, 175] on button "Imprimir comprovante" at bounding box center [226, 173] width 59 height 11
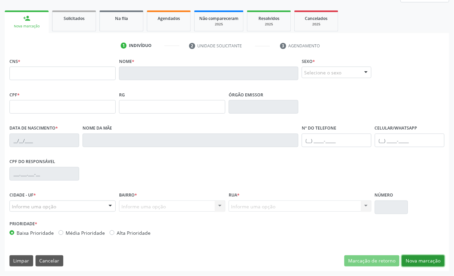
click at [419, 256] on button "Nova marcação" at bounding box center [423, 260] width 43 height 11
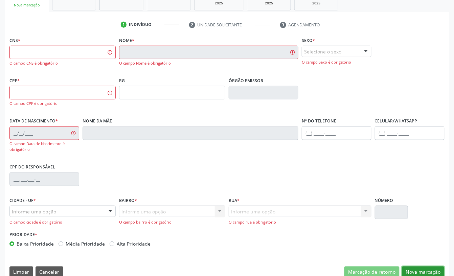
scroll to position [123, 0]
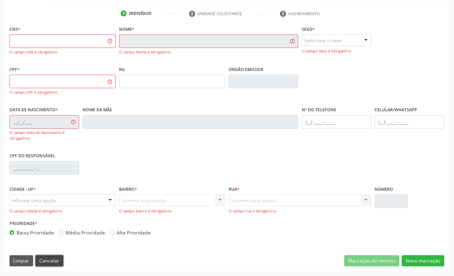
click at [51, 263] on button "Cancelar" at bounding box center [50, 260] width 28 height 11
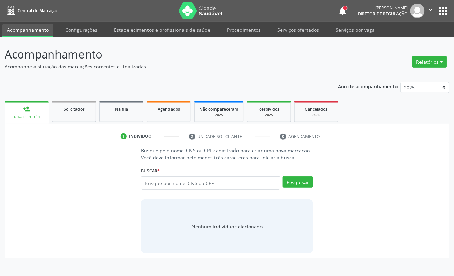
scroll to position [0, 0]
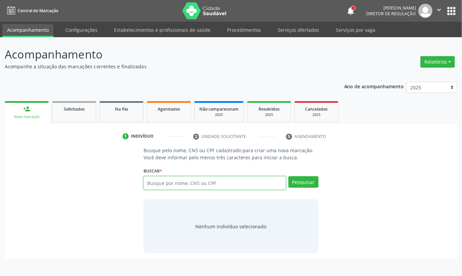
click at [159, 184] on input "text" at bounding box center [214, 183] width 142 height 14
click at [156, 186] on input "text" at bounding box center [214, 183] width 142 height 14
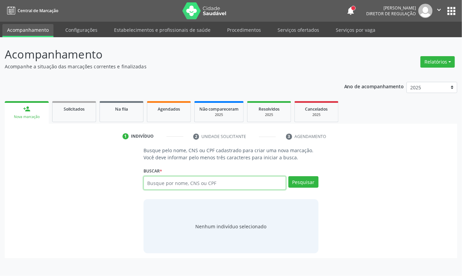
click at [156, 186] on input "text" at bounding box center [214, 183] width 142 height 14
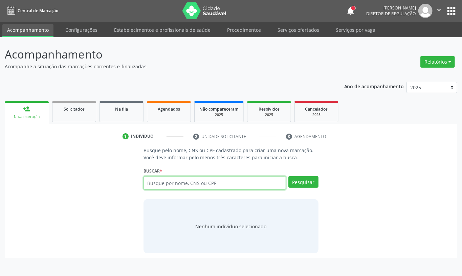
click at [156, 186] on input "text" at bounding box center [214, 183] width 142 height 14
type input "706500393471992"
click at [302, 190] on div "Pesquisar" at bounding box center [302, 185] width 32 height 18
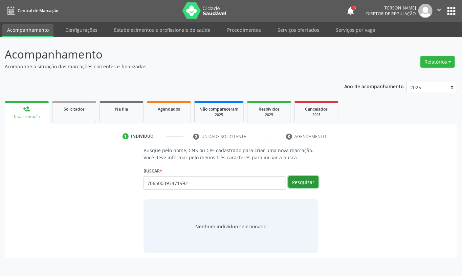
click at [301, 179] on button "Pesquisar" at bounding box center [303, 181] width 30 height 11
type input "706500393471992"
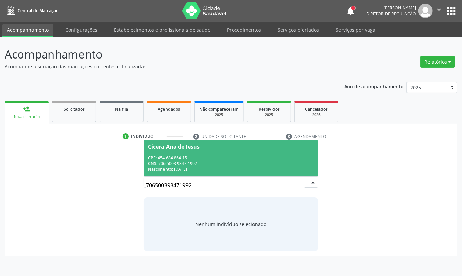
click at [222, 165] on div "CNS: 706 5003 9347 1992" at bounding box center [231, 164] width 166 height 6
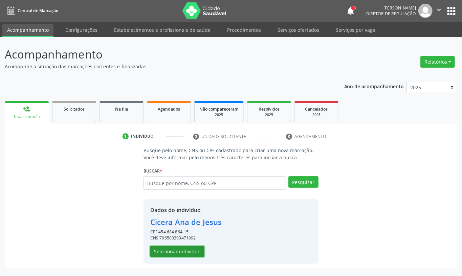
click at [189, 253] on button "Selecionar indivíduo" at bounding box center [177, 251] width 54 height 11
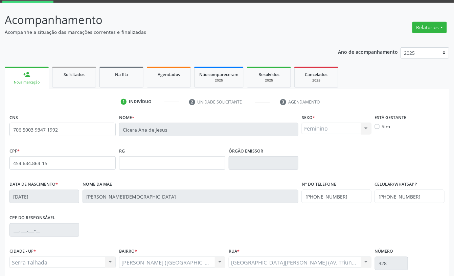
scroll to position [91, 0]
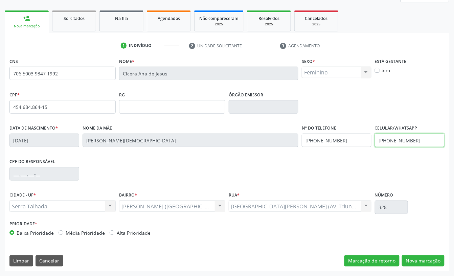
click at [411, 143] on input "(87) 99802-8428" at bounding box center [410, 141] width 70 height 14
click at [341, 142] on input "(87) 99802-8428" at bounding box center [337, 141] width 70 height 14
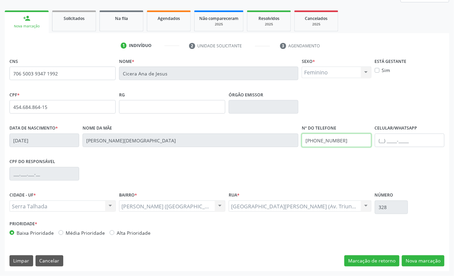
click at [341, 142] on input "(87) 99802-8428" at bounding box center [337, 141] width 70 height 14
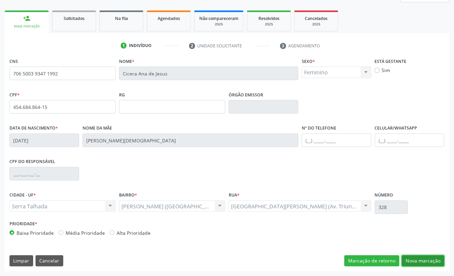
click at [429, 260] on button "Nova marcação" at bounding box center [423, 260] width 43 height 11
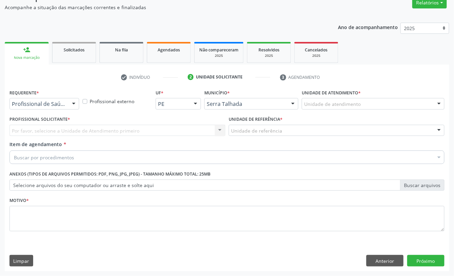
scroll to position [60, 0]
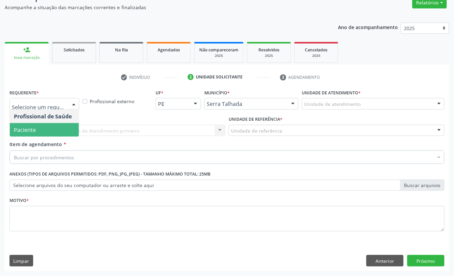
click at [50, 133] on span "Paciente" at bounding box center [44, 130] width 69 height 14
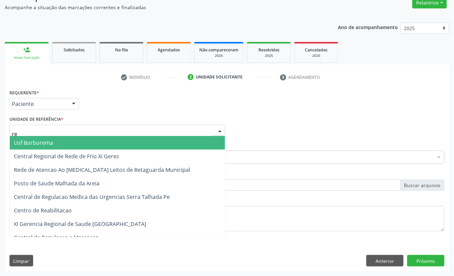
type input "rea"
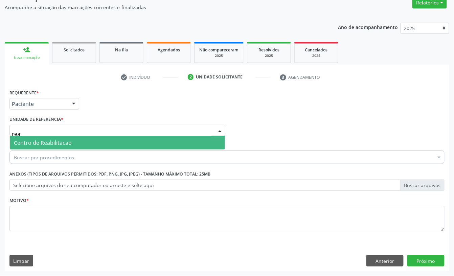
click at [53, 141] on span "Centro de Reabilitacao" at bounding box center [43, 142] width 58 height 7
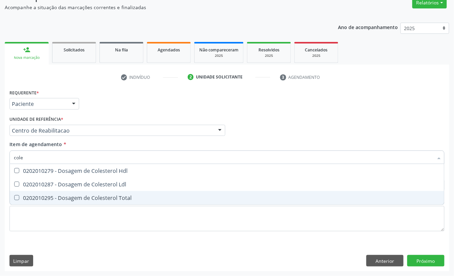
type input "coles"
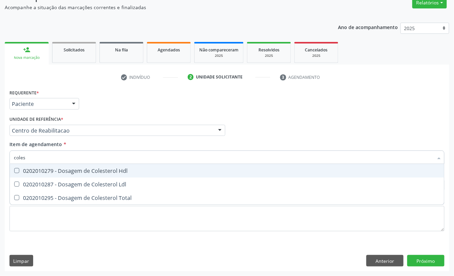
click at [133, 171] on div "0202010279 - Dosagem de Colesterol Hdl" at bounding box center [227, 170] width 426 height 5
checkbox Hdl "true"
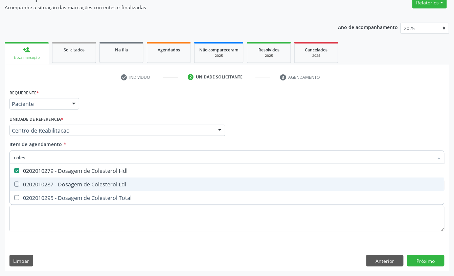
drag, startPoint x: 130, startPoint y: 185, endPoint x: 133, endPoint y: 203, distance: 18.4
click at [130, 185] on div "0202010287 - Dosagem de Colesterol Ldl" at bounding box center [227, 184] width 426 height 5
checkbox Ldl "true"
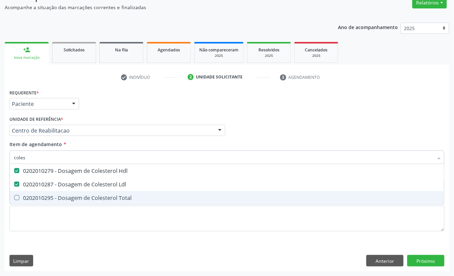
click at [133, 203] on span "0202010295 - Dosagem de Colesterol Total" at bounding box center [227, 198] width 434 height 14
checkbox Total "true"
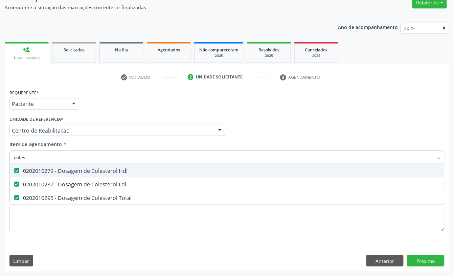
click at [133, 158] on input "coles" at bounding box center [223, 157] width 419 height 14
type input "tr"
checkbox Hdl "false"
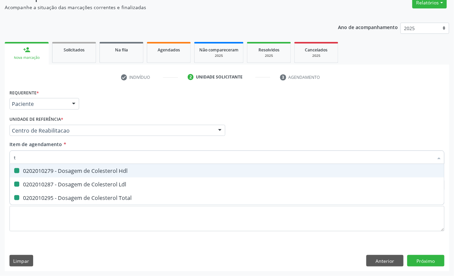
checkbox Ldl "false"
checkbox Total "false"
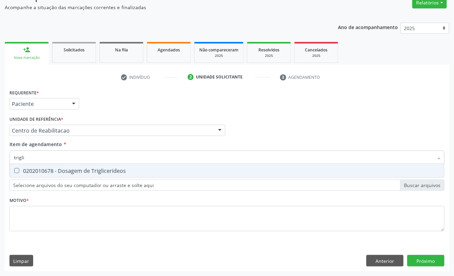
type input "triglic"
click at [60, 169] on div "0202010678 - Dosagem de Triglicerideos" at bounding box center [227, 170] width 426 height 5
checkbox Triglicerideos "true"
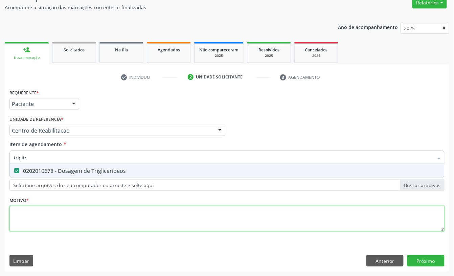
click at [49, 222] on div "Requerente * Paciente Profissional de Saúde Paciente Nenhum resultado encontrad…" at bounding box center [226, 164] width 435 height 153
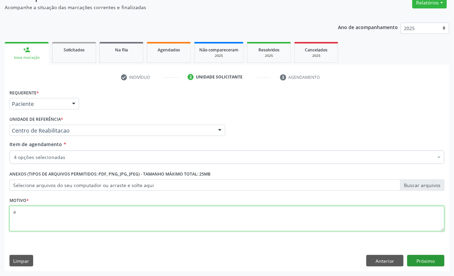
type textarea "a"
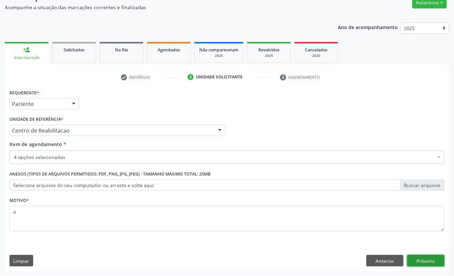
click at [414, 260] on button "Próximo" at bounding box center [425, 260] width 37 height 11
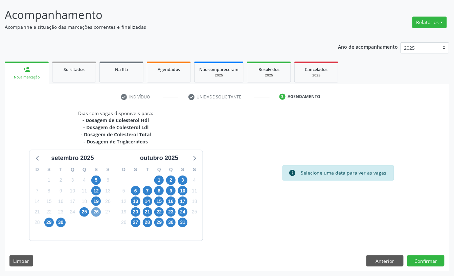
click at [92, 212] on span "26" at bounding box center [95, 211] width 9 height 9
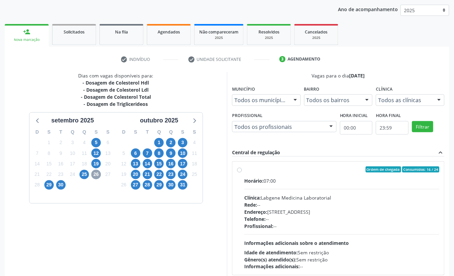
scroll to position [128, 0]
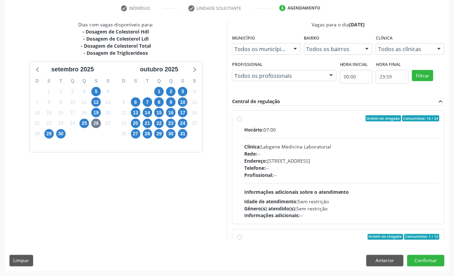
click at [240, 144] on div "Ordem de chegada Consumidos: 16 / 24 Horário: 07:00 Clínica: Labgene Medicina L…" at bounding box center [338, 167] width 202 height 104
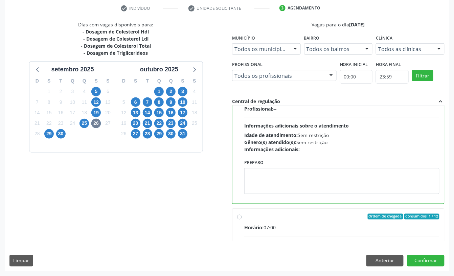
scroll to position [90, 0]
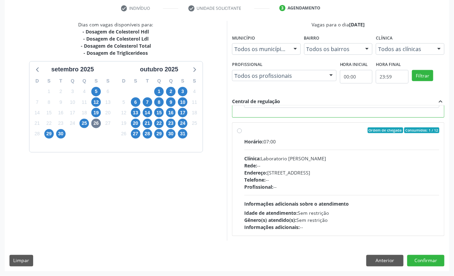
click at [275, 172] on div "Endereço: Casa, nº 409, N Senhora da Penha, Serra Talhada - PE" at bounding box center [341, 172] width 195 height 7
click at [242, 134] on input "Ordem de chegada Consumidos: 1 / 12 Horário: 07:00 Clínica: Laboratorio Jose Pa…" at bounding box center [239, 130] width 5 height 6
radio input "false"
radio input "true"
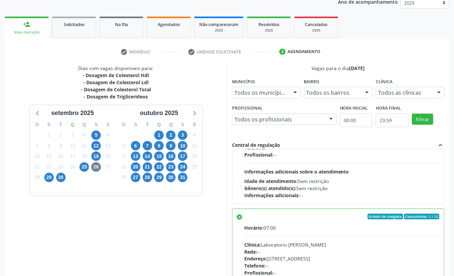
scroll to position [128, 0]
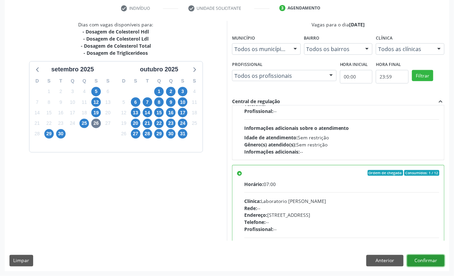
click at [425, 262] on button "Confirmar" at bounding box center [425, 260] width 37 height 11
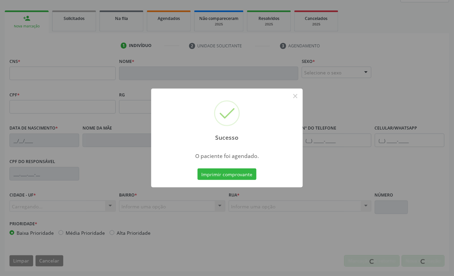
scroll to position [91, 0]
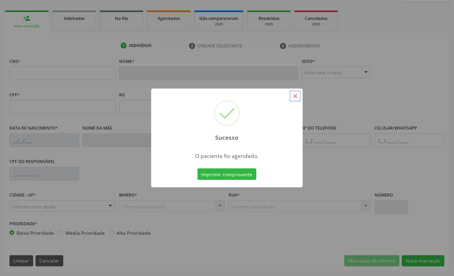
click at [293, 97] on button "×" at bounding box center [294, 95] width 11 height 11
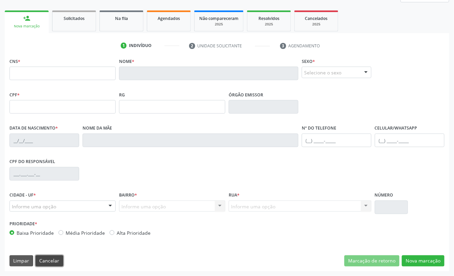
click at [52, 259] on button "Cancelar" at bounding box center [50, 260] width 28 height 11
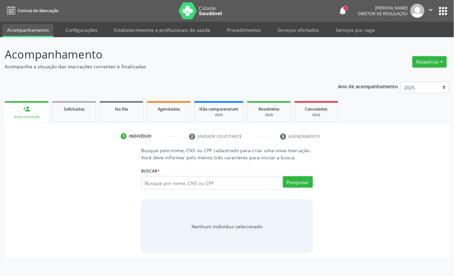
scroll to position [0, 0]
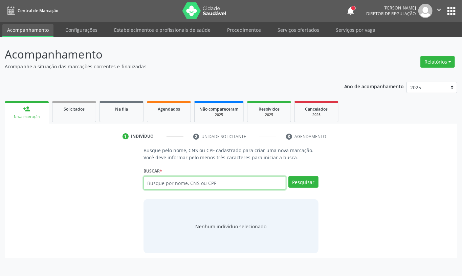
click at [156, 187] on input "text" at bounding box center [214, 183] width 142 height 14
type input "700500393471992"
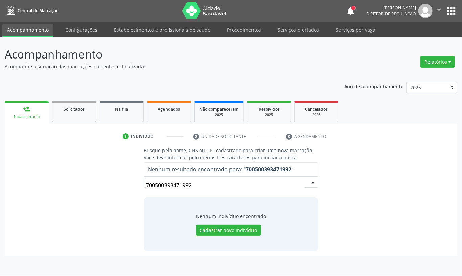
click at [192, 186] on input "700500393471992" at bounding box center [225, 186] width 159 height 14
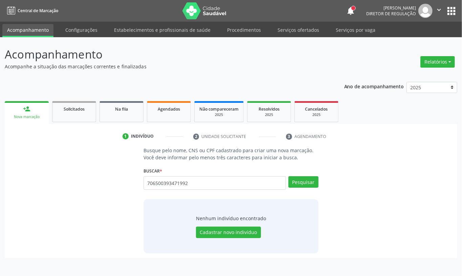
type input "706500393471992"
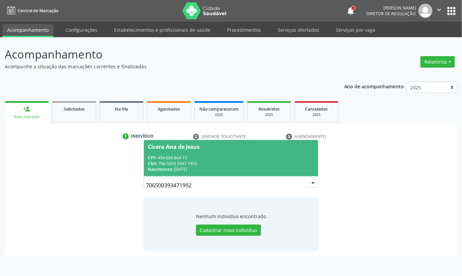
click at [205, 169] on div "Nascimento: 13/12/1956" at bounding box center [231, 169] width 166 height 6
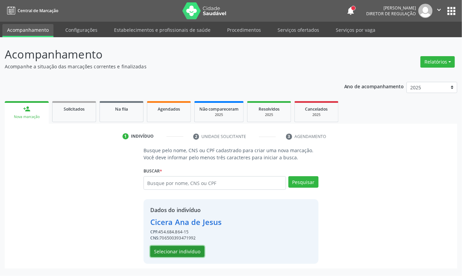
click at [179, 254] on button "Selecionar indivíduo" at bounding box center [177, 251] width 54 height 11
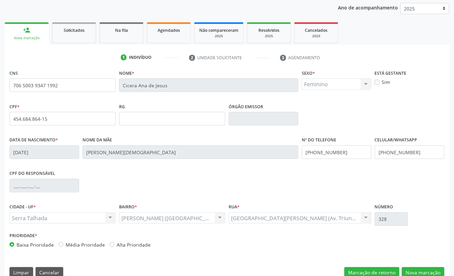
scroll to position [91, 0]
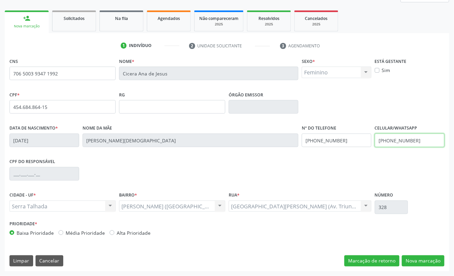
drag, startPoint x: 418, startPoint y: 144, endPoint x: 366, endPoint y: 141, distance: 52.1
click at [366, 141] on div "Data de nascimento * 13/12/1956 Nome da mãe Maria Ana de Jesus Nº do Telefone (…" at bounding box center [227, 139] width 438 height 33
drag, startPoint x: 342, startPoint y: 137, endPoint x: 274, endPoint y: 137, distance: 68.3
click at [274, 137] on div "Data de nascimento * 13/12/1956 Nome da mãe Maria Ana de Jesus Nº do Telefone (…" at bounding box center [227, 139] width 438 height 33
click at [425, 267] on div "CNS 706 5003 9347 1992 Nome * Cicera Ana de Jesus Sexo * Feminino Masculino Fem…" at bounding box center [227, 163] width 444 height 215
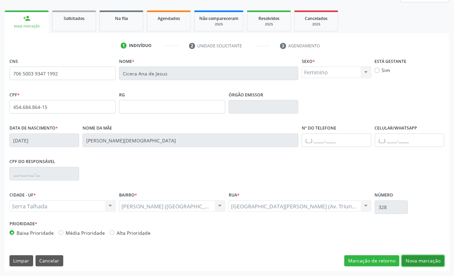
click at [424, 262] on button "Nova marcação" at bounding box center [423, 260] width 43 height 11
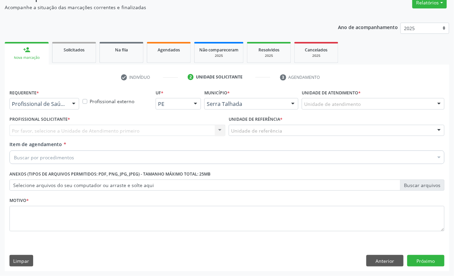
scroll to position [60, 0]
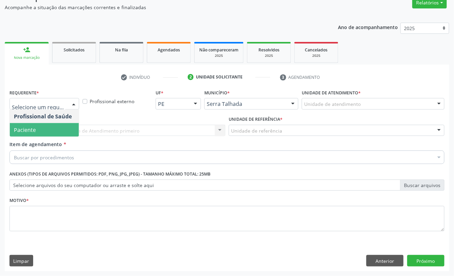
click at [41, 125] on span "Paciente" at bounding box center [44, 130] width 69 height 14
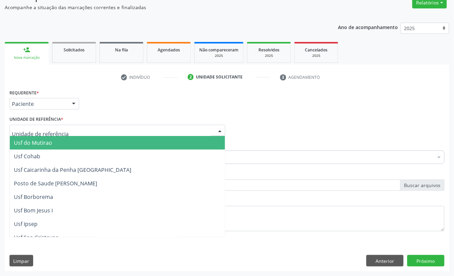
type input "r"
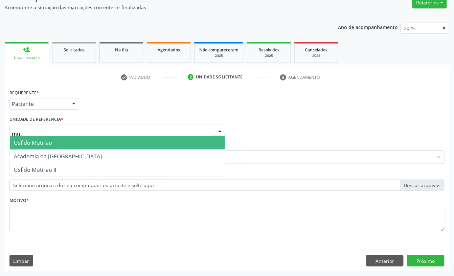
click at [42, 142] on span "Usf do Mutirao" at bounding box center [33, 142] width 38 height 7
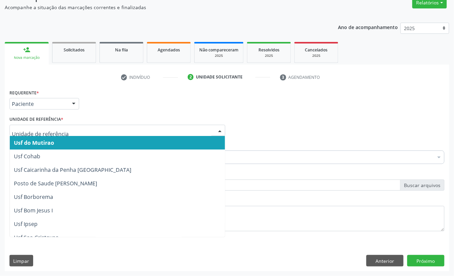
click at [63, 129] on input "text" at bounding box center [111, 134] width 199 height 14
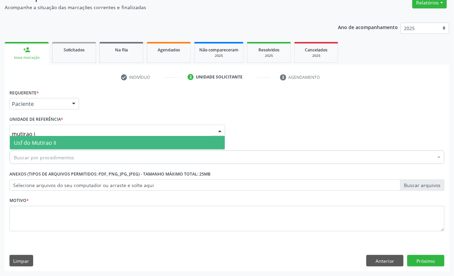
type input "mutirao ii"
click at [60, 139] on span "Usf do Mutirao II" at bounding box center [117, 143] width 215 height 14
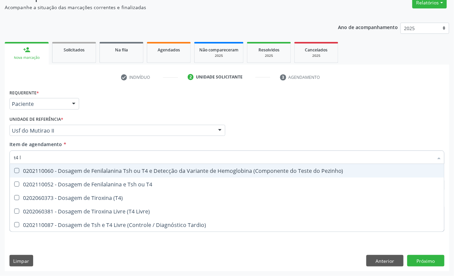
type input "t4 li"
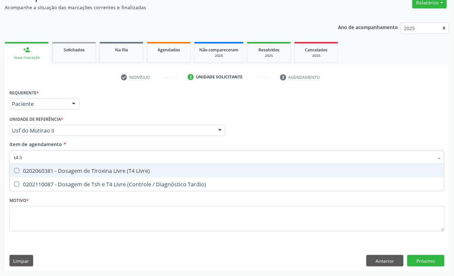
click at [52, 170] on div "0202060381 - Dosagem de Tiroxina Livre (T4 Livre)" at bounding box center [227, 170] width 426 height 5
checkbox Livre\) "true"
click at [49, 158] on input "t4 li" at bounding box center [223, 157] width 419 height 14
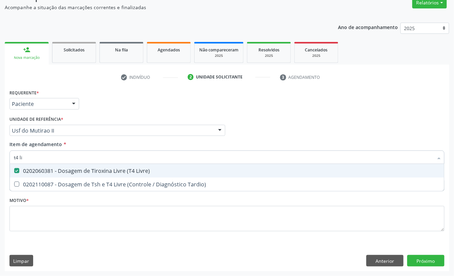
click at [49, 158] on input "t4 li" at bounding box center [223, 157] width 419 height 14
type input "t"
checkbox Livre\) "false"
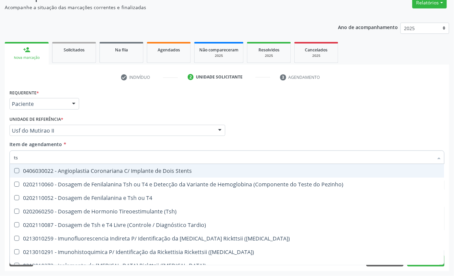
type input "tsh"
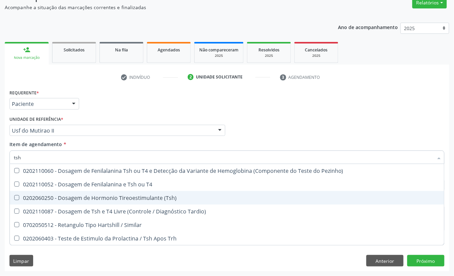
click at [46, 195] on div "0202060250 - Dosagem de Hormonio Tireoestimulante (Tsh)" at bounding box center [227, 197] width 426 height 5
checkbox \(Tsh\) "true"
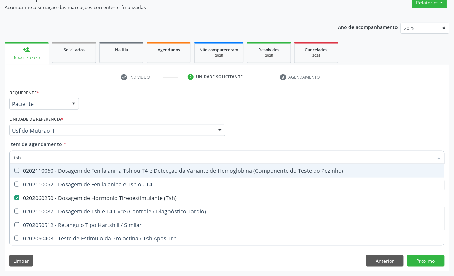
click at [100, 117] on div "Unidade de referência * Usf do Mutirao II Usf do Mutirao Usf Cohab Usf Caicarin…" at bounding box center [117, 125] width 216 height 22
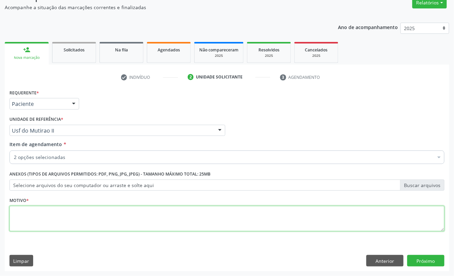
click at [38, 221] on textarea at bounding box center [226, 219] width 435 height 26
type textarea "s"
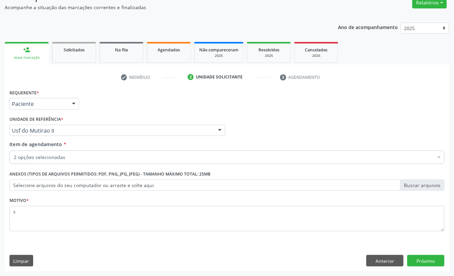
click at [418, 266] on div "Requerente * Paciente Profissional de Saúde Paciente Nenhum resultado encontrad…" at bounding box center [227, 180] width 444 height 184
click at [419, 263] on button "Próximo" at bounding box center [425, 260] width 37 height 11
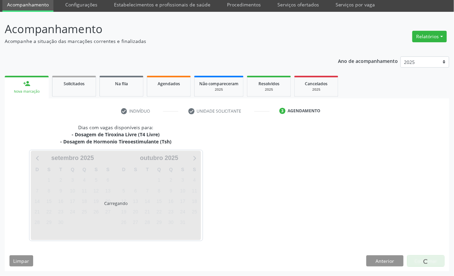
scroll to position [26, 0]
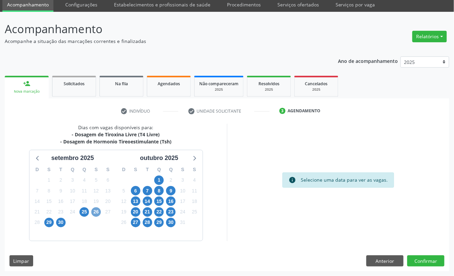
click at [97, 210] on span "26" at bounding box center [95, 211] width 9 height 9
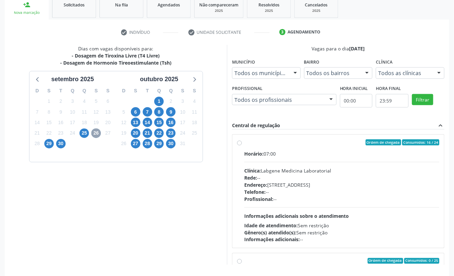
scroll to position [128, 0]
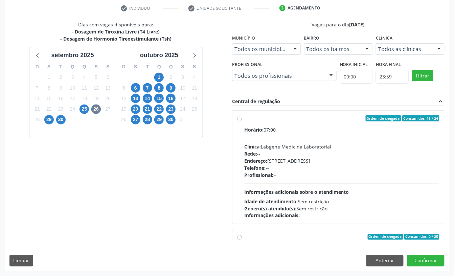
click at [282, 144] on div "Clínica: Labgene Medicina Laboratorial" at bounding box center [341, 146] width 195 height 7
click at [242, 121] on input "Ordem de chegada Consumidos: 16 / 24 Horário: 07:00 Clínica: Labgene Medicina L…" at bounding box center [239, 118] width 5 height 6
radio input "true"
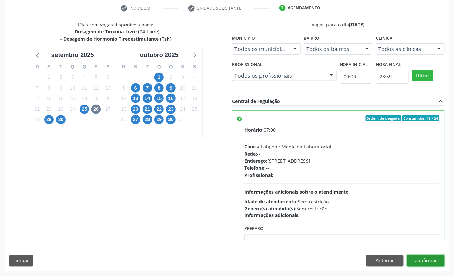
click at [435, 261] on button "Confirmar" at bounding box center [425, 260] width 37 height 11
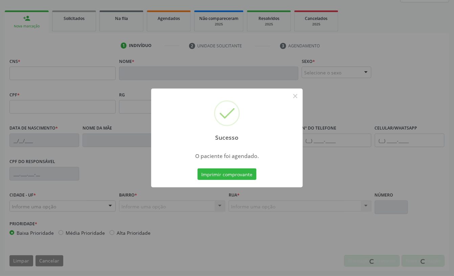
scroll to position [91, 0]
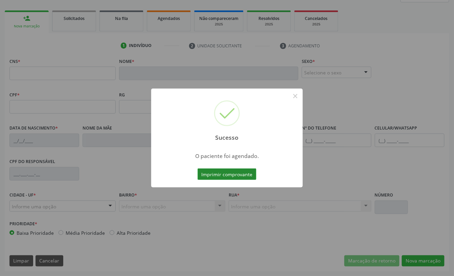
click at [231, 175] on button "Imprimir comprovante" at bounding box center [226, 173] width 59 height 11
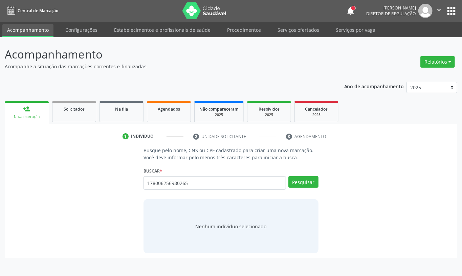
type input "178006256980265"
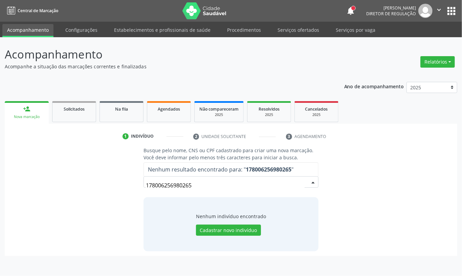
click at [306, 184] on div "178006256980265 Nenhum resultado encontrado para: " 178006256980265 " Não há ne…" at bounding box center [230, 184] width 175 height 16
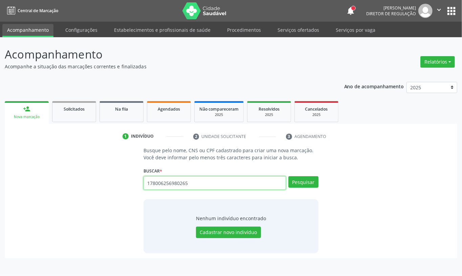
click at [206, 186] on input "178006256980265" at bounding box center [214, 183] width 142 height 14
type input "17831438432"
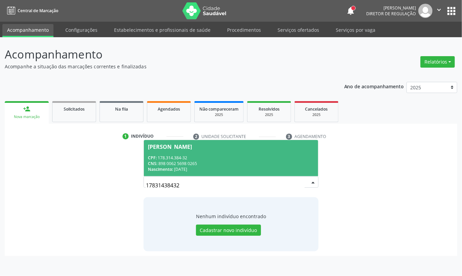
click at [208, 161] on div "CNS: 898 0062 5698 0265" at bounding box center [231, 164] width 166 height 6
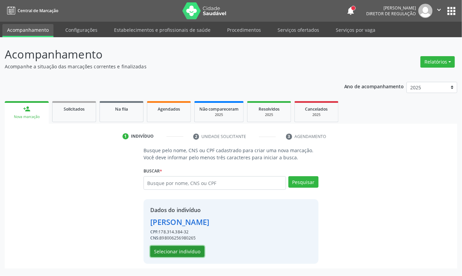
click at [179, 252] on button "Selecionar indivíduo" at bounding box center [177, 251] width 54 height 11
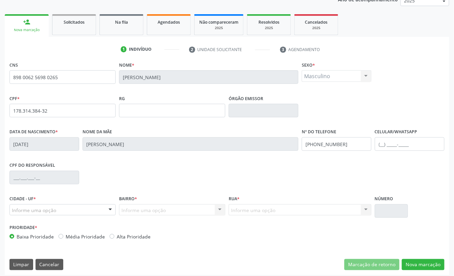
scroll to position [91, 0]
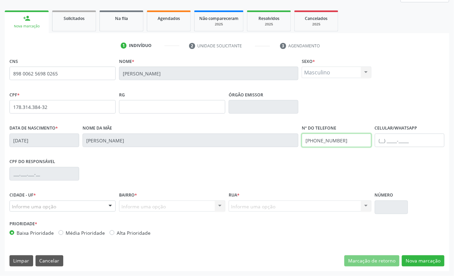
drag, startPoint x: 352, startPoint y: 141, endPoint x: 288, endPoint y: 134, distance: 64.2
click at [286, 135] on div "Data de nascimento * [DATE] Nome da mãe [PERSON_NAME] Nº do Telefone [PHONE_NUM…" at bounding box center [227, 139] width 438 height 33
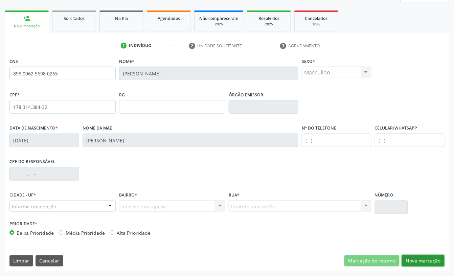
click at [419, 256] on button "Nova marcação" at bounding box center [423, 260] width 43 height 11
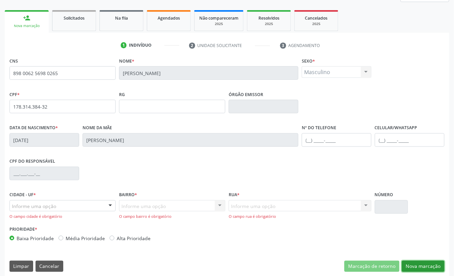
click at [429, 270] on button "Nova marcação" at bounding box center [423, 266] width 43 height 11
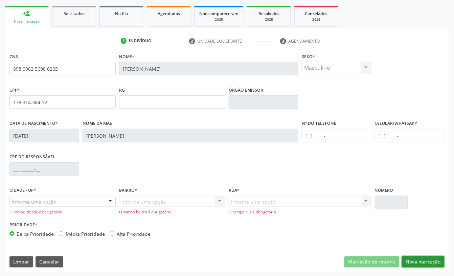
scroll to position [97, 0]
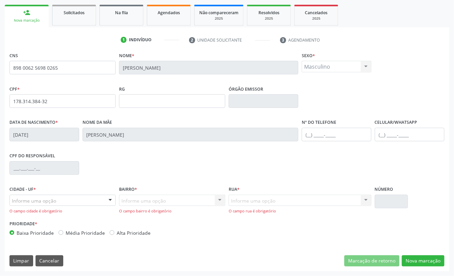
click at [79, 199] on div "Informe uma opção" at bounding box center [62, 200] width 106 height 11
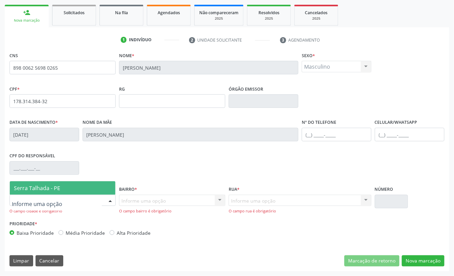
click at [72, 187] on span "Serra Talhada - PE" at bounding box center [62, 188] width 105 height 14
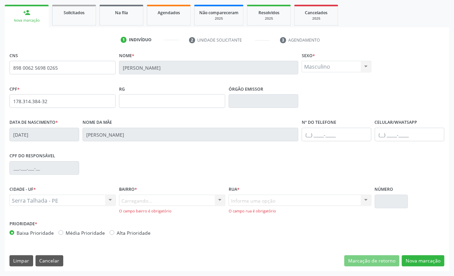
click at [142, 198] on div "Carregando... Nenhum resultado encontrado para: " " Nenhuma opção encontrada. D…" at bounding box center [172, 204] width 106 height 19
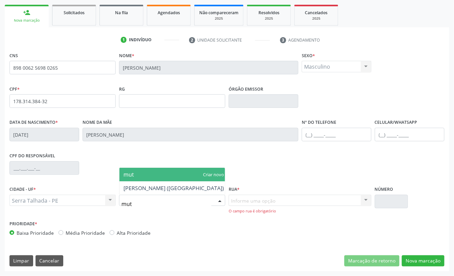
type input "muti"
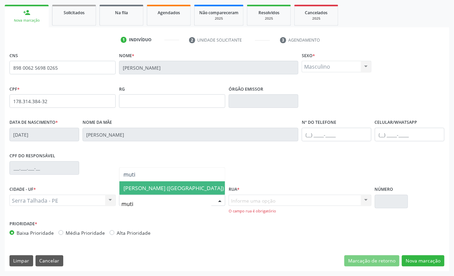
click at [146, 191] on span "[PERSON_NAME] ([GEOGRAPHIC_DATA])" at bounding box center [173, 187] width 100 height 7
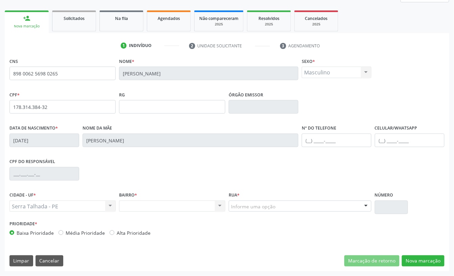
scroll to position [91, 0]
click at [233, 197] on label "Rua *" at bounding box center [234, 195] width 11 height 10
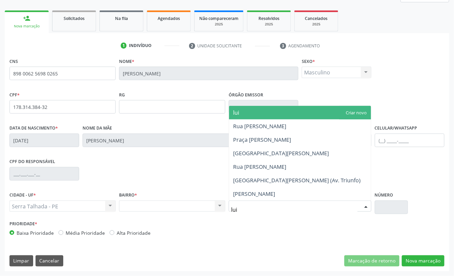
type input "[PERSON_NAME]"
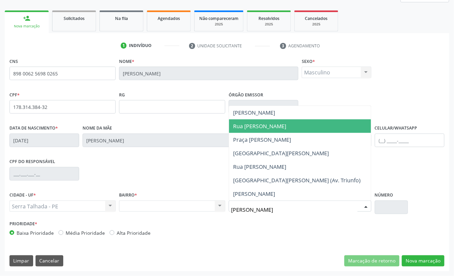
click at [277, 132] on span "Rua [PERSON_NAME]" at bounding box center [300, 126] width 142 height 14
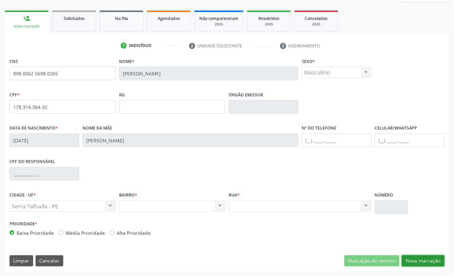
click at [416, 257] on button "Nova marcação" at bounding box center [423, 260] width 43 height 11
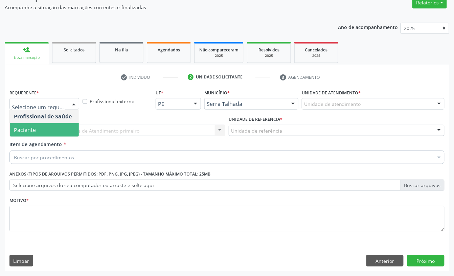
click at [34, 129] on span "Paciente" at bounding box center [25, 129] width 22 height 7
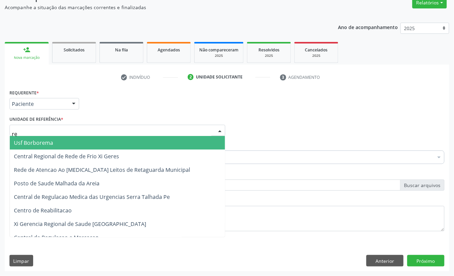
type input "rea"
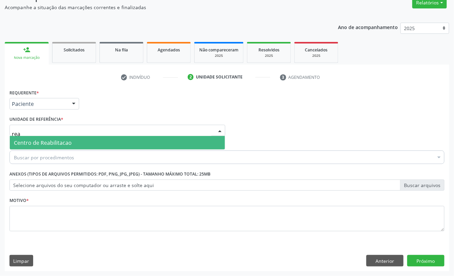
click at [36, 139] on span "Centro de Reabilitacao" at bounding box center [43, 142] width 58 height 7
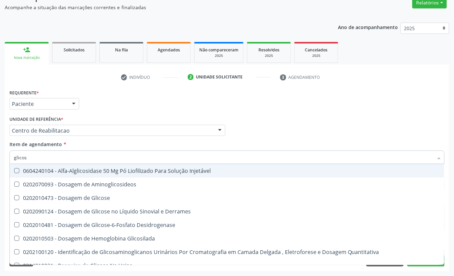
type input "glicose"
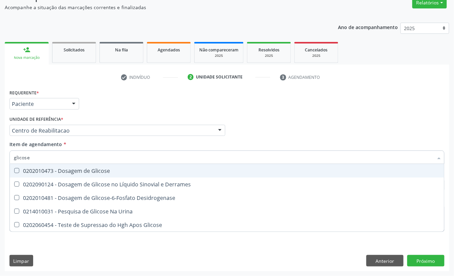
click at [45, 168] on div "0202010473 - Dosagem de Glicose" at bounding box center [227, 170] width 426 height 5
checkbox Glicose "true"
click at [38, 159] on input "glicose" at bounding box center [223, 157] width 419 height 14
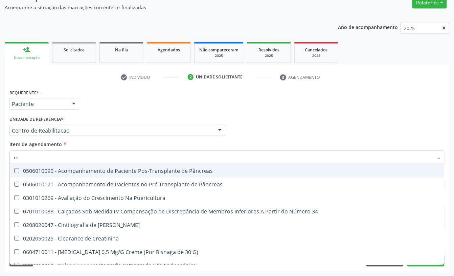
type input "cre"
checkbox Pâncreas "false"
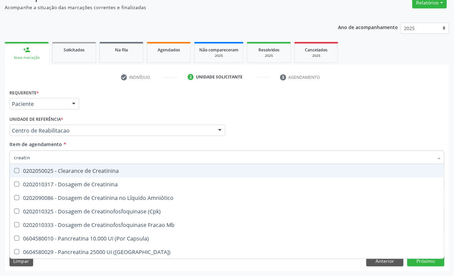
type input "creatini"
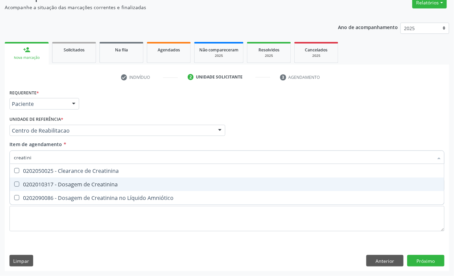
click at [44, 182] on div "0202010317 - Dosagem de Creatinina" at bounding box center [227, 184] width 426 height 5
checkbox Creatinina "true"
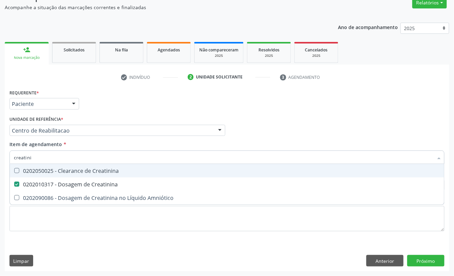
click at [43, 157] on input "creatini" at bounding box center [223, 157] width 419 height 14
checkbox Creatinina "false"
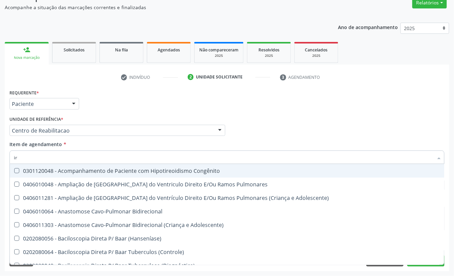
type input "i"
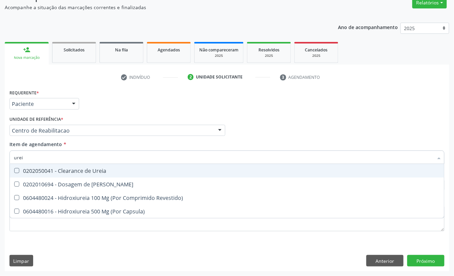
type input "ureia"
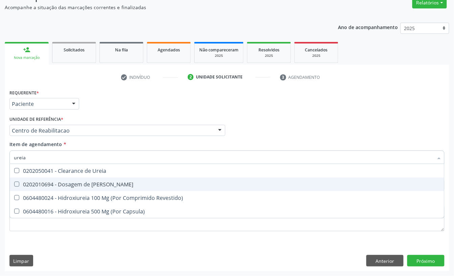
click at [105, 186] on div "0202010694 - Dosagem de [PERSON_NAME]" at bounding box center [227, 184] width 426 height 5
checkbox Ureia "true"
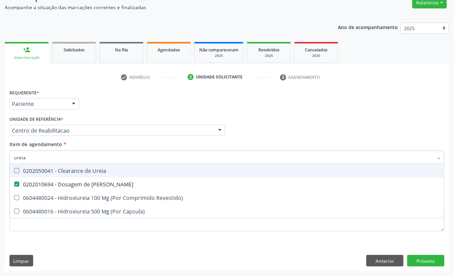
click at [68, 154] on input "ureia" at bounding box center [223, 157] width 419 height 14
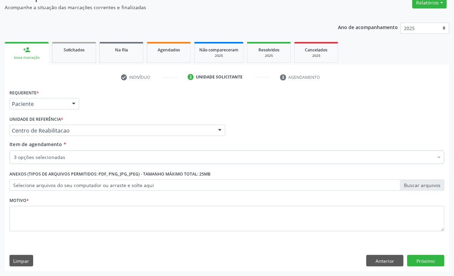
checkbox Creatinina "true"
checkbox Ureia "true"
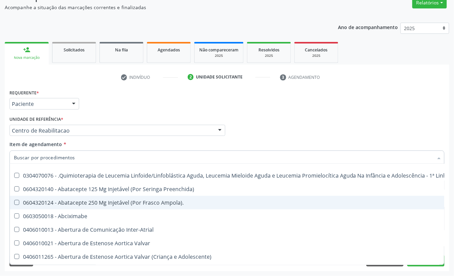
scroll to position [0, 0]
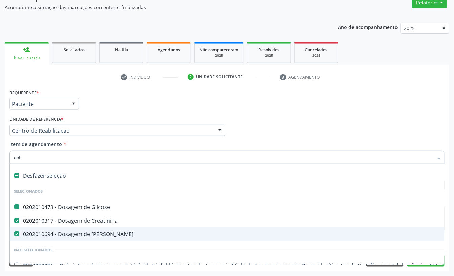
type input "cole"
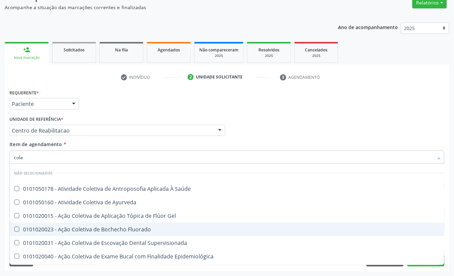
checkbox Saúde "false"
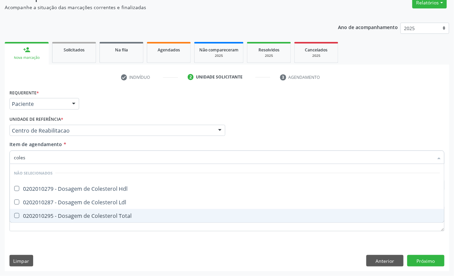
type input "colest"
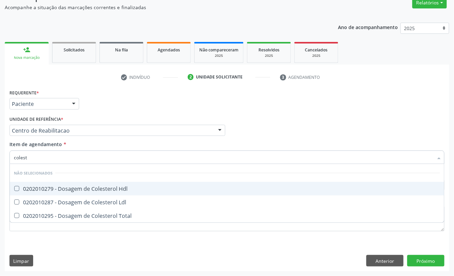
click at [49, 187] on div "0202010279 - Dosagem de Colesterol Hdl" at bounding box center [227, 188] width 426 height 5
checkbox Hdl "true"
click at [46, 195] on span "0202010287 - Dosagem de Colesterol Ldl" at bounding box center [227, 202] width 434 height 14
checkbox Ldl "true"
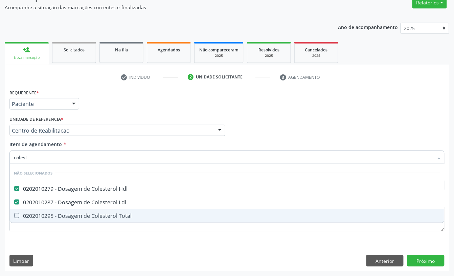
click at [43, 218] on div "0202010295 - Dosagem de Colesterol Total" at bounding box center [227, 215] width 426 height 5
checkbox Total "true"
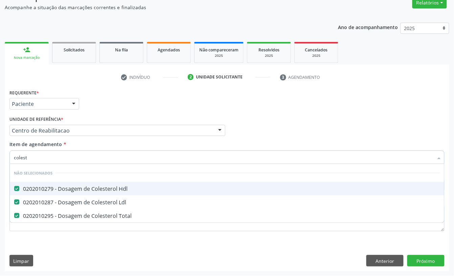
click at [55, 152] on input "colest" at bounding box center [223, 157] width 419 height 14
type input "b"
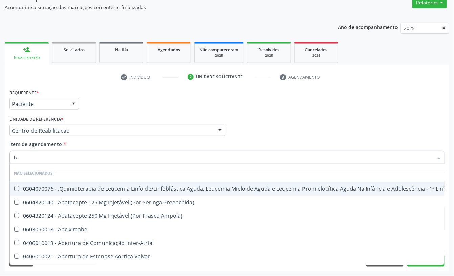
checkbox Manutenção "false"
checkbox Preenchida\) "false"
checkbox Ampola\)\ "false"
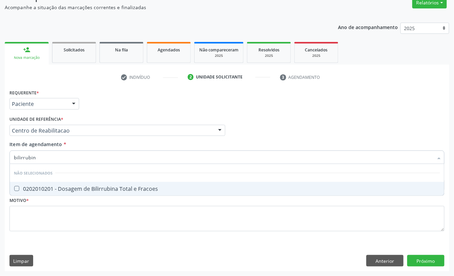
type input "bilirrubina"
click at [29, 191] on div "0202010201 - Dosagem de Bilirrubina Total e Fracoes" at bounding box center [227, 188] width 426 height 5
checkbox Fracoes "true"
click at [54, 160] on input "bilirrubina" at bounding box center [223, 157] width 419 height 14
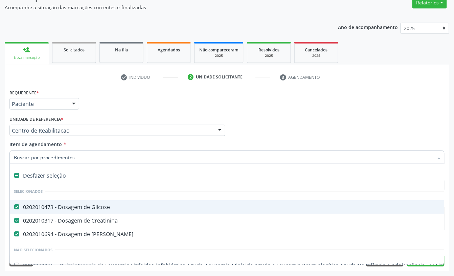
type input "t"
checkbox Ureia "false"
type input "tras"
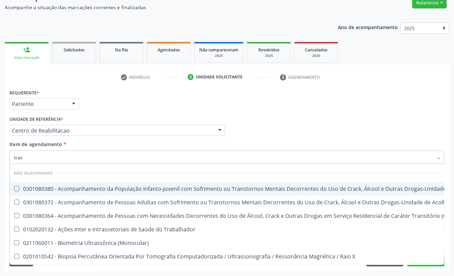
checkbox \(Uai\)\ "false"
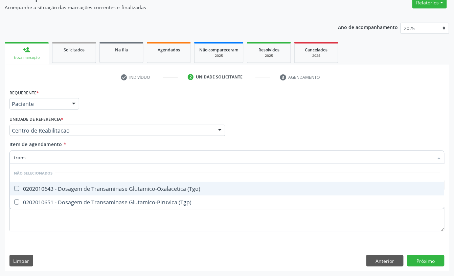
type input "transa"
click at [20, 185] on span "0202010643 - Dosagem de Transaminase Glutamico-Oxalacetica (Tgo)" at bounding box center [227, 189] width 434 height 14
checkbox \(Tgo\) "true"
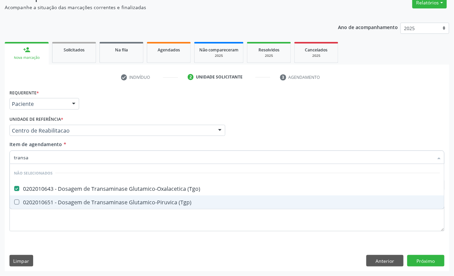
drag, startPoint x: 25, startPoint y: 199, endPoint x: 39, endPoint y: 184, distance: 19.9
click at [25, 199] on div "0202010651 - Dosagem de Transaminase Glutamico-Piruvica (Tgp)" at bounding box center [227, 201] width 426 height 5
checkbox \(Tgp\) "true"
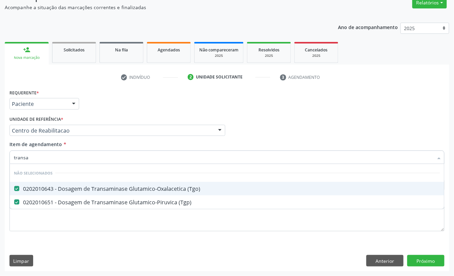
click at [40, 158] on input "transa" at bounding box center [223, 157] width 419 height 14
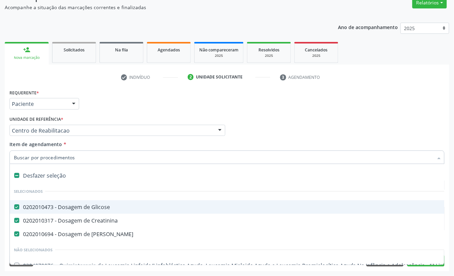
type input "t"
checkbox Ureia "false"
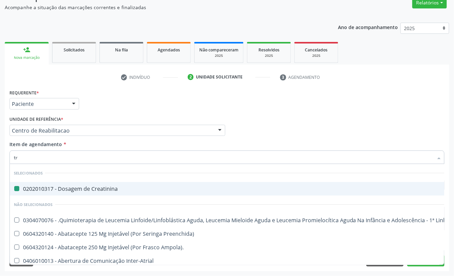
type input "tri"
checkbox Creatinina "false"
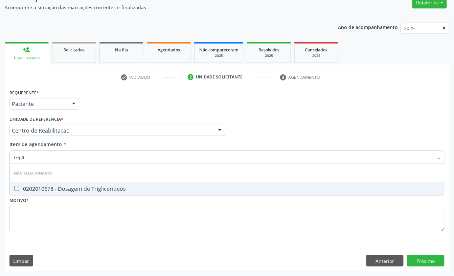
type input "triglic"
click at [51, 186] on div "0202010678 - Dosagem de Triglicerideos" at bounding box center [227, 188] width 426 height 5
checkbox Triglicerideos "true"
click at [45, 158] on input "triglic" at bounding box center [223, 157] width 419 height 14
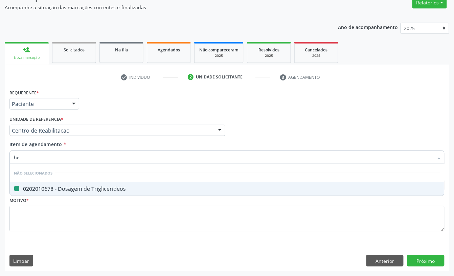
type input "hem"
checkbox Triglicerideos "false"
type input "hemogra"
click at [44, 184] on span "0202020380 - Hemograma Completo" at bounding box center [227, 189] width 434 height 14
checkbox Completo "true"
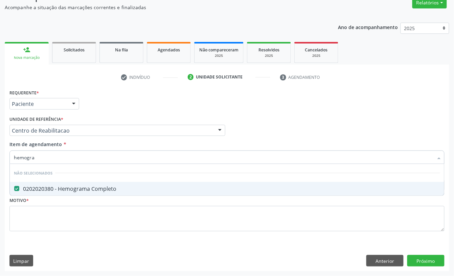
click at [44, 156] on input "hemogra" at bounding box center [223, 157] width 419 height 14
click at [47, 202] on div "Requerente * Paciente Profissional de Saúde Paciente Nenhum resultado encontrad…" at bounding box center [226, 164] width 435 height 153
click at [46, 191] on div "0202020380 - Hemograma Completo" at bounding box center [227, 188] width 426 height 5
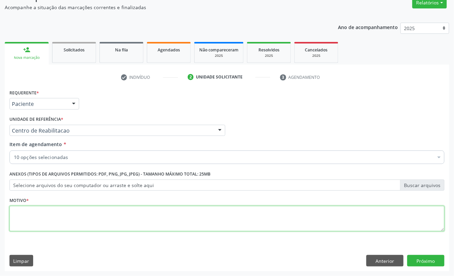
click at [41, 214] on textarea at bounding box center [226, 219] width 435 height 26
type textarea "s"
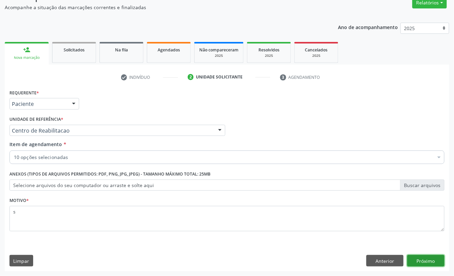
click at [418, 264] on button "Próximo" at bounding box center [425, 260] width 37 height 11
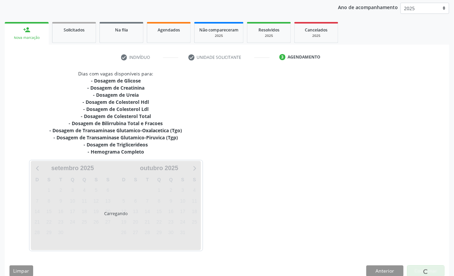
scroll to position [90, 0]
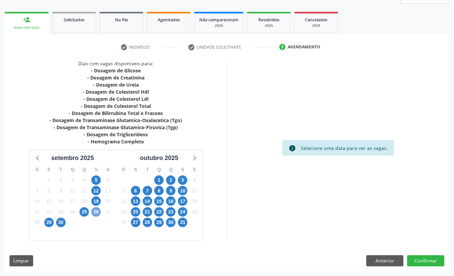
click at [95, 212] on span "26" at bounding box center [95, 211] width 9 height 9
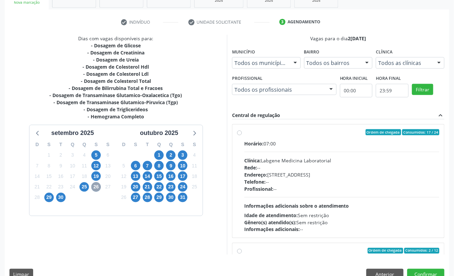
scroll to position [128, 0]
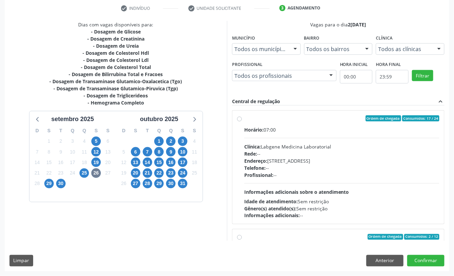
click at [290, 144] on div "Clínica: Labgene Medicina Laboratorial" at bounding box center [341, 146] width 195 height 7
click at [242, 121] on input "Ordem de chegada Consumidos: 17 / 24 Horário: 07:00 Clínica: Labgene Medicina L…" at bounding box center [239, 118] width 5 height 6
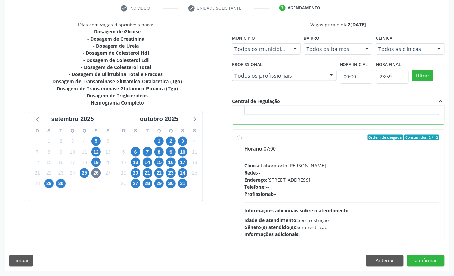
scroll to position [225, 0]
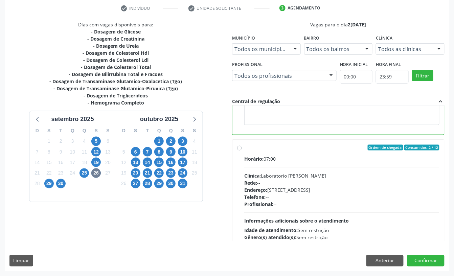
click at [291, 166] on div "Horário: 07:00 Clínica: Laboratorio [PERSON_NAME]: -- Endereço: [STREET_ADDRESS…" at bounding box center [341, 201] width 195 height 93
click at [242, 151] on input "Ordem de chegada Consumidos: 2 / 12 Horário: 07:00 Clínica: Laboratorio [PERSON…" at bounding box center [239, 148] width 5 height 6
radio input "false"
radio input "true"
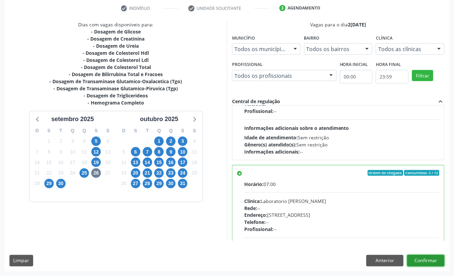
click at [425, 261] on button "Confirmar" at bounding box center [425, 260] width 37 height 11
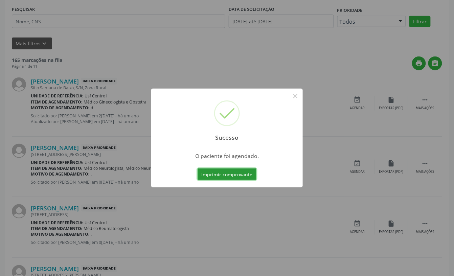
scroll to position [0, 0]
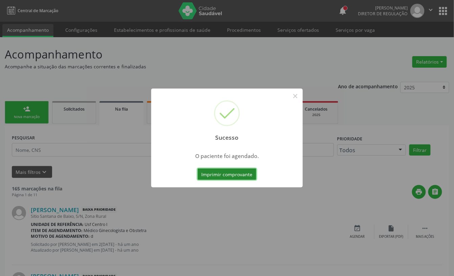
click at [227, 172] on button "Imprimir comprovante" at bounding box center [226, 173] width 59 height 11
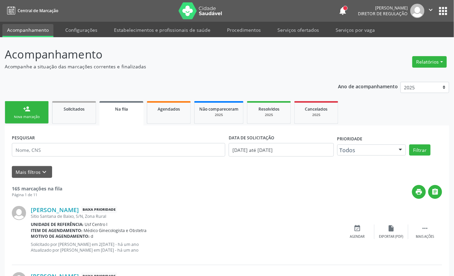
click at [22, 120] on link "person_add Nova marcação" at bounding box center [27, 112] width 44 height 23
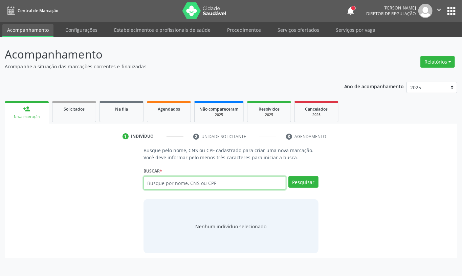
click at [163, 178] on input "text" at bounding box center [214, 183] width 142 height 14
type input "702908514928670"
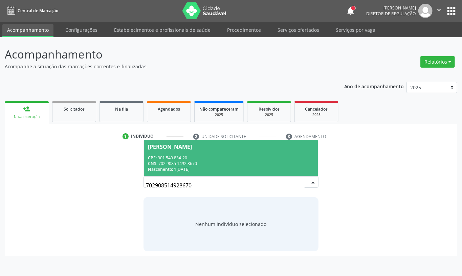
click at [173, 168] on span "Nascimento:" at bounding box center [160, 169] width 25 height 6
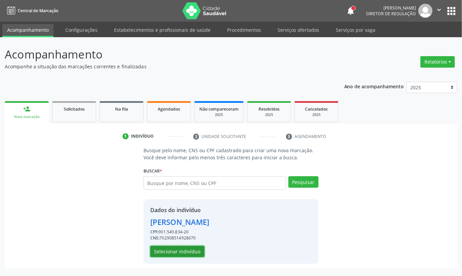
click at [180, 255] on button "Selecionar indivíduo" at bounding box center [177, 251] width 54 height 11
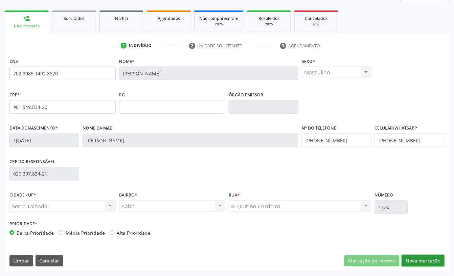
click at [416, 264] on button "Nova marcação" at bounding box center [423, 260] width 43 height 11
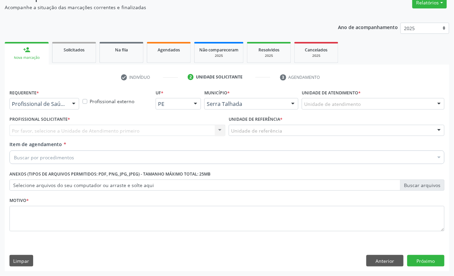
scroll to position [60, 0]
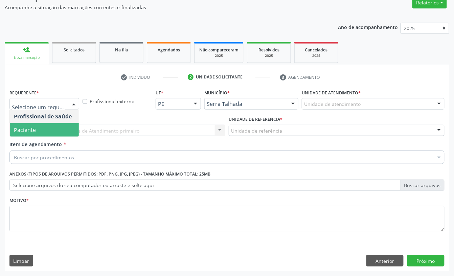
click at [42, 123] on span "Paciente" at bounding box center [44, 130] width 69 height 14
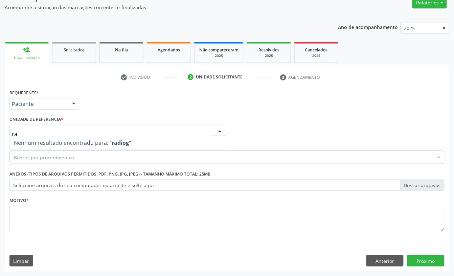
type input "r"
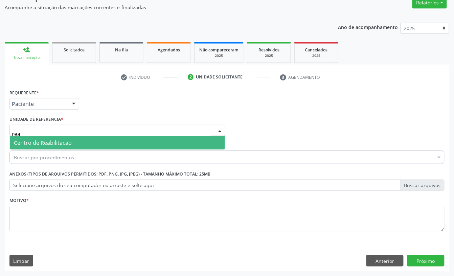
type input "reab"
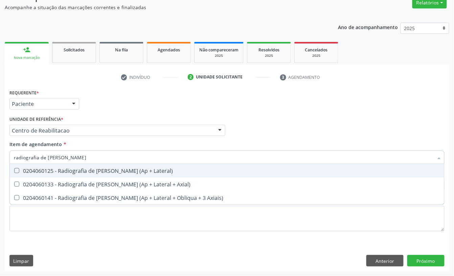
type input "radiografia de [PERSON_NAME]"
click at [44, 172] on div "0204060125 - Radiografia de [PERSON_NAME] (Ap + Lateral)" at bounding box center [227, 170] width 426 height 5
checkbox Lateral\) "true"
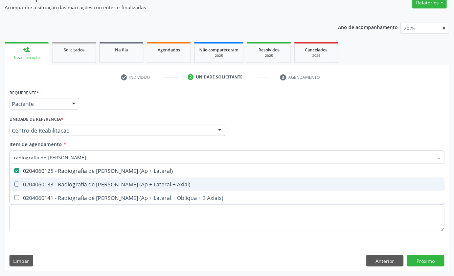
click at [45, 179] on span "0204060133 - Radiografia de [PERSON_NAME] (Ap + Lateral + Axial)" at bounding box center [227, 185] width 434 height 14
checkbox Axial\) "true"
click at [129, 103] on div "Requerente * Paciente Profissional de Saúde Paciente Nenhum resultado encontrad…" at bounding box center [227, 101] width 438 height 26
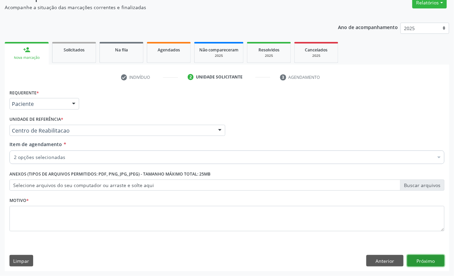
click at [441, 257] on button "Próximo" at bounding box center [425, 260] width 37 height 11
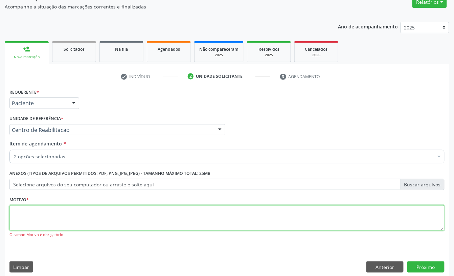
click at [106, 218] on textarea at bounding box center [226, 218] width 435 height 26
type textarea "a"
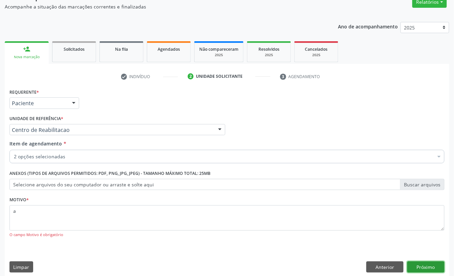
click at [428, 269] on button "Próximo" at bounding box center [425, 266] width 37 height 11
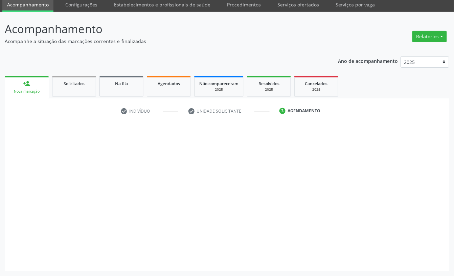
scroll to position [26, 0]
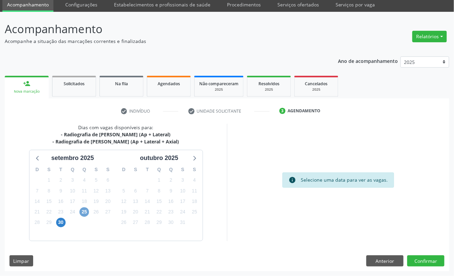
click at [80, 212] on span "25" at bounding box center [83, 211] width 9 height 9
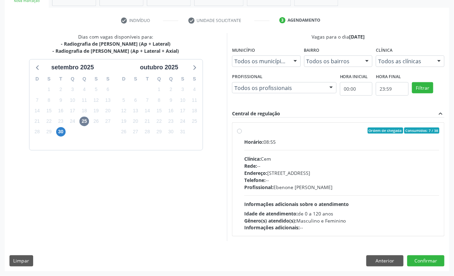
drag, startPoint x: 312, startPoint y: 189, endPoint x: 304, endPoint y: 113, distance: 76.8
click at [311, 188] on div "Profissional: [PERSON_NAME]" at bounding box center [341, 187] width 195 height 7
radio input "true"
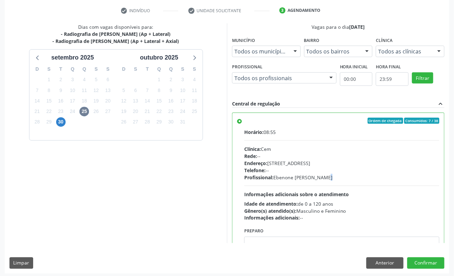
scroll to position [128, 0]
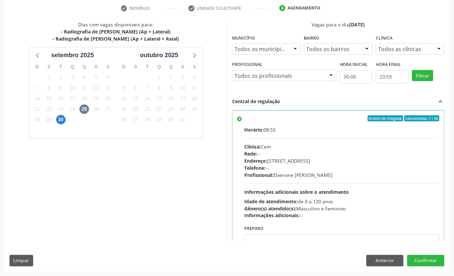
click at [426, 253] on div "Dias com vagas disponíveis para: - Radiografia de [PERSON_NAME] (Ap + Lateral) …" at bounding box center [227, 146] width 444 height 250
click at [427, 264] on button "Confirmar" at bounding box center [425, 260] width 37 height 11
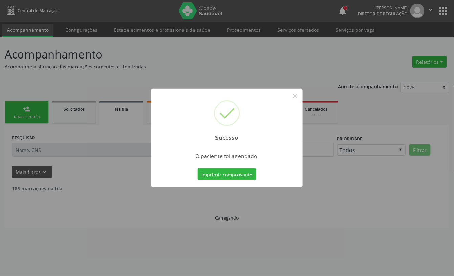
scroll to position [0, 0]
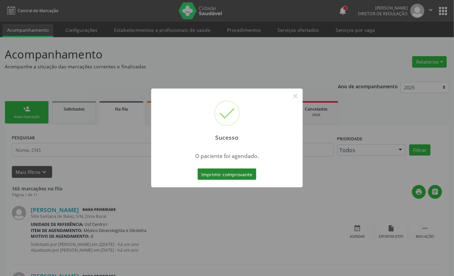
click at [233, 171] on button "Imprimir comprovante" at bounding box center [226, 173] width 59 height 11
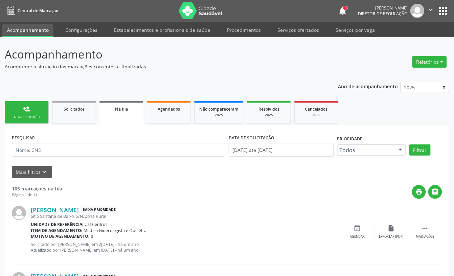
click at [23, 114] on div "Nova marcação" at bounding box center [27, 116] width 34 height 5
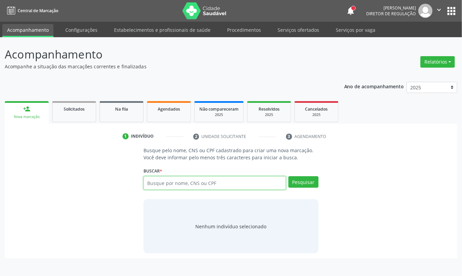
click at [171, 182] on input "text" at bounding box center [214, 183] width 142 height 14
type input "898006256980265"
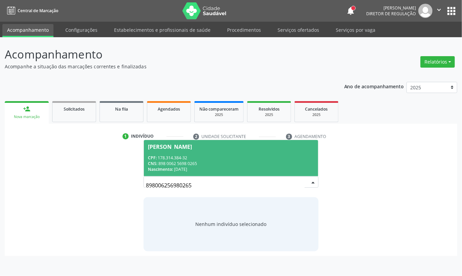
click at [200, 155] on div "CPF: 178.314.384-32" at bounding box center [231, 158] width 166 height 6
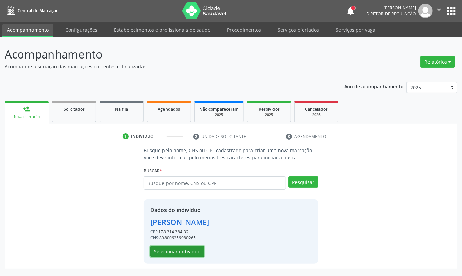
click at [171, 252] on button "Selecionar indivíduo" at bounding box center [177, 251] width 54 height 11
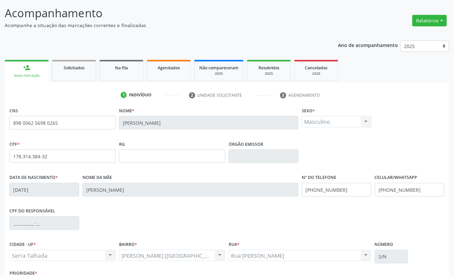
scroll to position [91, 0]
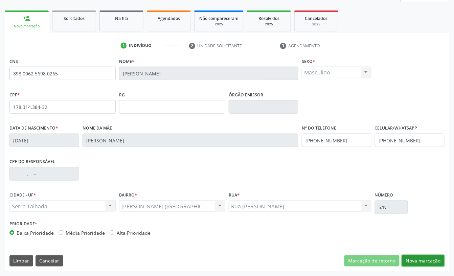
click at [430, 257] on button "Nova marcação" at bounding box center [423, 260] width 43 height 11
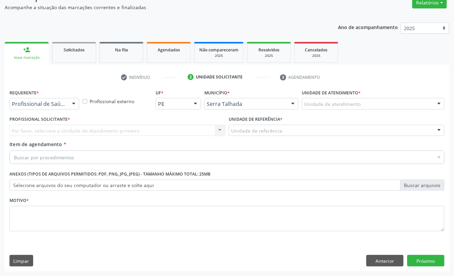
scroll to position [60, 0]
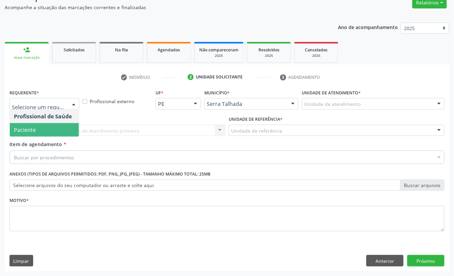
click at [49, 126] on span "Paciente" at bounding box center [44, 130] width 69 height 14
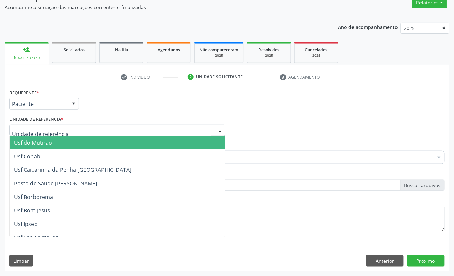
type input "r"
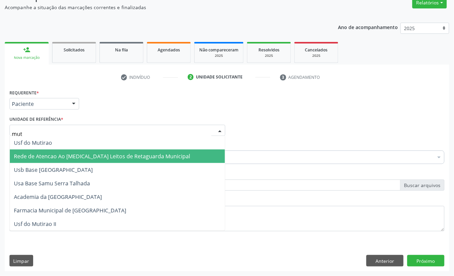
type input "muti"
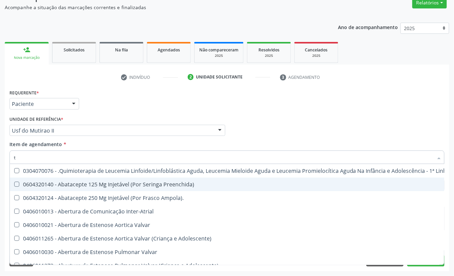
type input "t4"
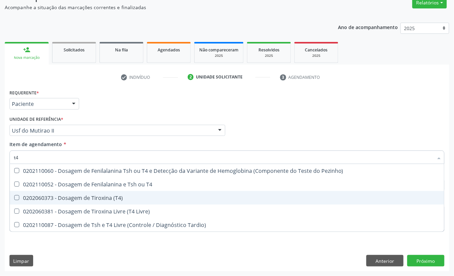
click at [87, 195] on div "0202060373 - Dosagem de Tiroxina (T4)" at bounding box center [227, 197] width 426 height 5
checkbox \(T4\) "true"
type input "t"
checkbox \(T4\) "false"
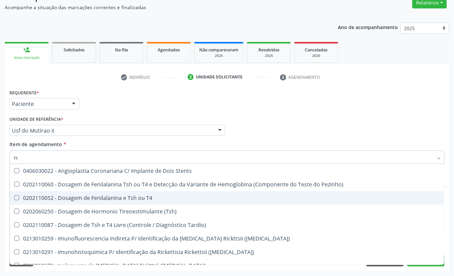
type input "tsh"
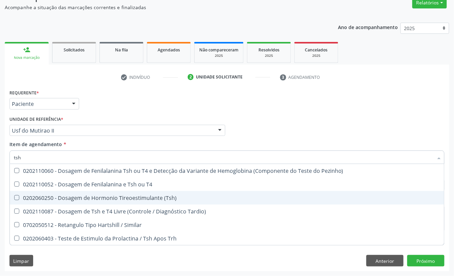
click at [92, 199] on div "0202060250 - Dosagem de Hormonio Tireoestimulante (Tsh)" at bounding box center [227, 197] width 426 height 5
checkbox \(Tsh\) "true"
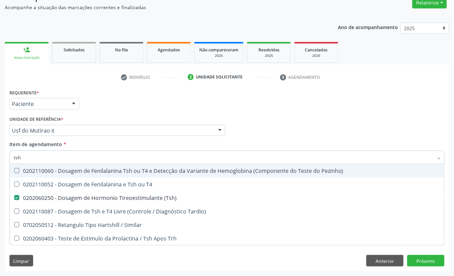
click at [93, 156] on input "tsh" at bounding box center [223, 157] width 419 height 14
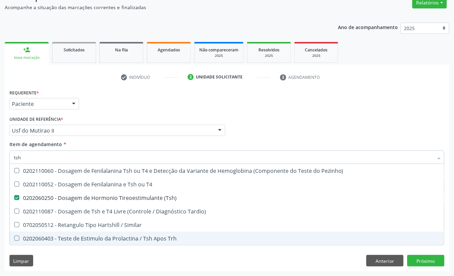
click at [75, 258] on div "Requerente * Paciente Profissional de Saúde Paciente Nenhum resultado encontrad…" at bounding box center [227, 180] width 444 height 184
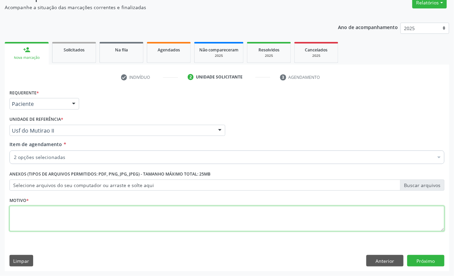
click at [34, 218] on textarea at bounding box center [226, 219] width 435 height 26
type textarea "s"
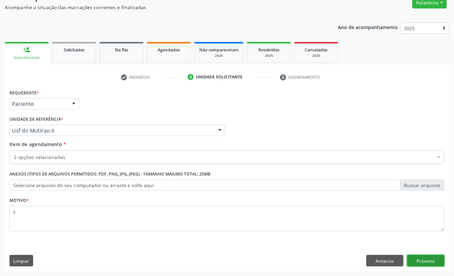
click at [425, 263] on button "Próximo" at bounding box center [425, 260] width 37 height 11
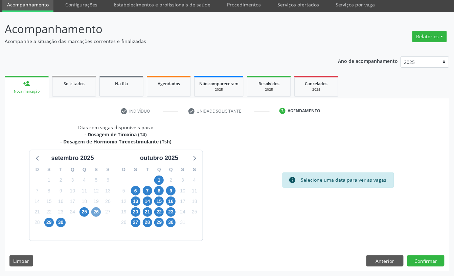
click at [98, 211] on span "26" at bounding box center [95, 211] width 9 height 9
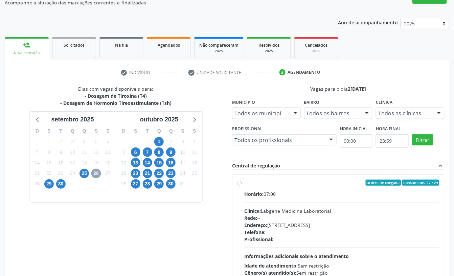
scroll to position [116, 0]
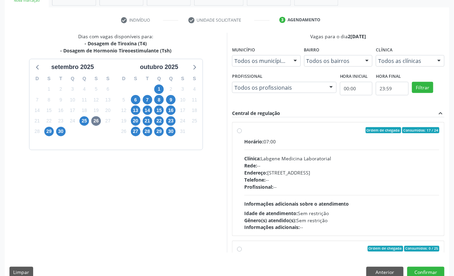
click at [288, 147] on div "Horário: 07:00 Clínica: Labgene Medicina Laboratorial Rede: -- Endereço: [STREE…" at bounding box center [341, 184] width 195 height 93
click at [242, 133] on input "Ordem de chegada Consumidos: 17 / 24 Horário: 07:00 Clínica: Labgene Medicina L…" at bounding box center [239, 130] width 5 height 6
radio input "true"
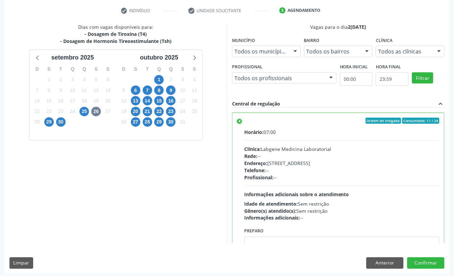
scroll to position [128, 0]
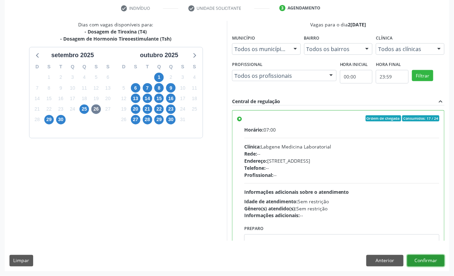
click at [422, 257] on button "Confirmar" at bounding box center [425, 260] width 37 height 11
